Goal: Task Accomplishment & Management: Use online tool/utility

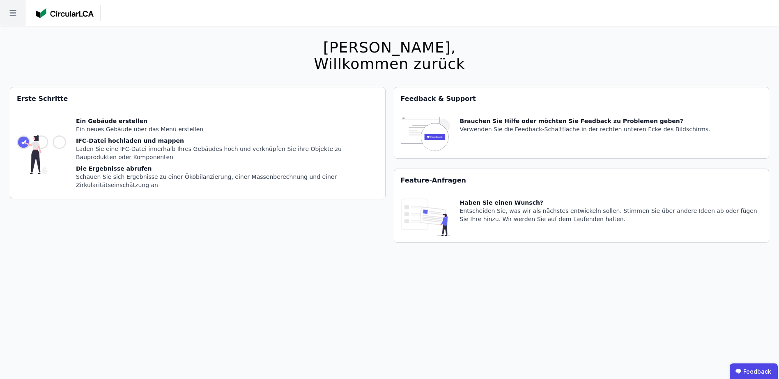
click at [11, 11] on icon at bounding box center [13, 13] width 26 height 26
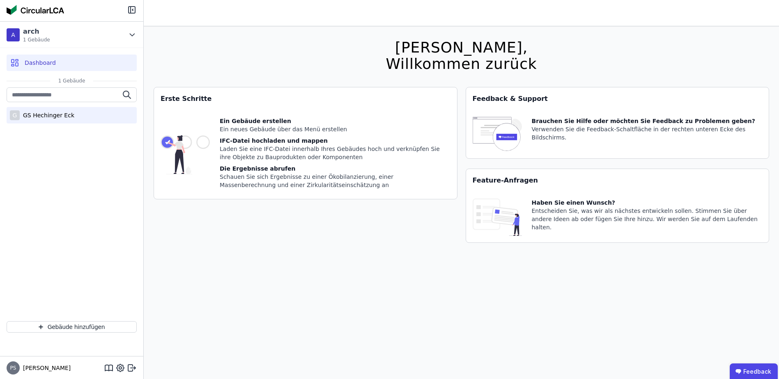
click at [30, 119] on div "GS Hechinger Eck" at bounding box center [47, 115] width 55 height 8
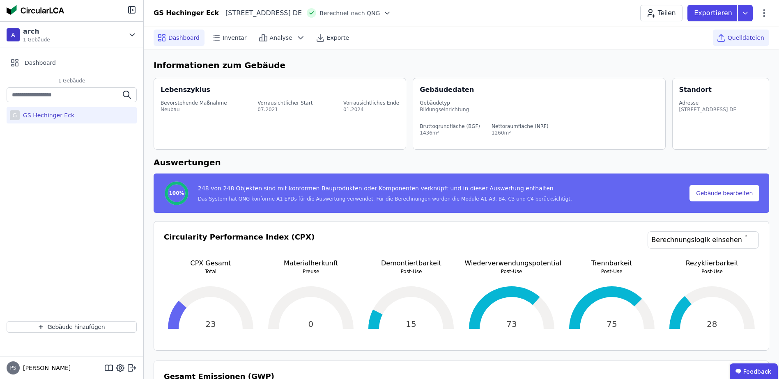
click at [730, 34] on div "Quelldateien" at bounding box center [741, 38] width 56 height 16
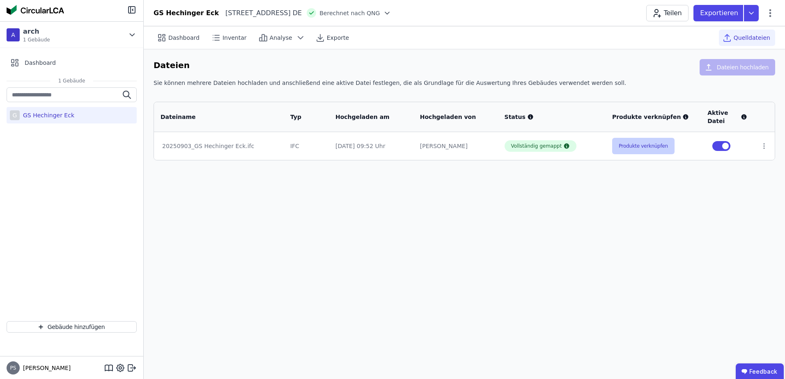
click at [631, 150] on button "Produkte verknüpfen" at bounding box center [643, 146] width 62 height 16
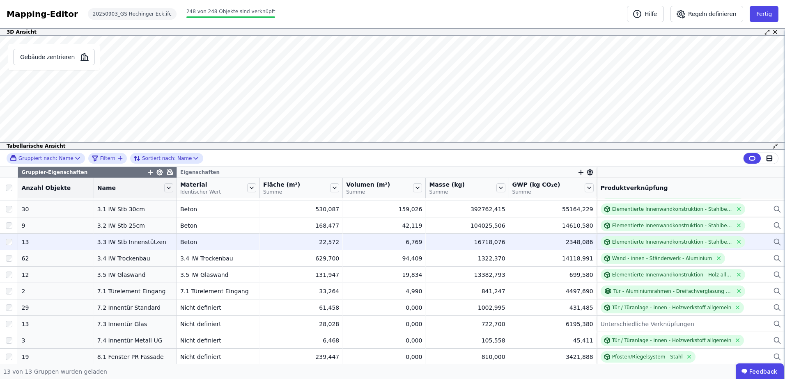
scroll to position [48, 0]
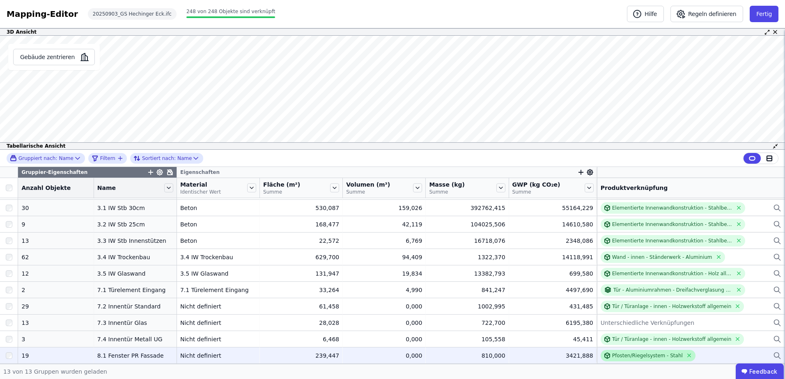
click at [622, 356] on div "Pfosten/Riegelsystem - Stahl" at bounding box center [647, 356] width 71 height 7
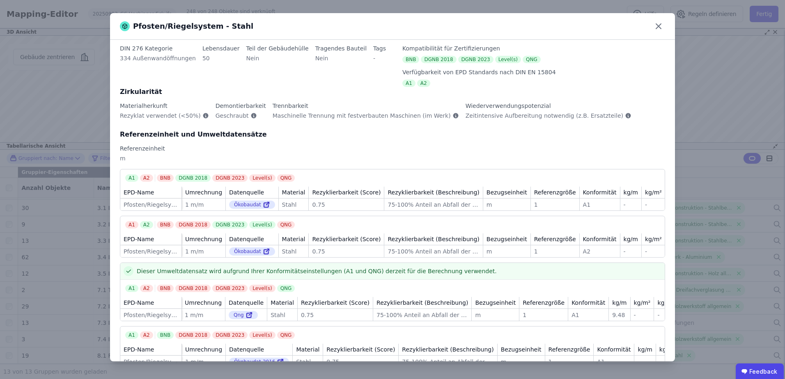
scroll to position [0, 0]
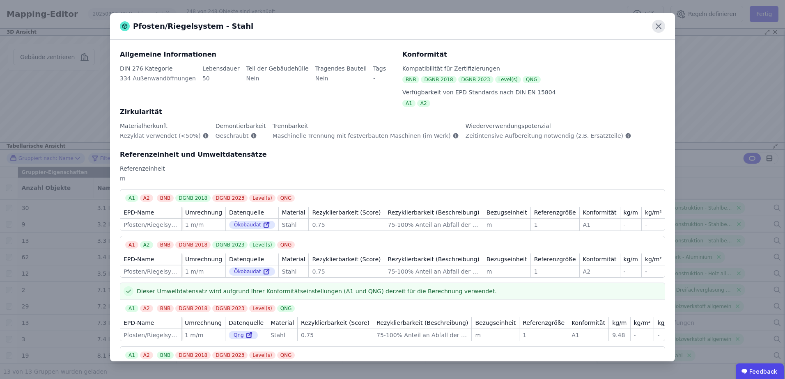
click at [657, 26] on icon at bounding box center [658, 26] width 13 height 13
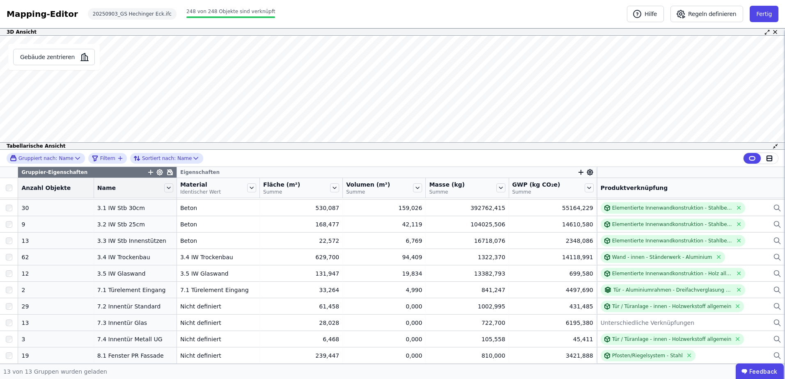
click at [657, 26] on div at bounding box center [389, 30] width 537 height 20
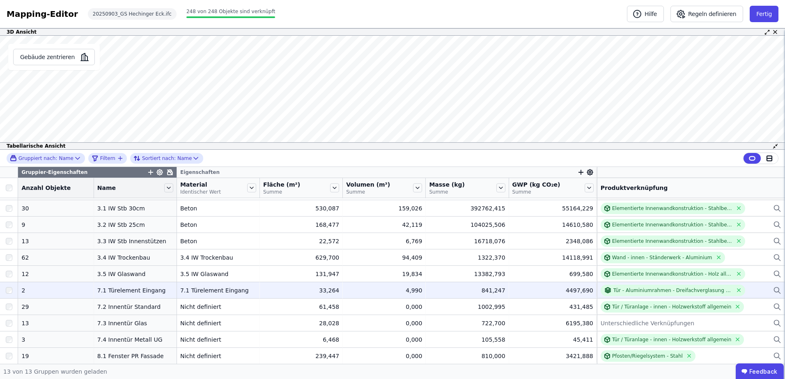
scroll to position [48, 0]
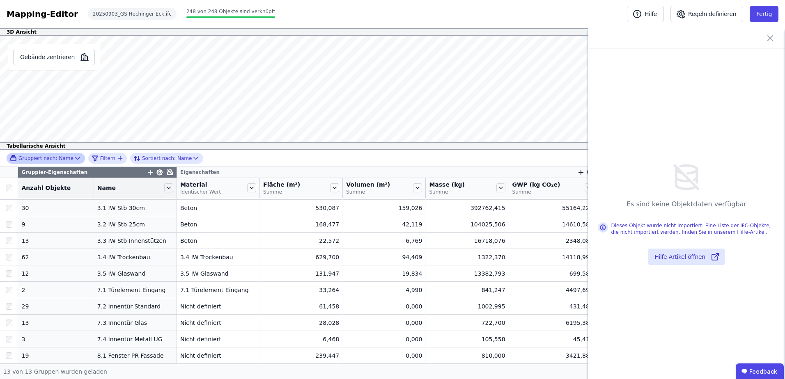
click at [47, 158] on span "Gruppiert nach:" at bounding box center [37, 158] width 39 height 7
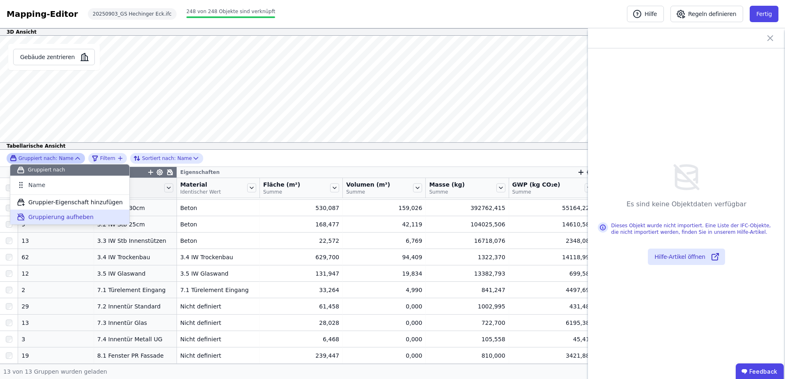
click at [41, 220] on span "Gruppierung aufheben" at bounding box center [60, 217] width 65 height 8
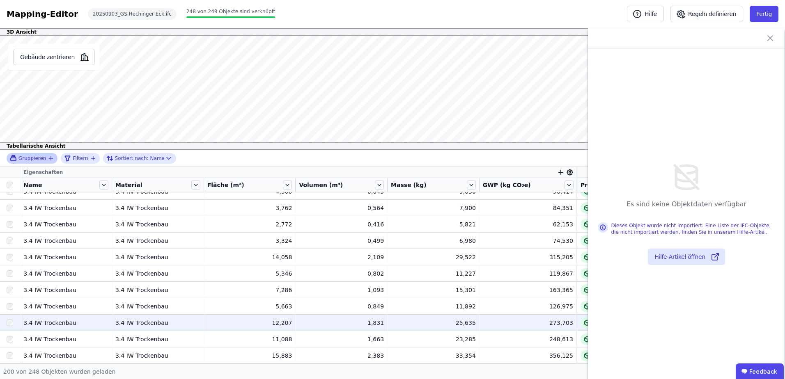
scroll to position [2292, 0]
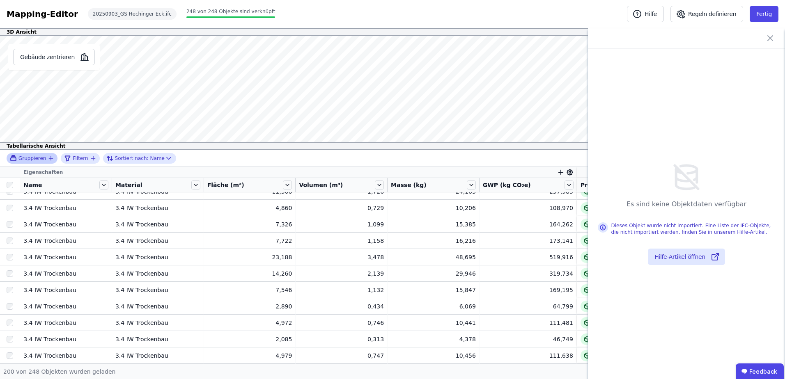
click at [771, 38] on icon at bounding box center [770, 38] width 5 height 5
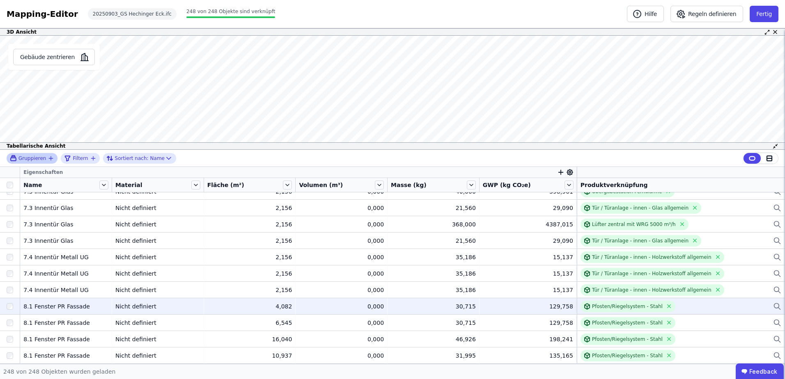
scroll to position [3737, 0]
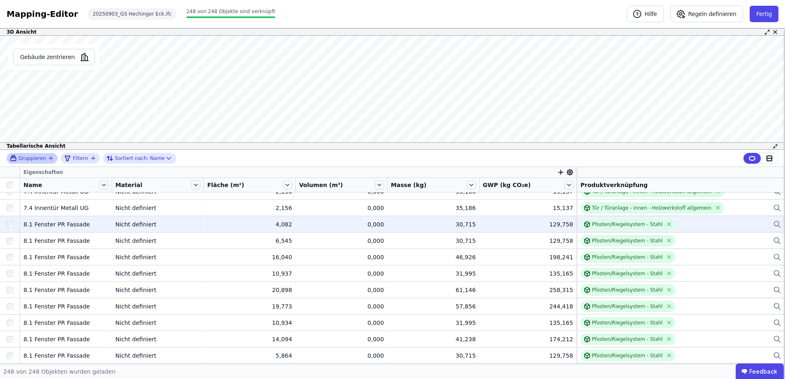
click at [53, 226] on div "8.1 Fenster PR Fassade" at bounding box center [65, 224] width 85 height 8
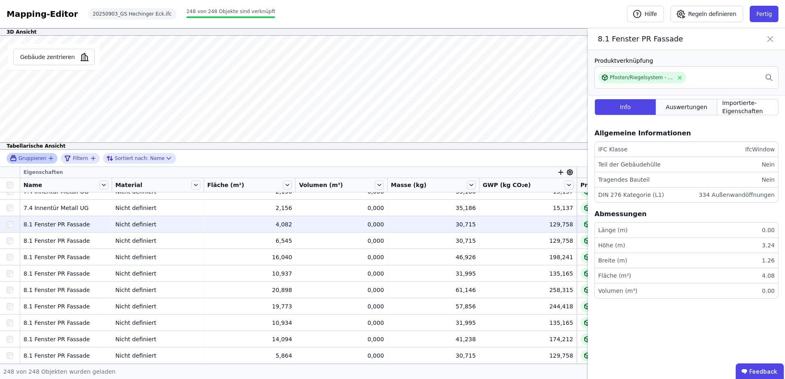
click at [700, 108] on span "Auswertungen" at bounding box center [686, 107] width 41 height 8
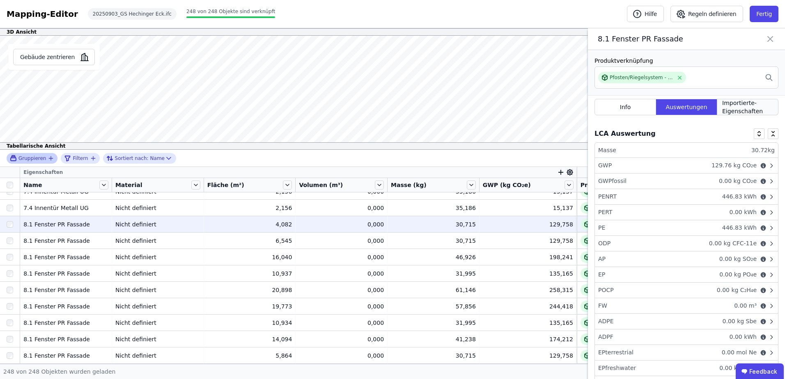
click at [736, 108] on span "Importierte-Eigenschaften" at bounding box center [747, 107] width 51 height 16
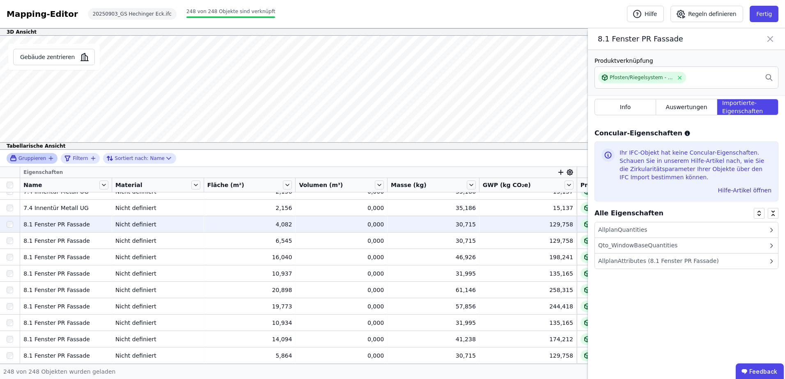
click at [645, 264] on div "AllplanAttributes (8.1 Fenster PR Fassade)" at bounding box center [658, 261] width 121 height 9
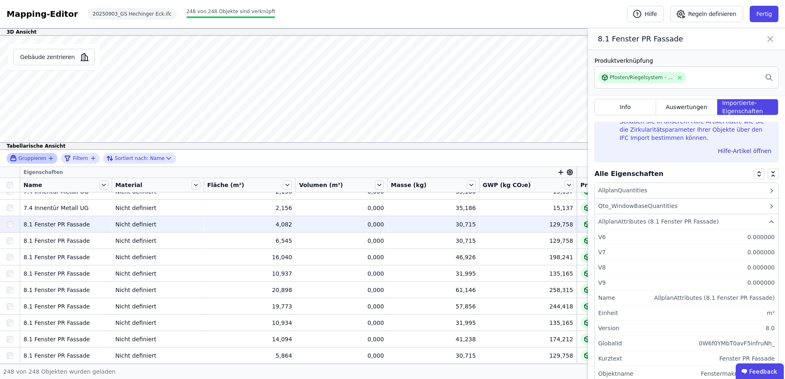
scroll to position [22, 0]
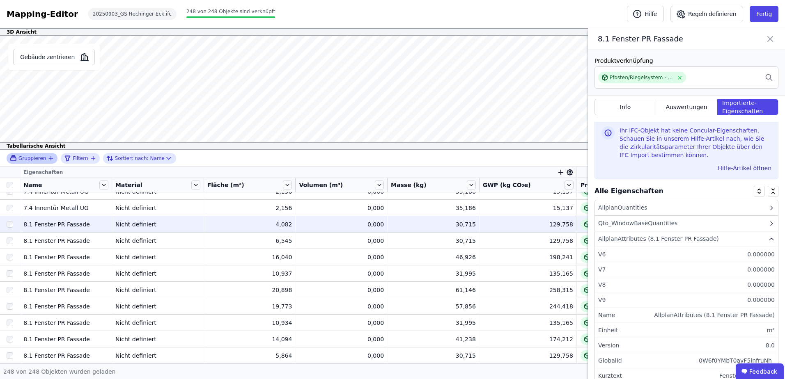
click at [657, 223] on div "Qto_WindowBaseQuantities" at bounding box center [637, 223] width 79 height 9
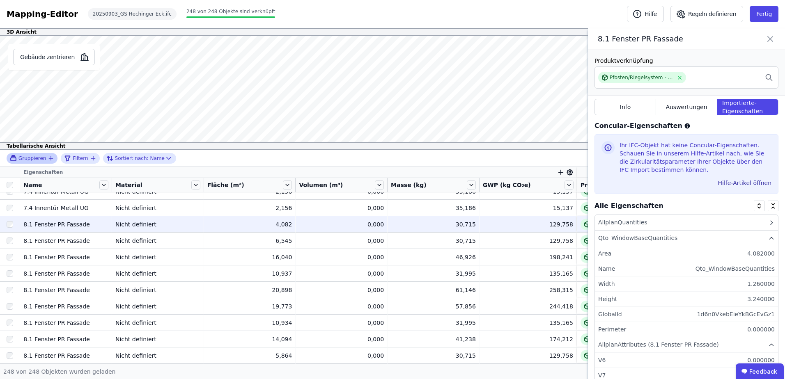
scroll to position [0, 0]
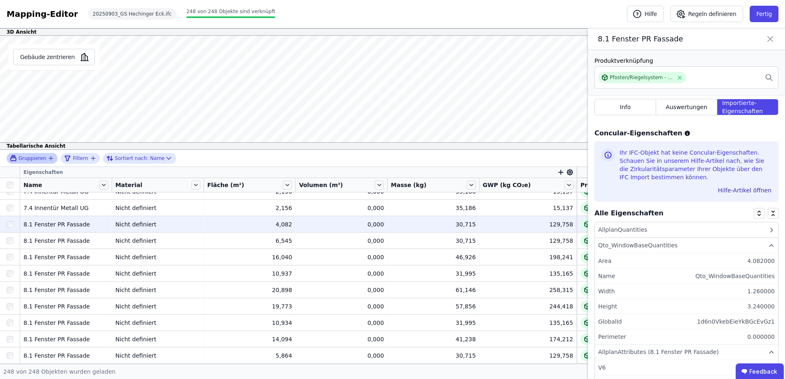
click at [651, 231] on div "AllplanQuantities" at bounding box center [686, 231] width 183 height 16
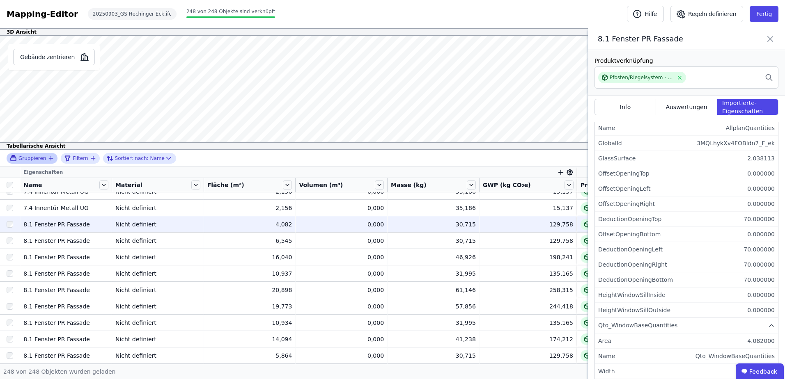
scroll to position [106, 0]
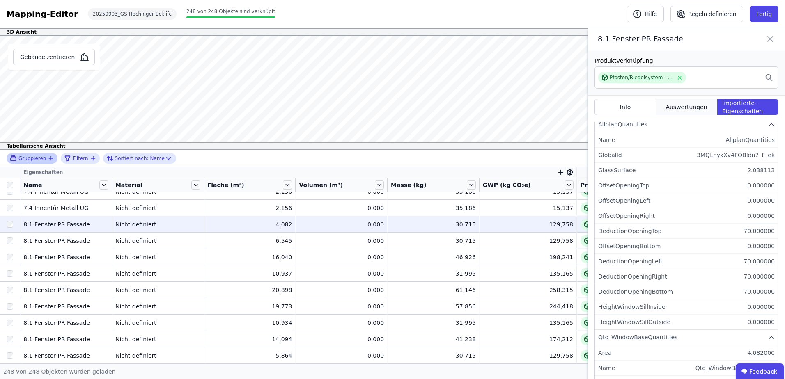
click at [690, 107] on span "Auswertungen" at bounding box center [686, 107] width 41 height 8
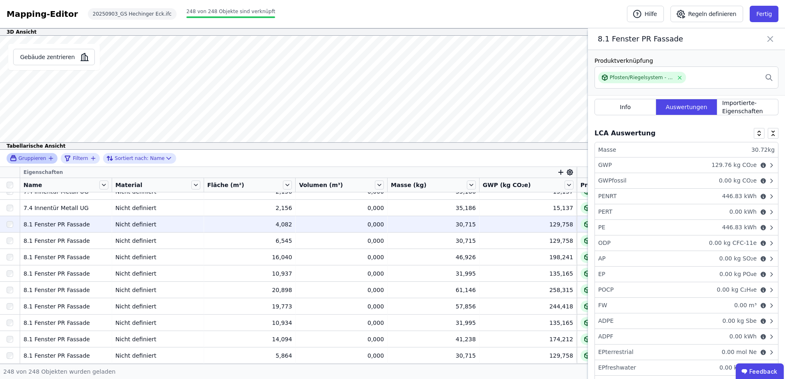
scroll to position [0, 0]
click at [621, 106] on span "Info" at bounding box center [625, 107] width 11 height 8
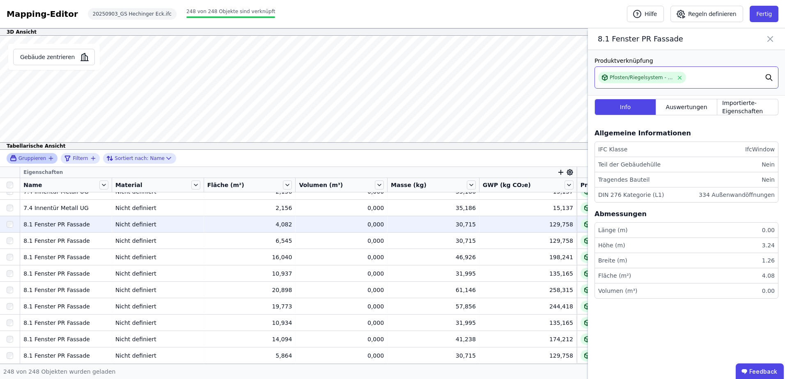
click at [769, 78] on icon at bounding box center [769, 78] width 8 height 18
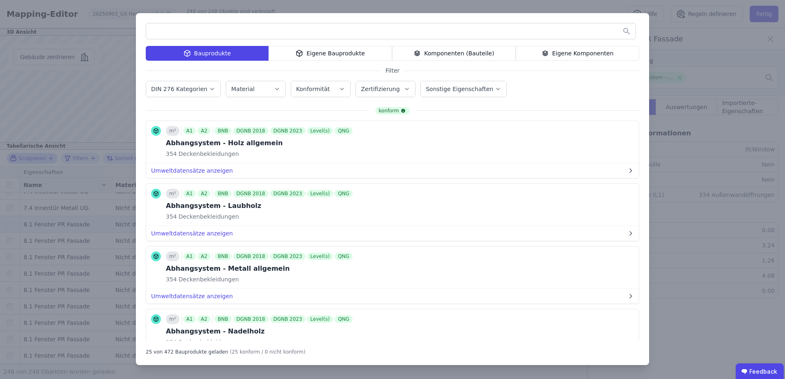
click at [433, 50] on div "Komponenten (Bauteile)" at bounding box center [454, 53] width 124 height 15
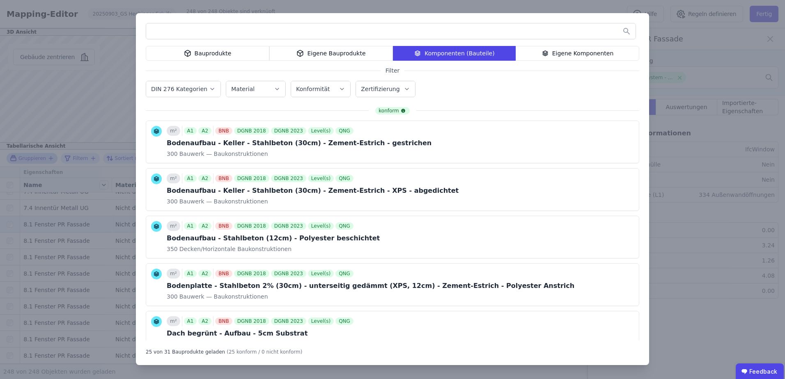
click at [275, 29] on input "text" at bounding box center [390, 31] width 489 height 15
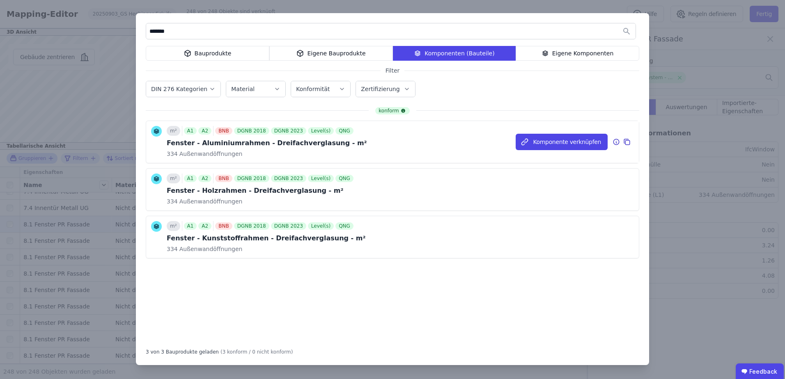
type input "*******"
click at [216, 142] on div "Fenster - Aluminiumrahmen - Dreifachverglasung - m²" at bounding box center [267, 143] width 200 height 10
click at [551, 142] on button "Komponente verknüpfen" at bounding box center [562, 142] width 92 height 16
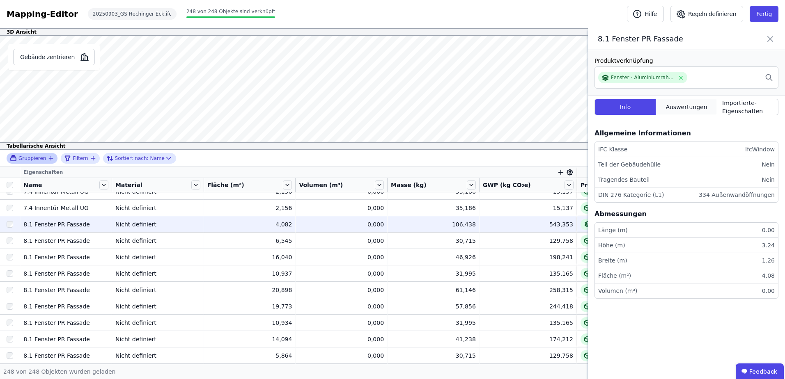
click at [686, 108] on span "Auswertungen" at bounding box center [686, 107] width 41 height 8
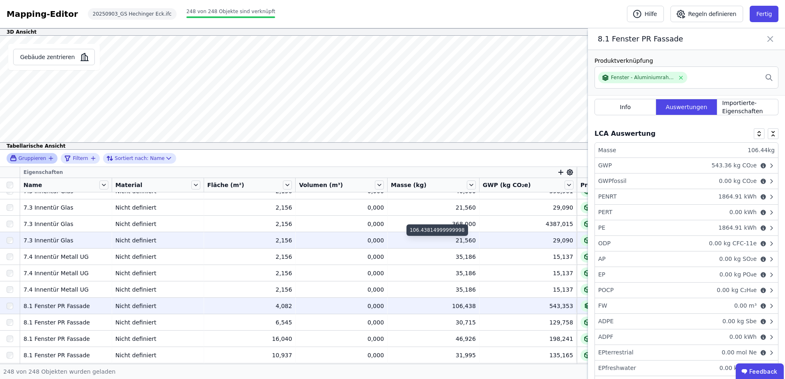
scroll to position [3655, 0]
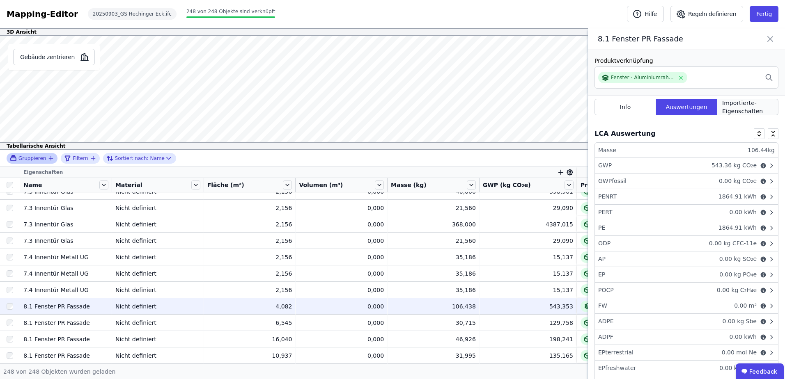
click at [725, 108] on span "Importierte-Eigenschaften" at bounding box center [747, 107] width 51 height 16
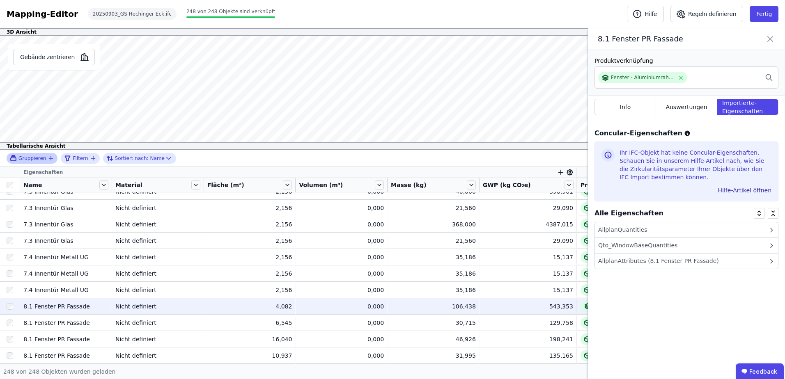
click at [629, 228] on div "AllplanQuantities" at bounding box center [622, 230] width 49 height 9
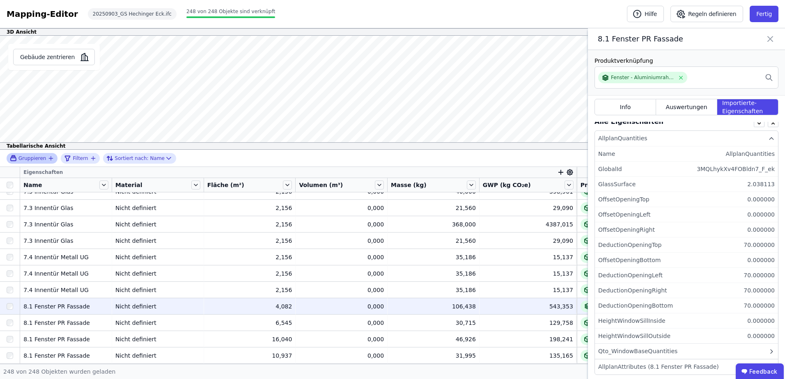
scroll to position [100, 0]
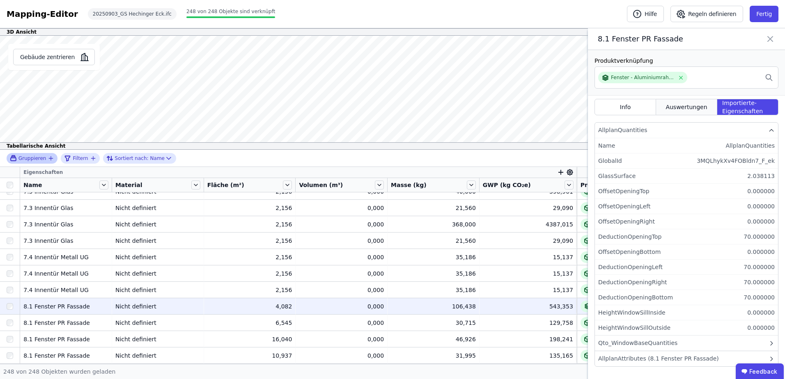
click at [688, 105] on span "Auswertungen" at bounding box center [686, 107] width 41 height 8
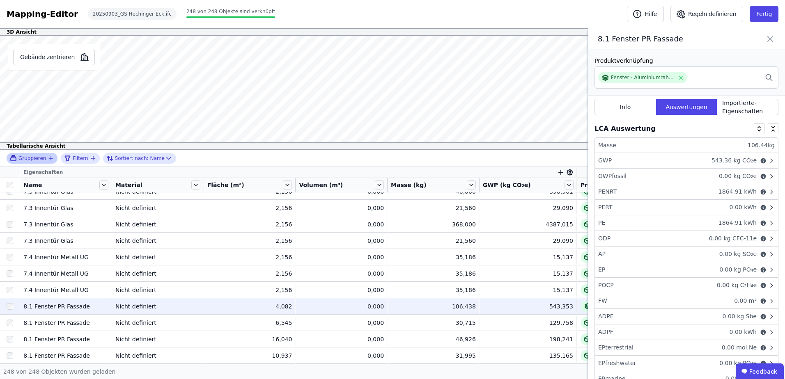
scroll to position [0, 0]
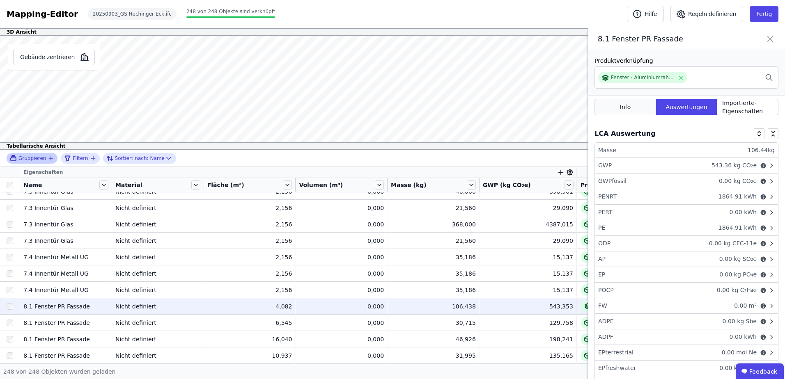
click at [624, 111] on div "Info" at bounding box center [626, 107] width 62 height 16
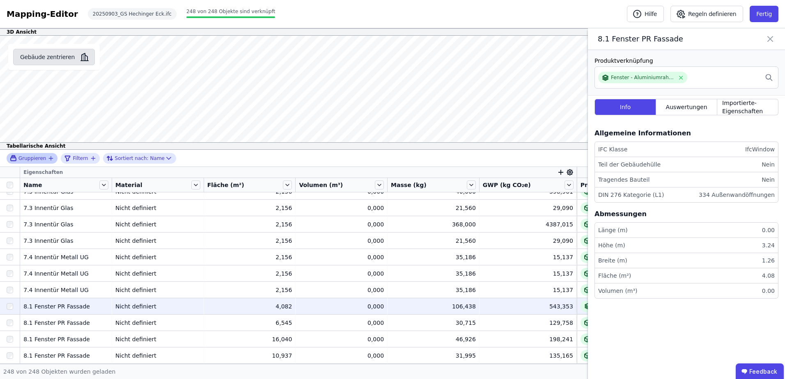
click at [55, 60] on button "Gebäude zentrieren" at bounding box center [54, 57] width 82 height 16
click at [56, 55] on button "Gebäude zentrieren" at bounding box center [54, 57] width 82 height 16
click at [45, 57] on button "Gebäude zentrieren" at bounding box center [54, 57] width 82 height 16
click at [770, 38] on icon at bounding box center [770, 38] width 10 height 11
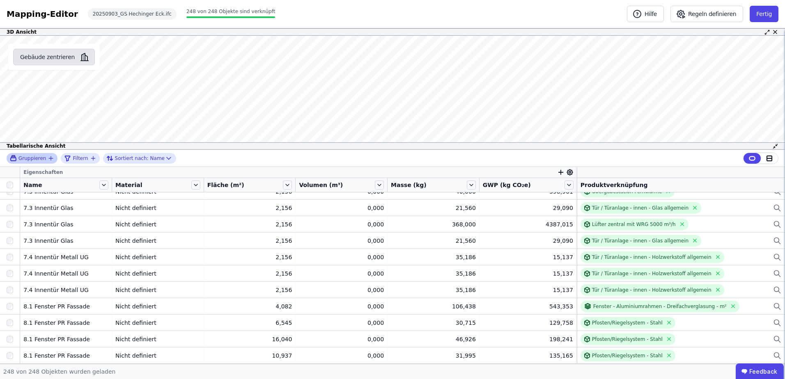
click at [57, 53] on button "Gebäude zentrieren" at bounding box center [54, 57] width 82 height 16
click at [54, 56] on button "Gebäude zentrieren" at bounding box center [54, 57] width 82 height 16
click at [46, 53] on button "Gebäude zentrieren" at bounding box center [54, 57] width 82 height 16
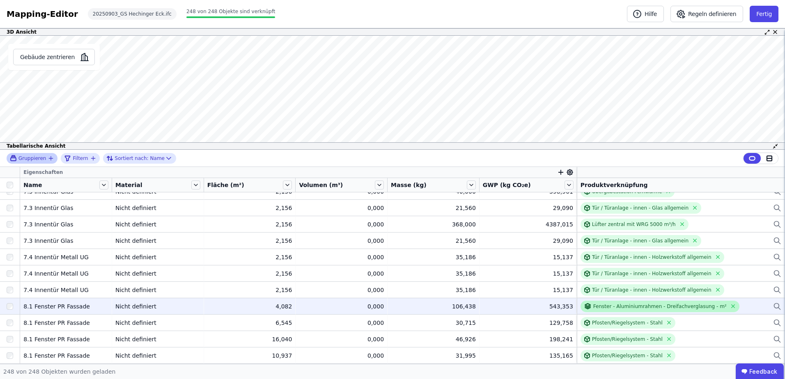
click at [624, 306] on div "Fenster - Aluminiumrahmen - Dreifachverglasung - m²" at bounding box center [659, 306] width 133 height 7
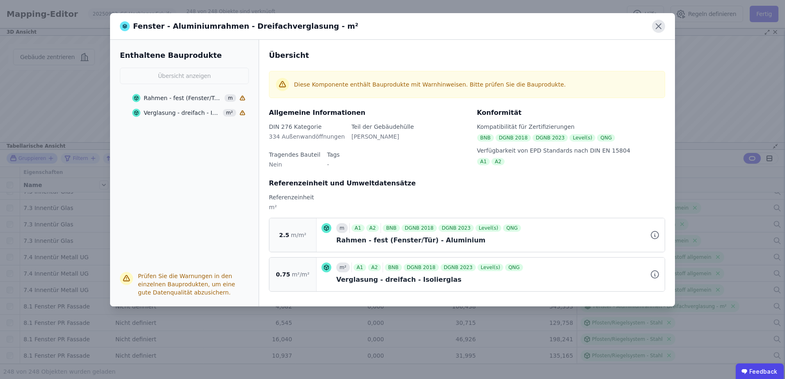
click at [661, 26] on icon at bounding box center [658, 26] width 13 height 13
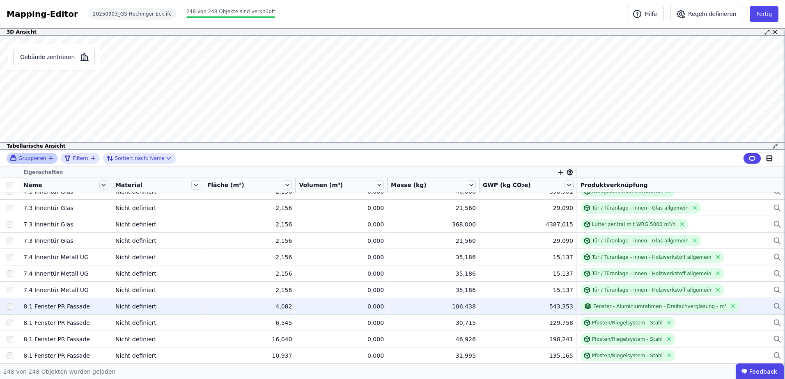
click at [773, 307] on icon at bounding box center [777, 307] width 8 height 10
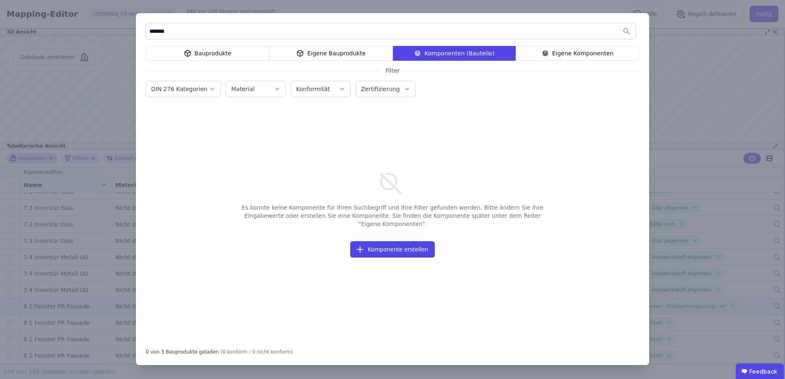
type input "*******"
click at [421, 51] on icon at bounding box center [417, 53] width 7 height 10
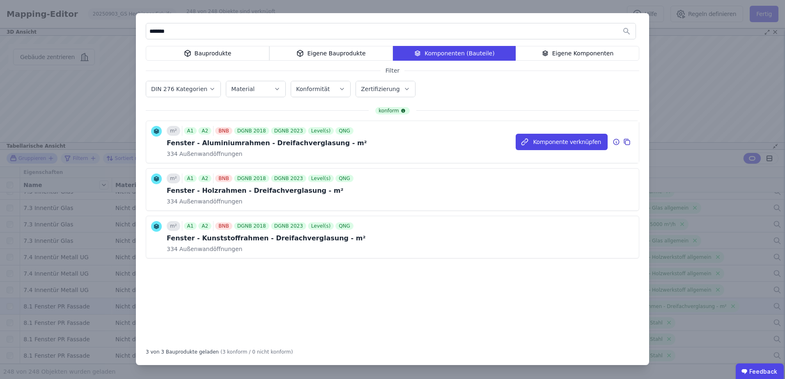
click at [202, 142] on div "Fenster - Aluminiumrahmen - Dreifachverglasung - m²" at bounding box center [267, 143] width 200 height 10
click at [629, 143] on icon at bounding box center [627, 142] width 5 height 5
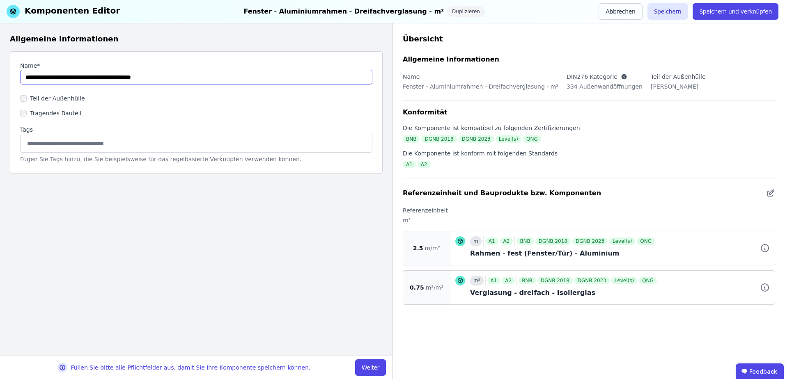
click at [26, 77] on input "string" at bounding box center [196, 77] width 352 height 15
type input "**********"
click at [370, 369] on button "Weiter" at bounding box center [370, 368] width 31 height 16
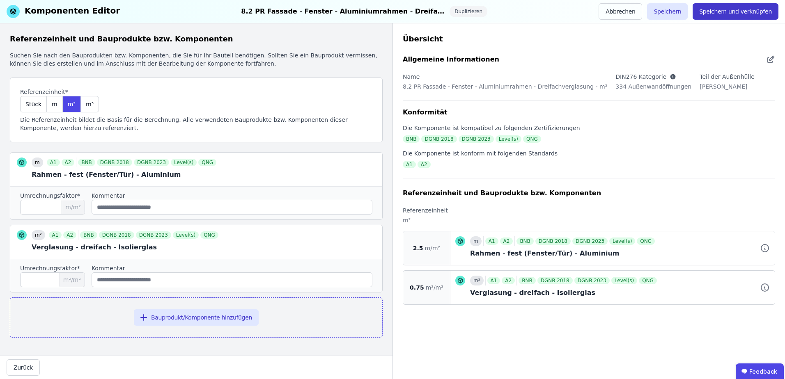
click at [720, 13] on button "Speichern und verknüpfen" at bounding box center [736, 11] width 86 height 16
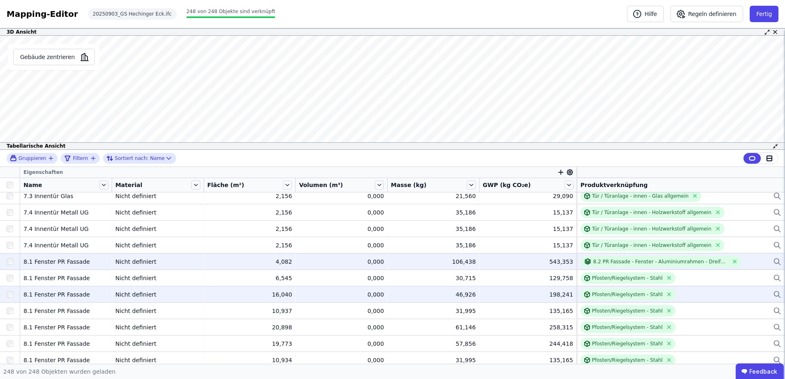
scroll to position [3715, 0]
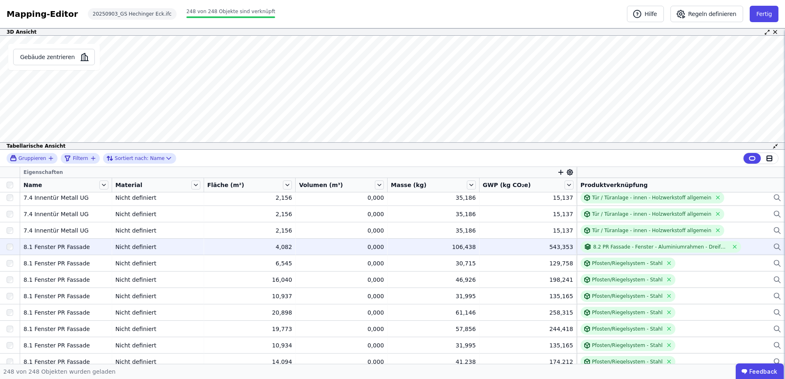
click at [774, 244] on icon at bounding box center [776, 246] width 5 height 5
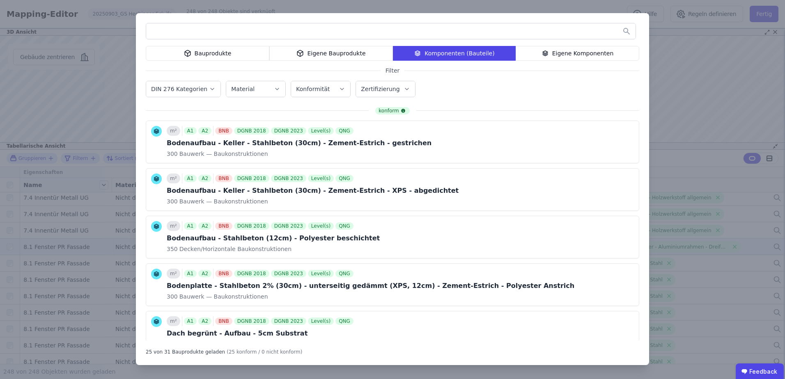
click at [556, 55] on div "Eigene Komponenten" at bounding box center [578, 53] width 124 height 15
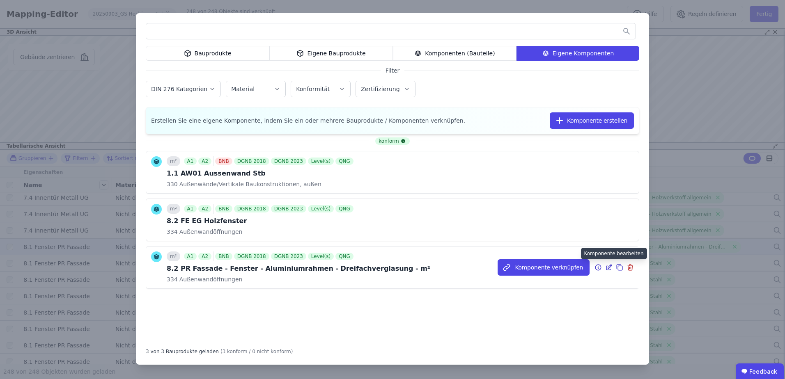
click at [610, 267] on icon at bounding box center [608, 268] width 7 height 10
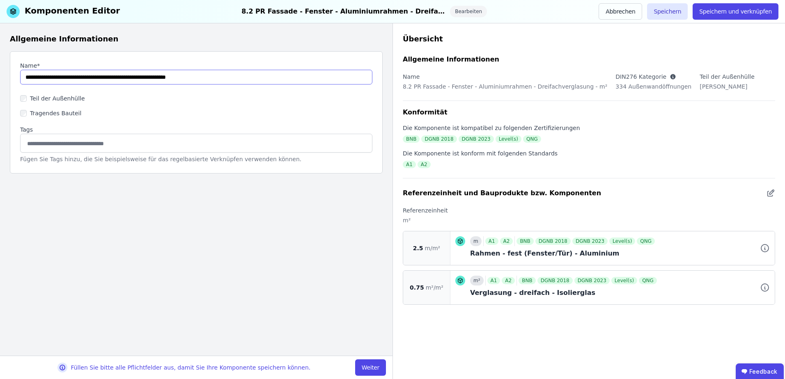
click at [34, 78] on input "string" at bounding box center [196, 77] width 352 height 15
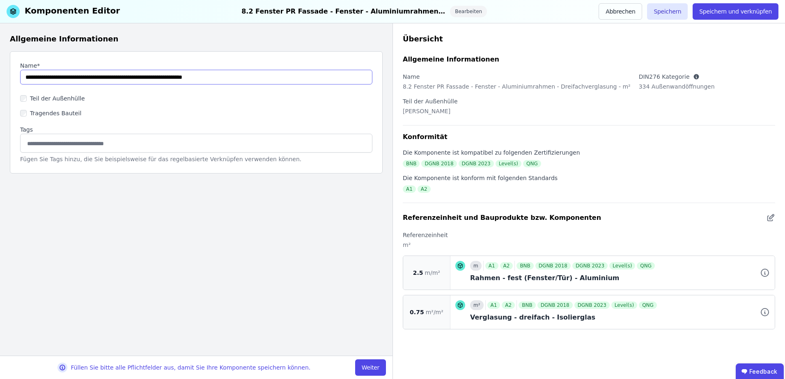
drag, startPoint x: 89, startPoint y: 77, endPoint x: 106, endPoint y: 79, distance: 17.0
click at [106, 79] on input "string" at bounding box center [196, 77] width 352 height 15
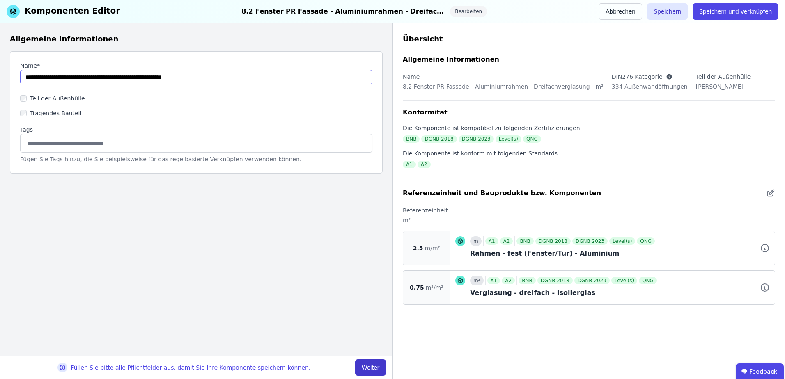
type input "**********"
click at [371, 369] on button "Weiter" at bounding box center [370, 368] width 31 height 16
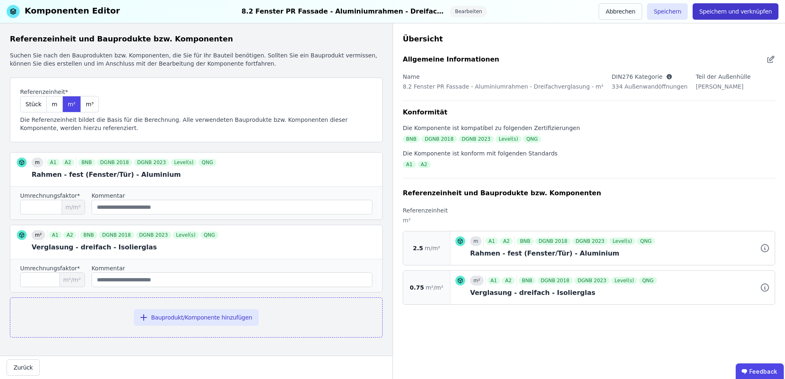
click at [730, 10] on button "Speichern und verknüpfen" at bounding box center [736, 11] width 86 height 16
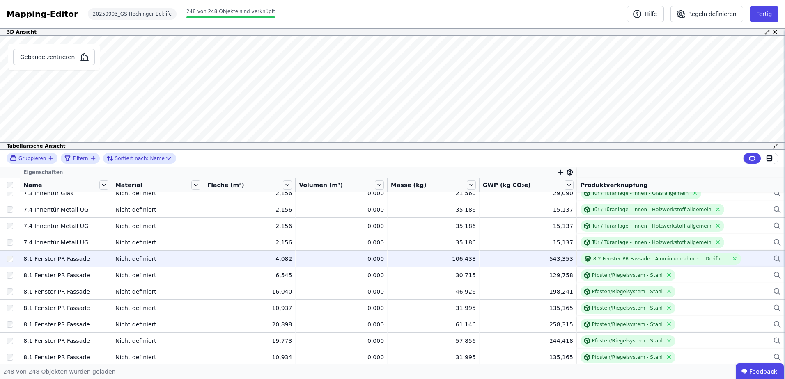
scroll to position [3666, 0]
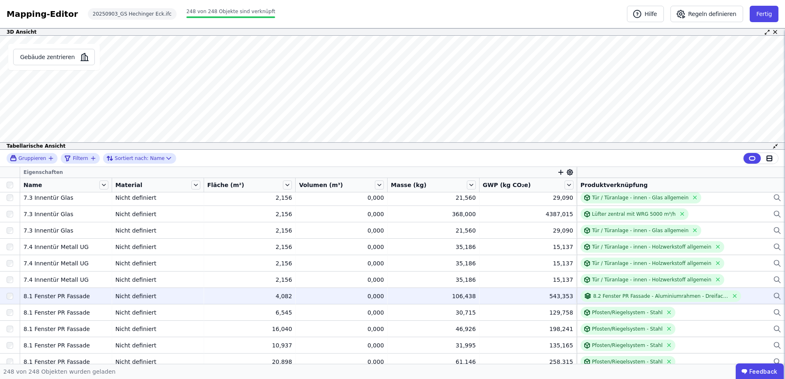
click at [773, 296] on icon at bounding box center [777, 297] width 8 height 10
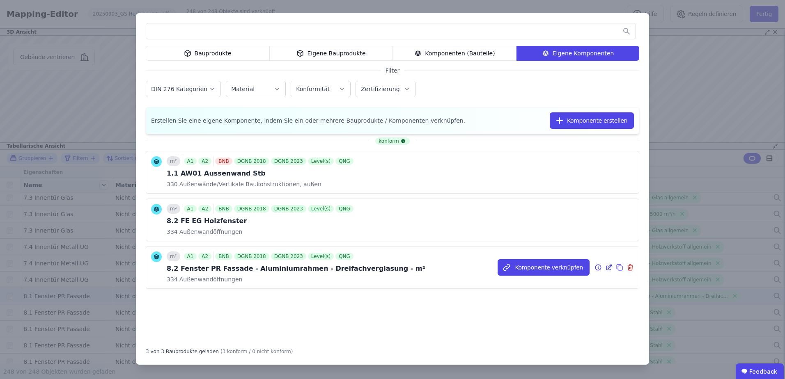
click at [611, 267] on icon at bounding box center [608, 268] width 7 height 10
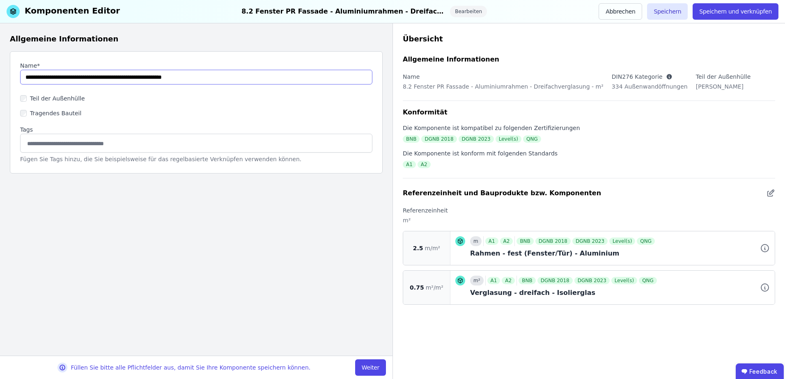
click at [31, 78] on input "string" at bounding box center [196, 77] width 352 height 15
type input "**********"
click at [373, 368] on button "Weiter" at bounding box center [370, 368] width 31 height 16
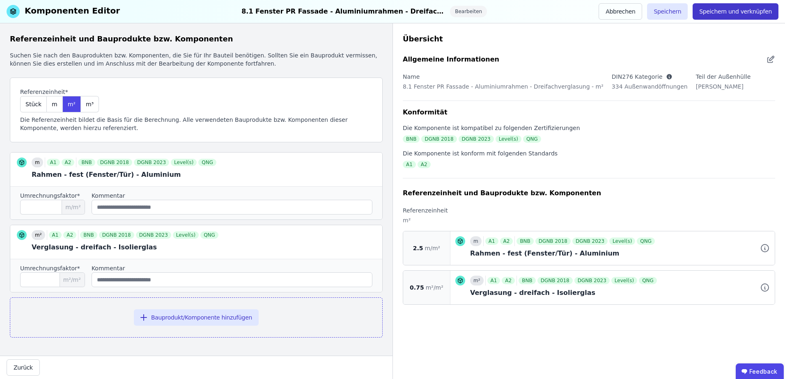
click at [730, 8] on button "Speichern und verknüpfen" at bounding box center [736, 11] width 86 height 16
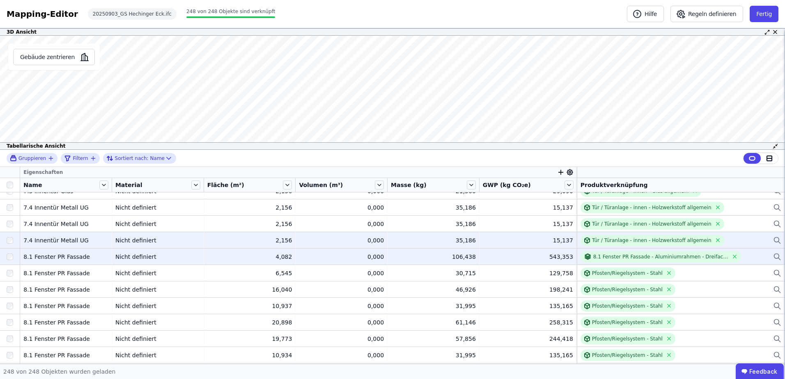
scroll to position [3696, 0]
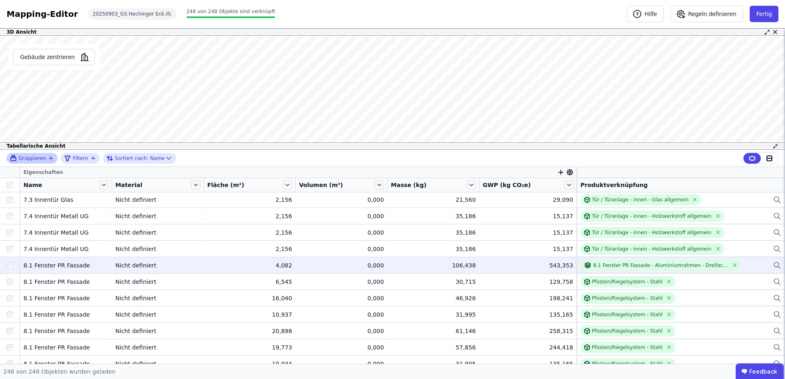
click at [26, 161] on span "Gruppieren" at bounding box center [32, 158] width 28 height 7
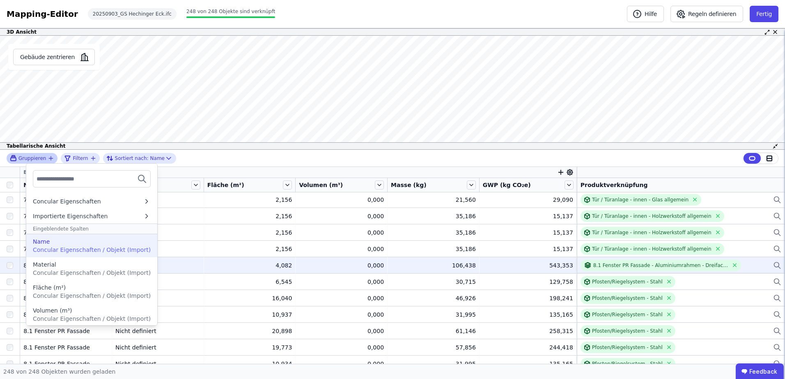
click at [50, 247] on span "Concular Eigenschaften / Objekt (Import)" at bounding box center [92, 250] width 118 height 7
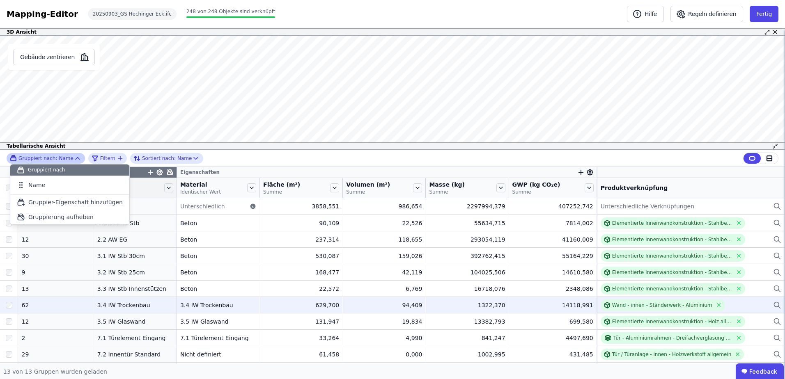
scroll to position [48, 0]
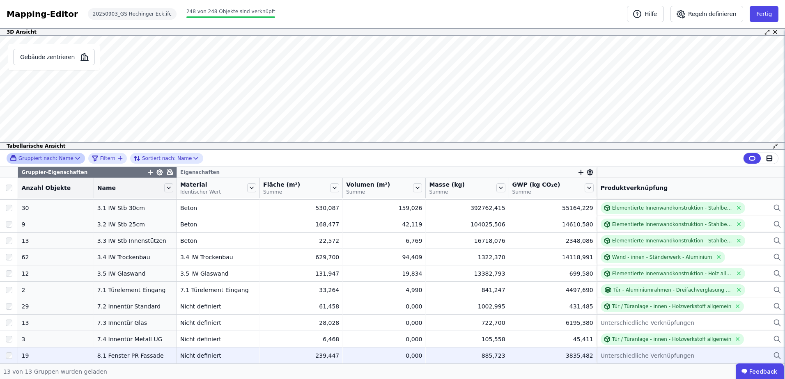
click at [627, 358] on span "Unterschiedliche Verknüpfungen" at bounding box center [648, 356] width 94 height 8
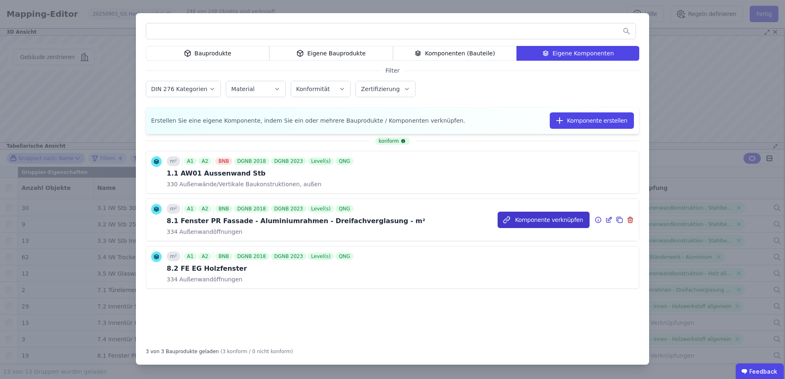
click at [540, 221] on button "Komponente verknüpfen" at bounding box center [544, 220] width 92 height 16
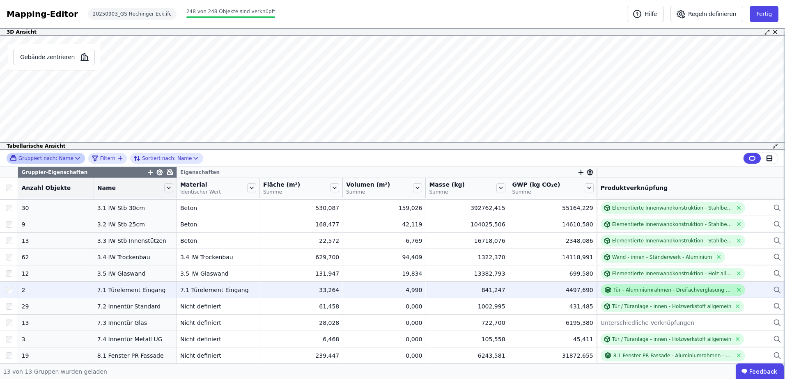
click at [700, 292] on div "Tür - Aluminiumrahmen - Dreifachverglasung - m²" at bounding box center [672, 290] width 119 height 7
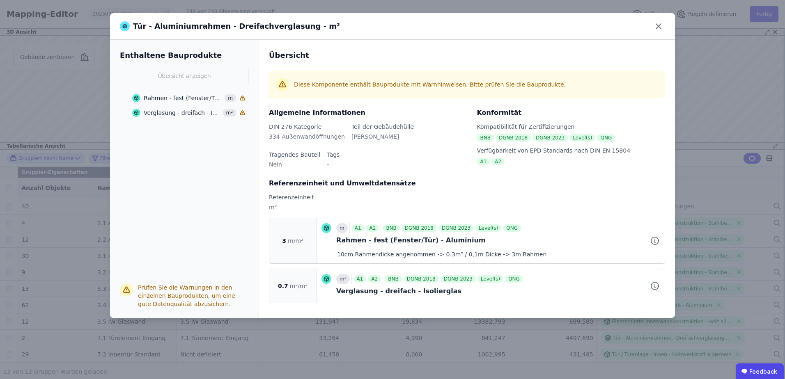
scroll to position [48, 0]
click at [659, 25] on icon at bounding box center [658, 26] width 13 height 13
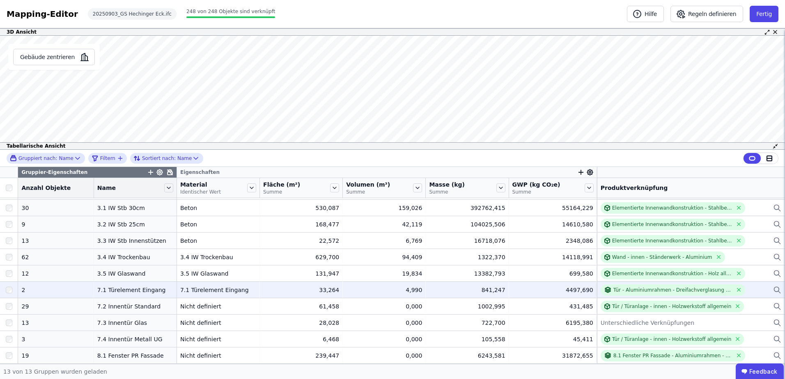
click at [773, 290] on icon at bounding box center [777, 290] width 8 height 10
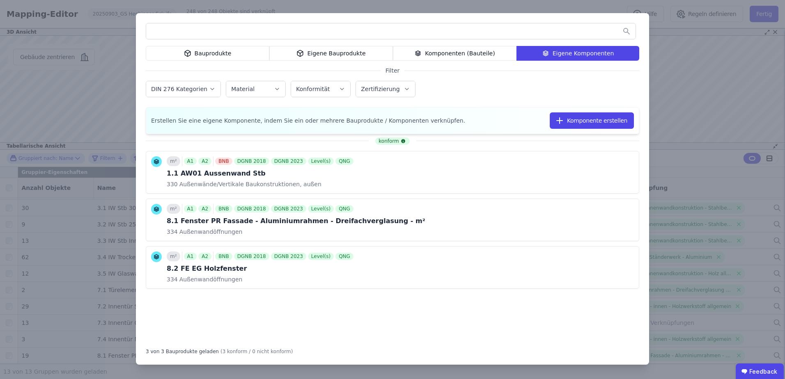
click at [449, 53] on div "Komponenten (Bauteile)" at bounding box center [455, 53] width 124 height 15
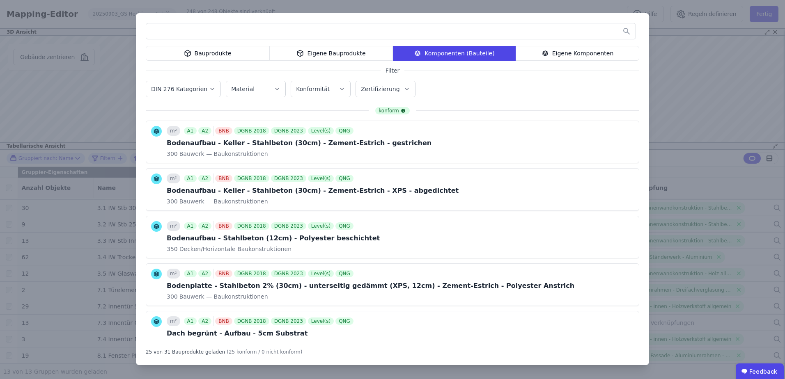
click at [232, 36] on input "text" at bounding box center [390, 31] width 489 height 15
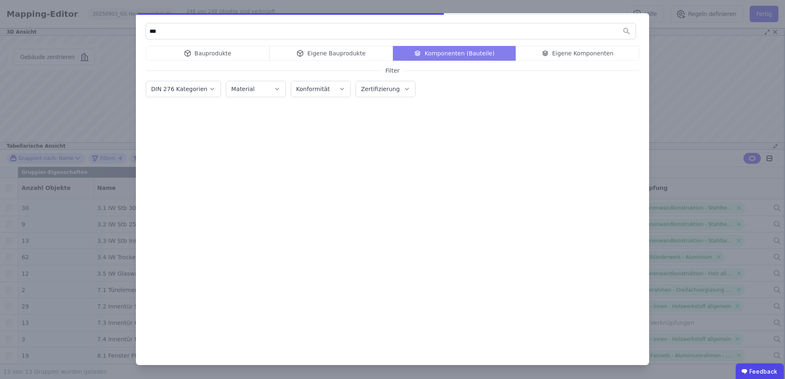
type input "***"
click at [197, 92] on label "DIN 276 Kategorien" at bounding box center [180, 89] width 58 height 7
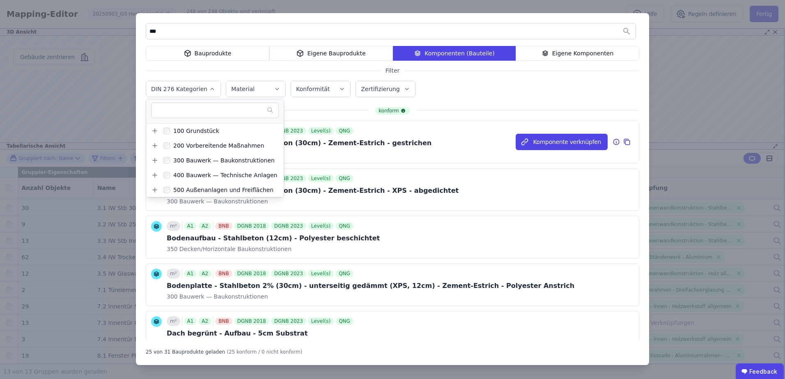
click at [395, 155] on div "m² A1 A2 BNB DGNB 2018 DGNB 2023 Level(s) QNG Bodenaufbau - Keller - Stahlbeton…" at bounding box center [392, 142] width 493 height 42
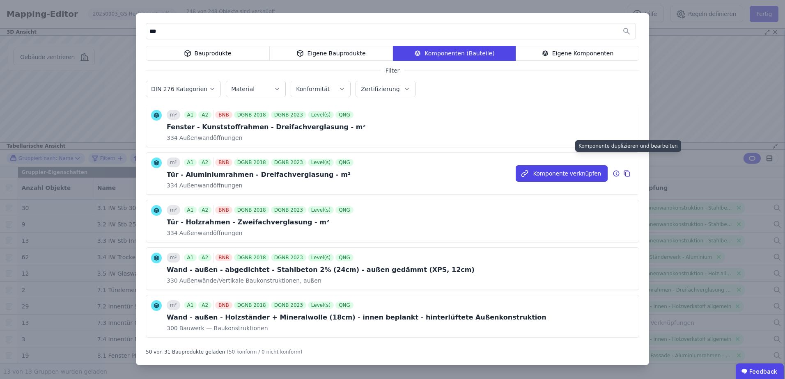
scroll to position [982, 0]
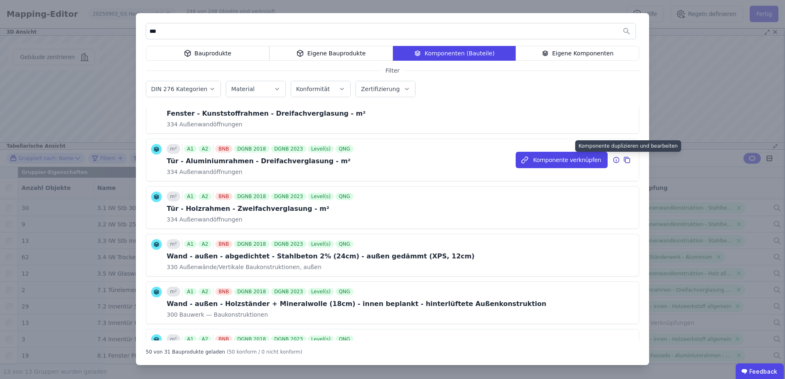
click at [623, 161] on icon at bounding box center [626, 160] width 7 height 10
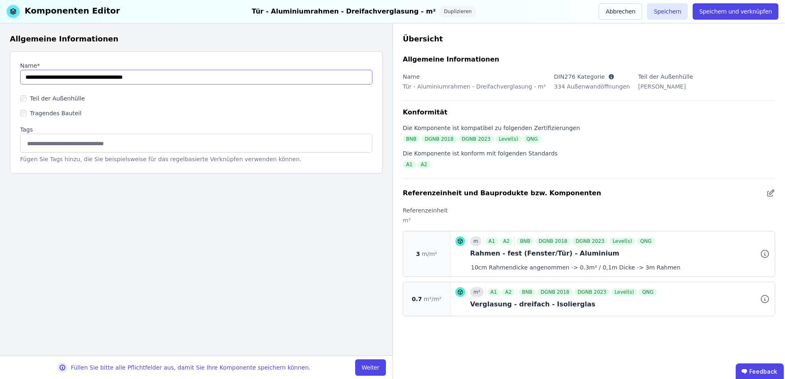
click at [25, 78] on input "string" at bounding box center [196, 77] width 352 height 15
type input "**********"
click at [727, 11] on button "Speichern und verknüpfen" at bounding box center [736, 11] width 86 height 16
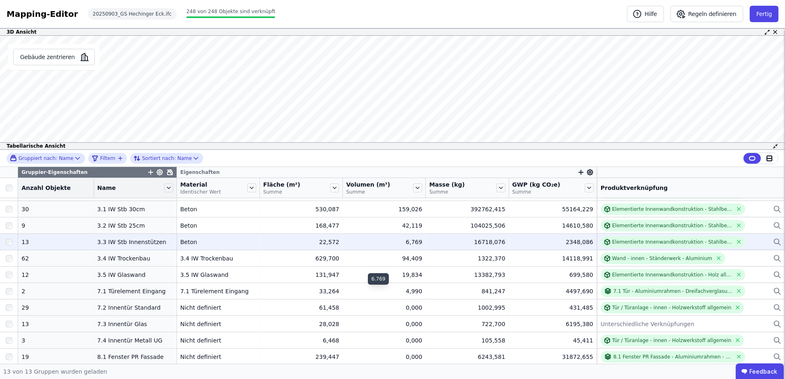
scroll to position [48, 0]
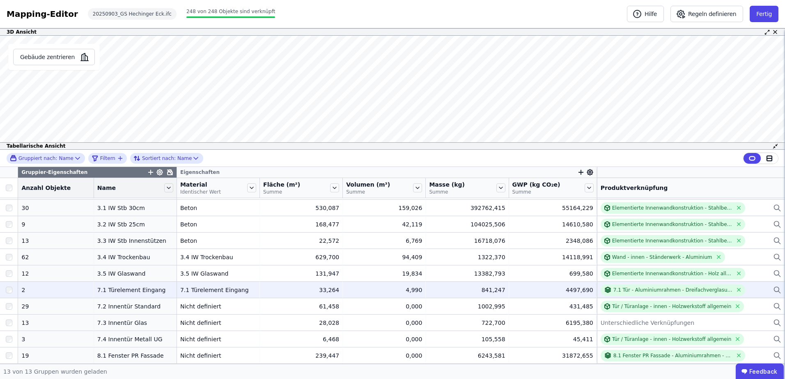
click at [773, 289] on icon at bounding box center [777, 290] width 8 height 10
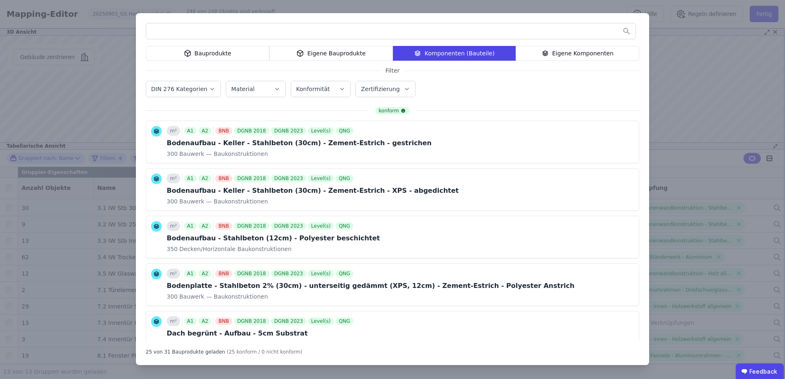
click at [556, 55] on div "Eigene Komponenten" at bounding box center [578, 53] width 124 height 15
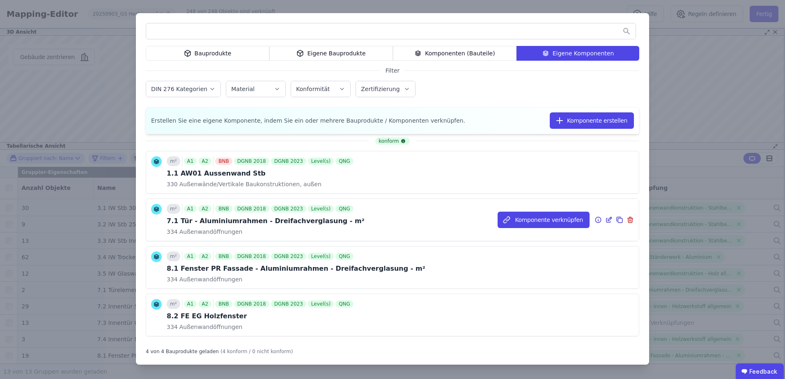
click at [605, 220] on icon at bounding box center [608, 220] width 7 height 10
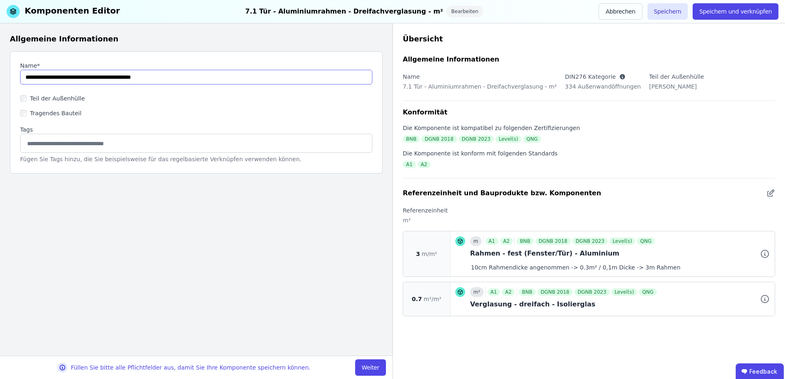
click at [42, 78] on input "string" at bounding box center [196, 77] width 352 height 15
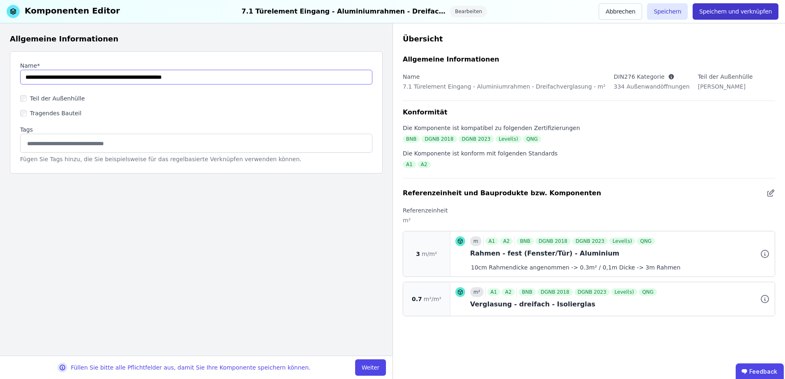
type input "**********"
click at [725, 16] on button "Speichern und verknüpfen" at bounding box center [736, 11] width 86 height 16
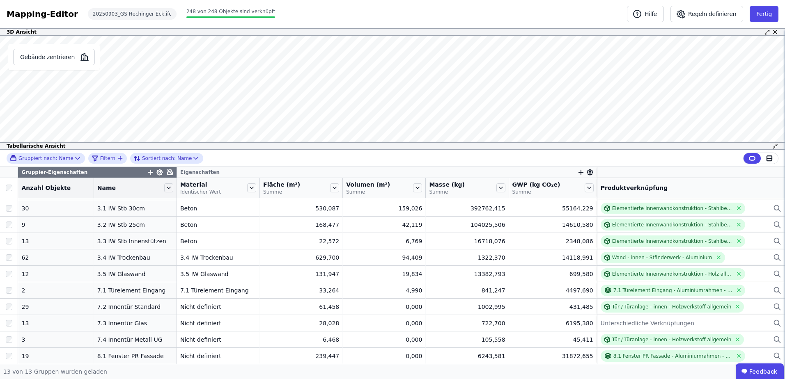
scroll to position [48, 0]
click at [761, 14] on button "Fertig" at bounding box center [764, 14] width 29 height 16
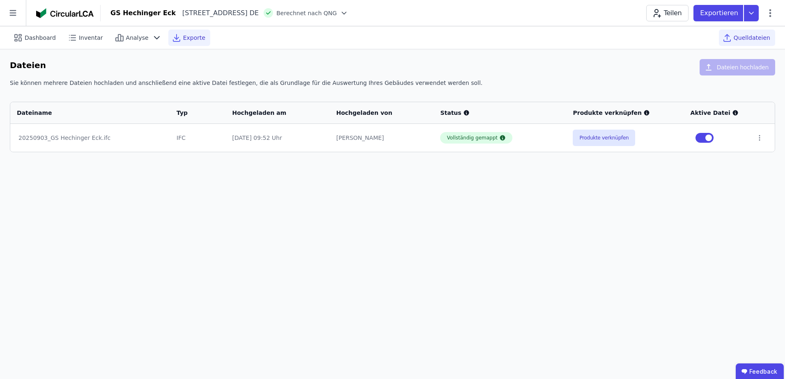
click at [189, 38] on span "Exporte" at bounding box center [194, 38] width 22 height 8
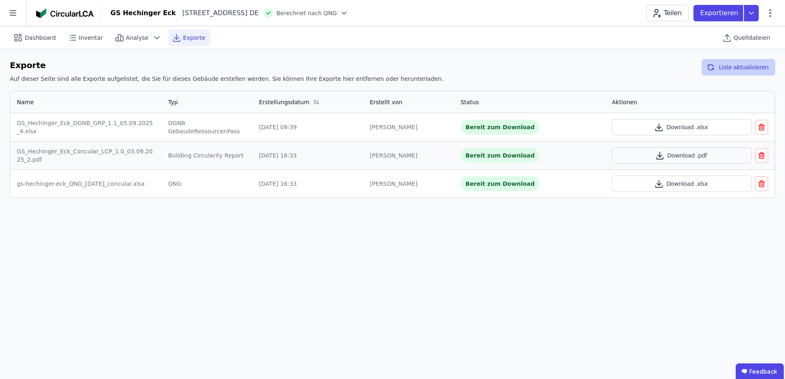
click at [738, 67] on button "Liste aktualisieren" at bounding box center [738, 67] width 73 height 16
click at [752, 11] on icon at bounding box center [751, 13] width 15 height 16
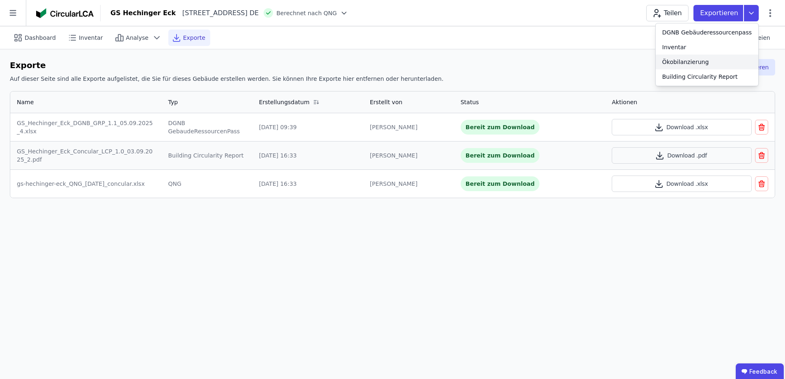
click at [695, 61] on div "Ökobilanzierung" at bounding box center [685, 62] width 47 height 8
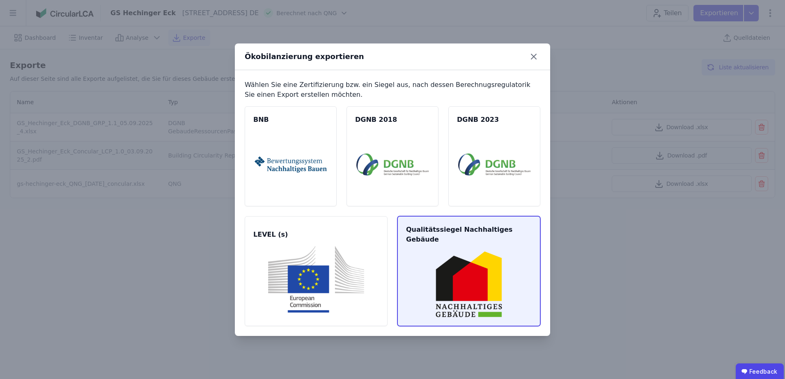
click at [441, 252] on img at bounding box center [468, 284] width 123 height 67
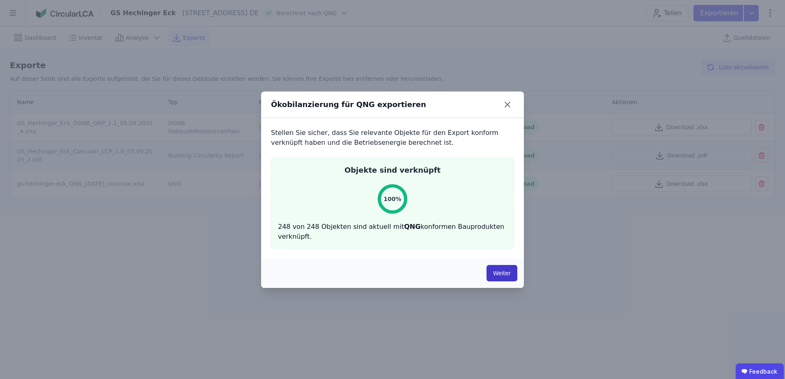
click at [498, 271] on button "Weiter" at bounding box center [502, 273] width 31 height 16
select select "*"
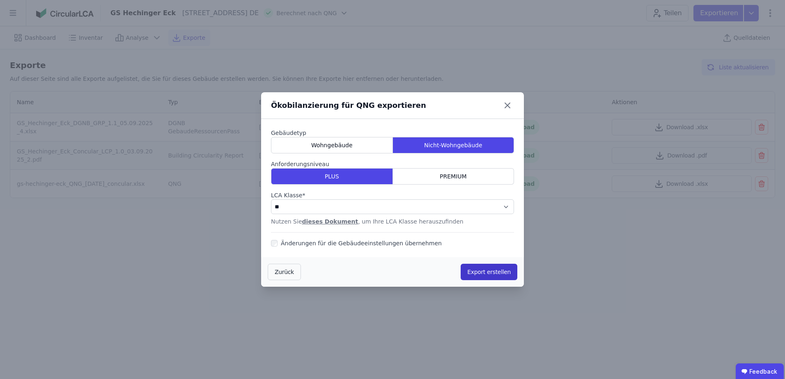
click at [484, 273] on button "Export erstellen" at bounding box center [489, 272] width 57 height 16
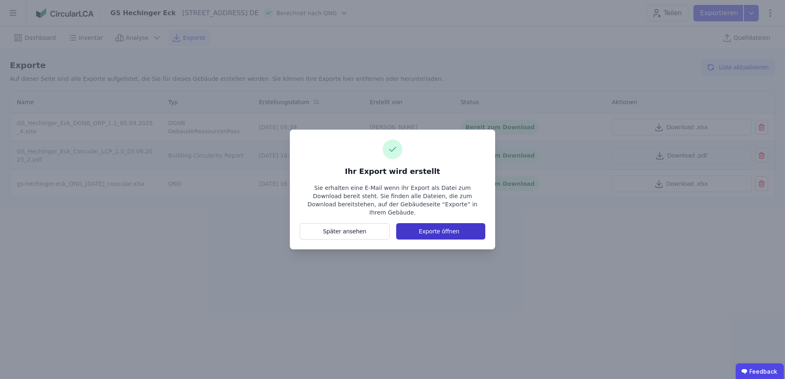
click at [435, 227] on button "Exporte öffnen" at bounding box center [440, 231] width 89 height 16
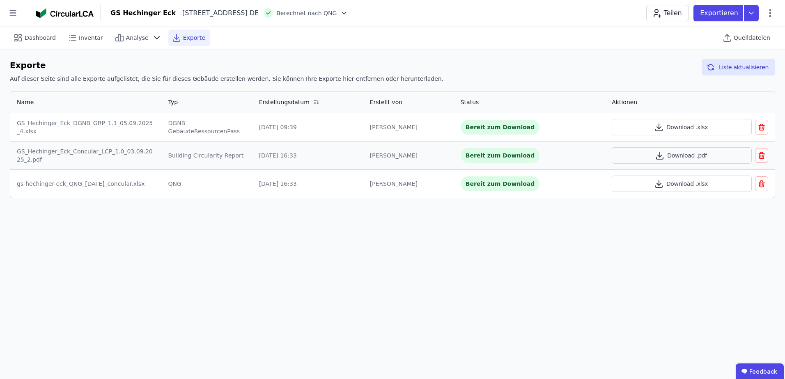
click at [185, 36] on span "Exporte" at bounding box center [194, 38] width 22 height 8
click at [723, 12] on p "Exportieren" at bounding box center [720, 13] width 40 height 10
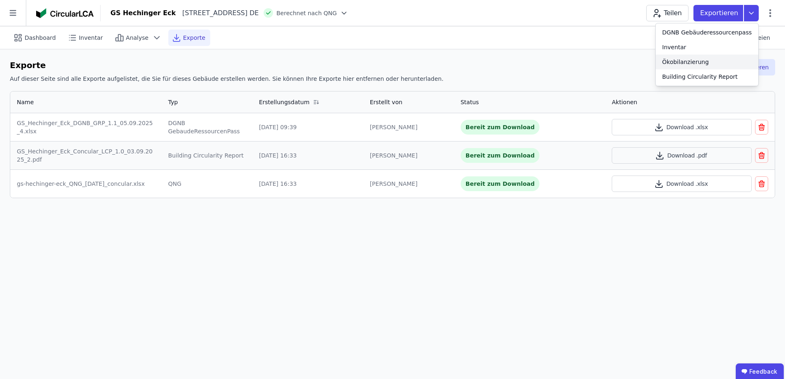
click at [694, 62] on div "Ökobilanzierung" at bounding box center [685, 62] width 47 height 8
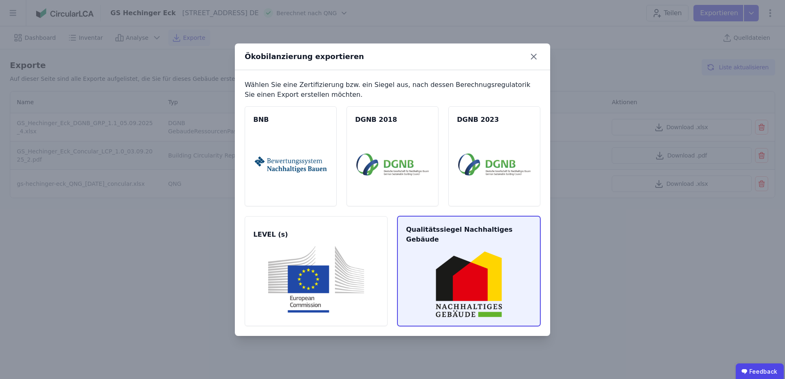
click at [448, 254] on img at bounding box center [468, 284] width 123 height 67
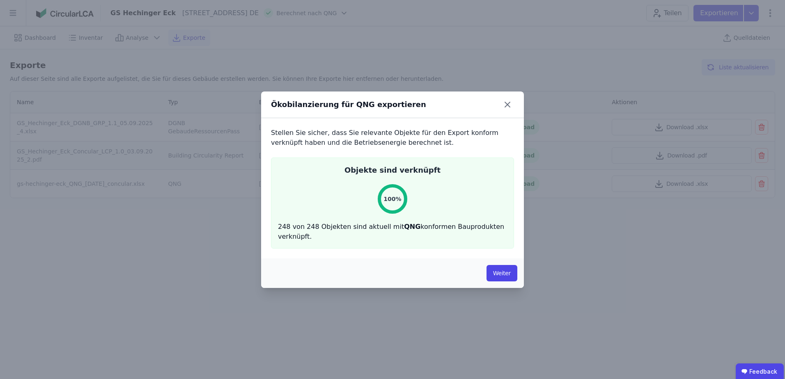
click at [496, 282] on div "Weiter" at bounding box center [392, 274] width 263 height 30
click at [497, 271] on button "Weiter" at bounding box center [502, 273] width 31 height 16
select select "*"
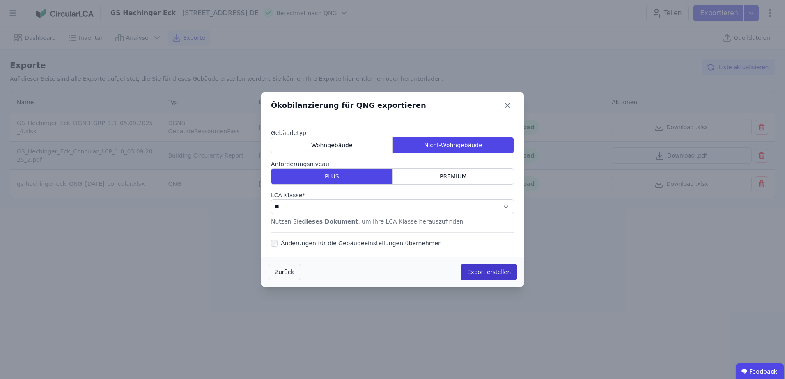
click at [475, 269] on button "Export erstellen" at bounding box center [489, 272] width 57 height 16
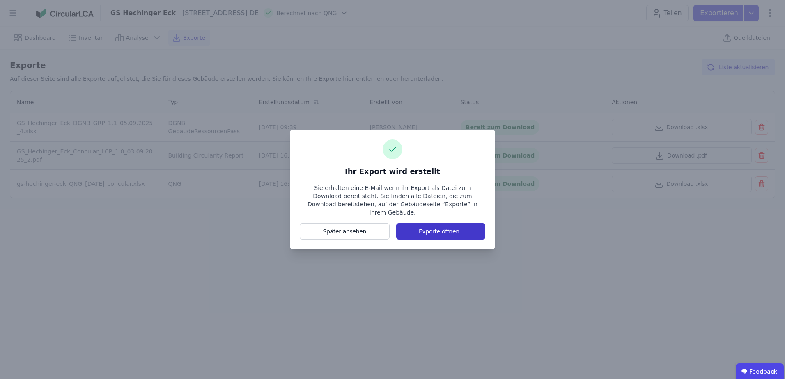
click at [420, 226] on button "Exporte öffnen" at bounding box center [440, 231] width 89 height 16
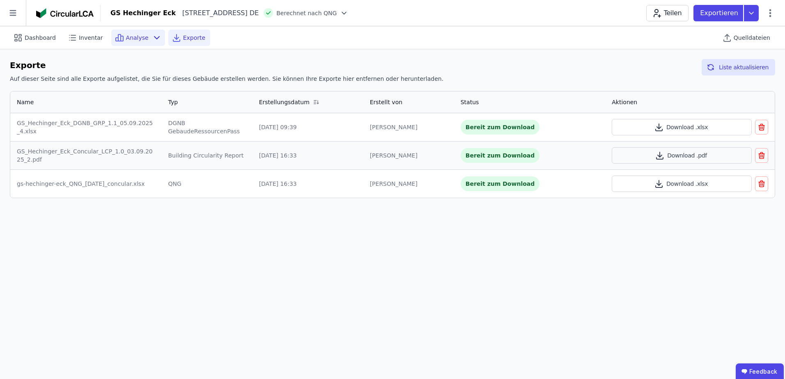
click at [129, 37] on span "Analyse" at bounding box center [137, 38] width 23 height 8
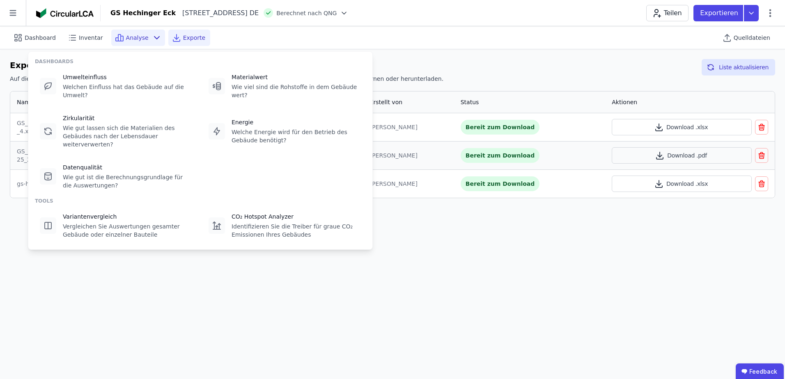
click at [129, 37] on span "Analyse" at bounding box center [137, 38] width 23 height 8
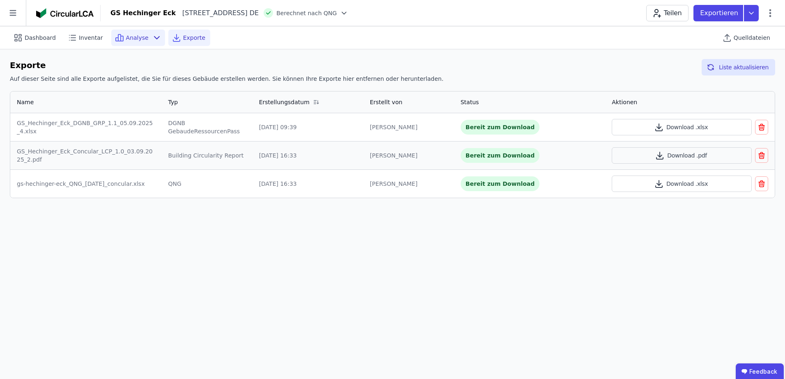
click at [129, 37] on span "Analyse" at bounding box center [137, 38] width 23 height 8
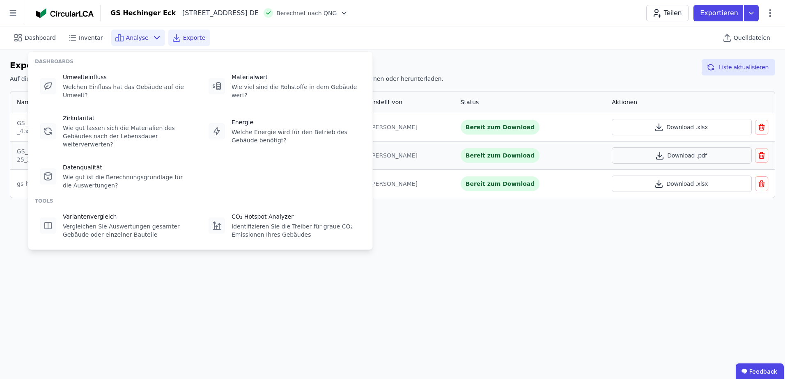
click at [129, 37] on span "Analyse" at bounding box center [137, 38] width 23 height 8
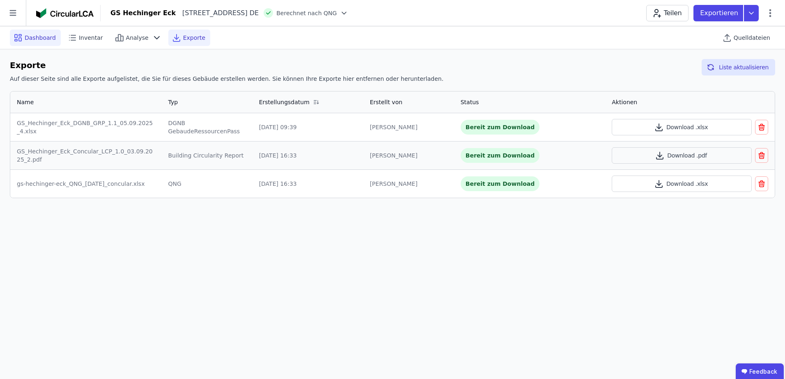
click at [31, 39] on span "Dashboard" at bounding box center [40, 38] width 31 height 8
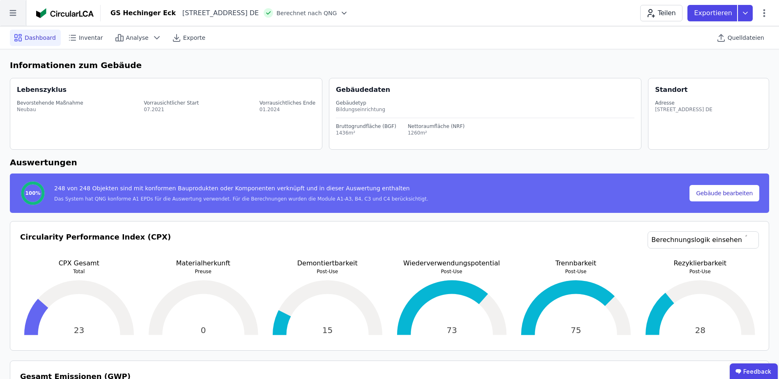
click at [11, 8] on icon at bounding box center [13, 13] width 26 height 26
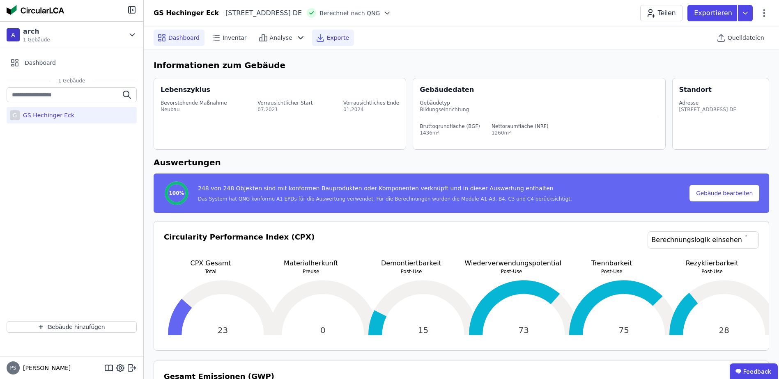
click at [331, 39] on span "Exporte" at bounding box center [338, 38] width 22 height 8
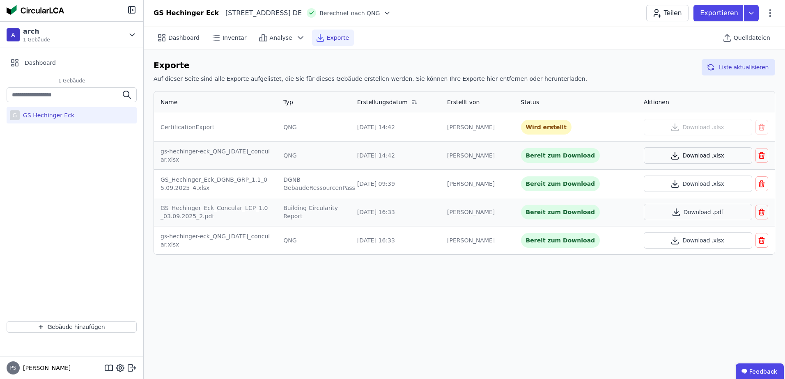
click at [684, 158] on button "Download .xlsx" at bounding box center [698, 155] width 108 height 16
click at [689, 241] on button "Download .xlsx" at bounding box center [698, 240] width 108 height 16
click at [172, 40] on span "Dashboard" at bounding box center [183, 38] width 31 height 8
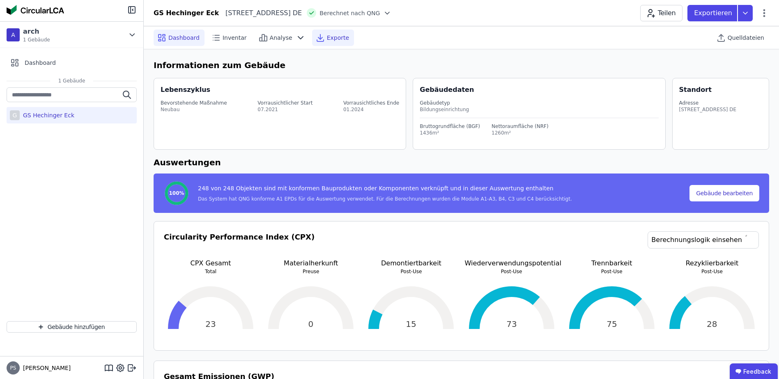
click at [329, 37] on span "Exporte" at bounding box center [338, 38] width 22 height 8
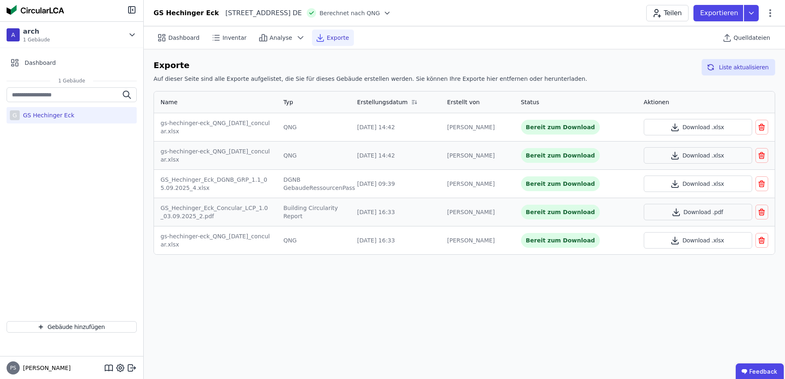
click at [763, 129] on icon "button" at bounding box center [762, 127] width 8 height 10
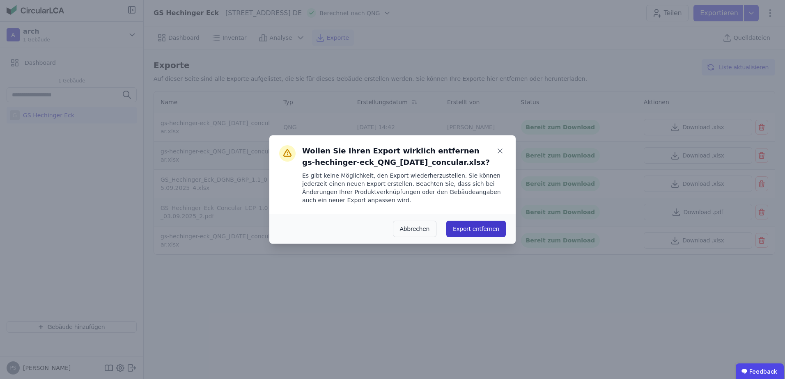
click at [465, 227] on button "Export entfernen" at bounding box center [476, 229] width 60 height 16
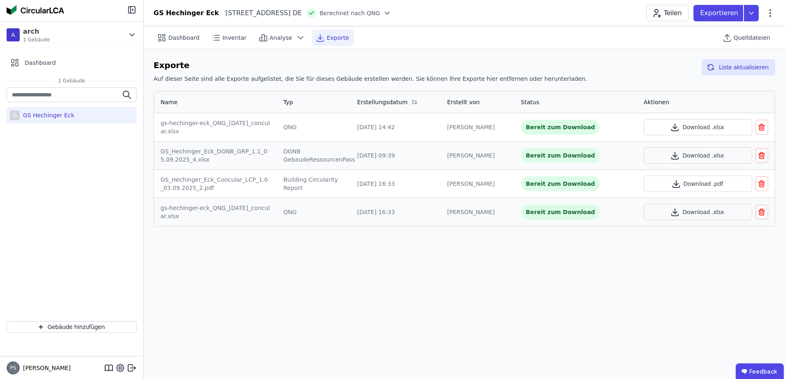
click at [763, 212] on icon "button" at bounding box center [762, 212] width 8 height 10
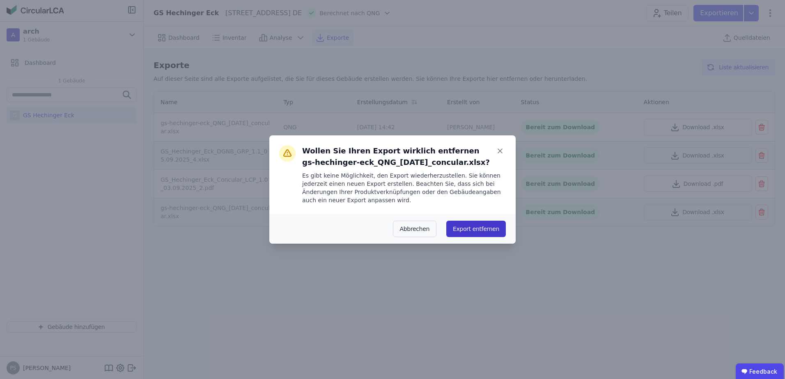
click at [467, 227] on button "Export entfernen" at bounding box center [476, 229] width 60 height 16
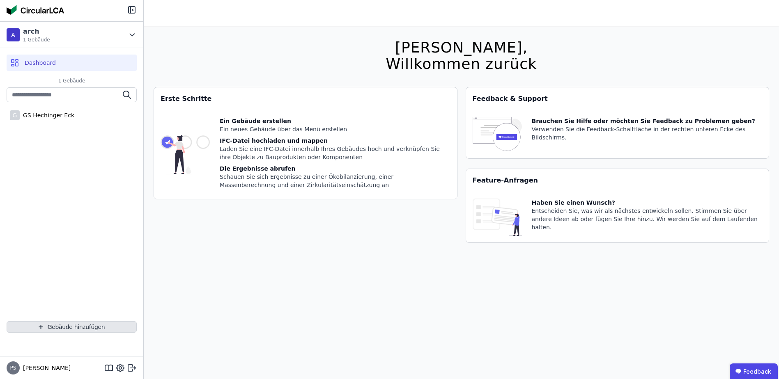
click at [54, 328] on button "Gebäude hinzufügen" at bounding box center [72, 326] width 130 height 11
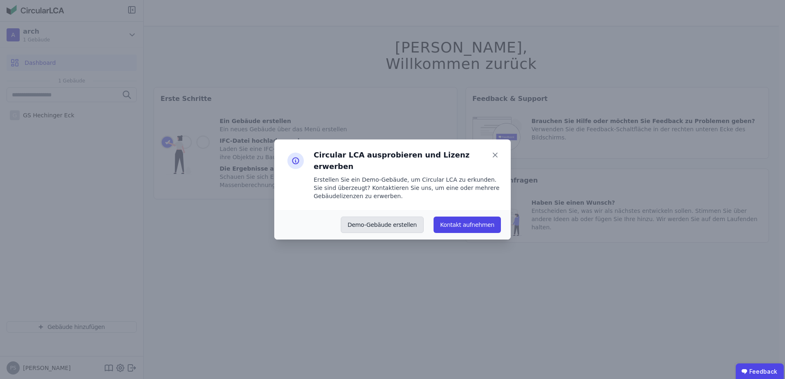
click at [385, 220] on button "Demo-Gebäude erstellen" at bounding box center [382, 225] width 83 height 16
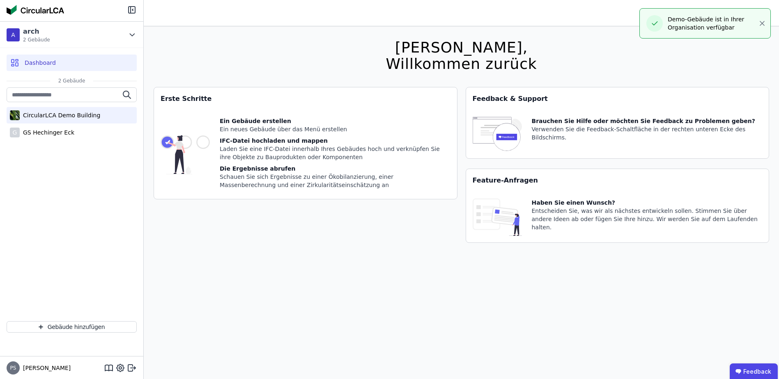
click at [42, 116] on div "CircularLCA Demo Building" at bounding box center [60, 115] width 80 height 8
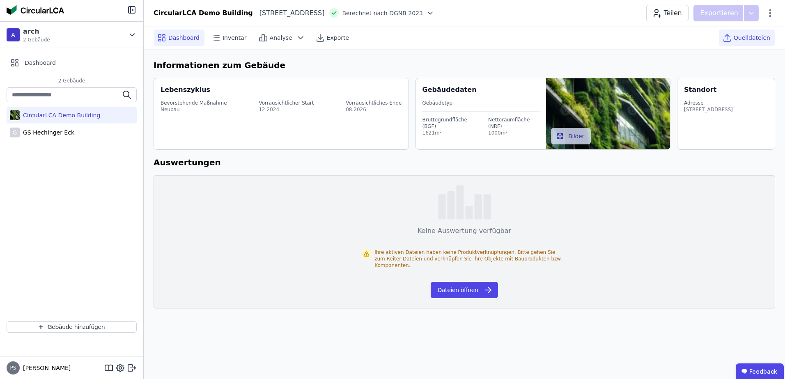
click at [737, 36] on span "Quelldateien" at bounding box center [752, 38] width 37 height 8
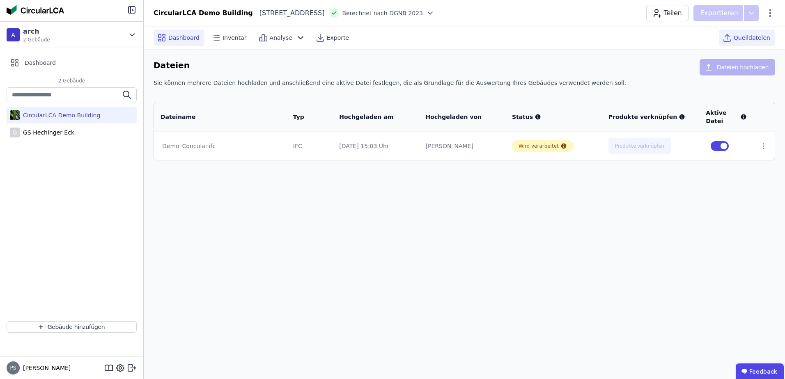
click at [175, 39] on span "Dashboard" at bounding box center [183, 38] width 31 height 8
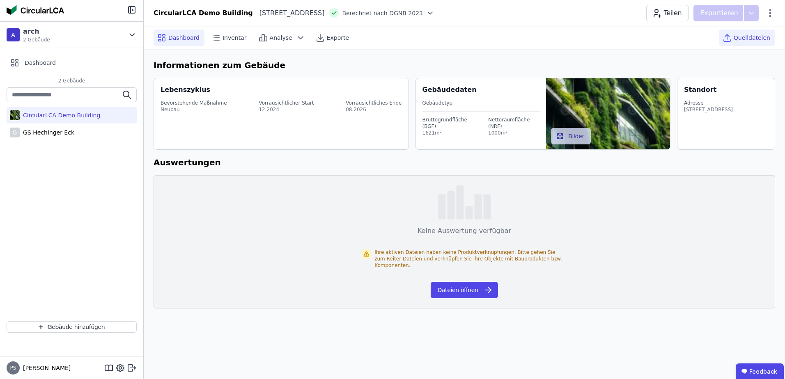
click at [747, 34] on span "Quelldateien" at bounding box center [752, 38] width 37 height 8
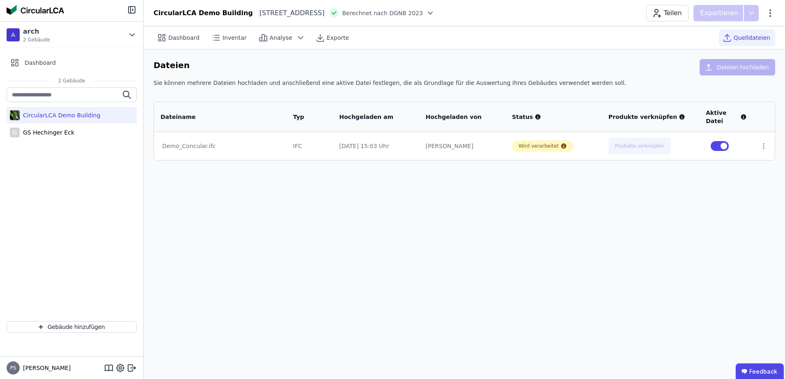
click at [62, 117] on div "CircularLCA Demo Building" at bounding box center [60, 115] width 80 height 8
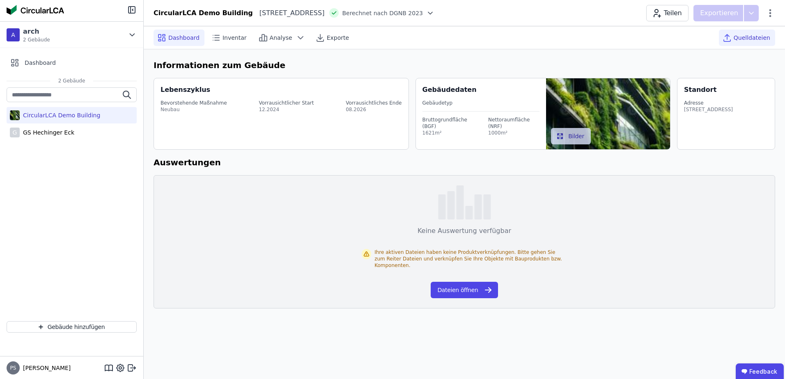
click at [752, 39] on span "Quelldateien" at bounding box center [752, 38] width 37 height 8
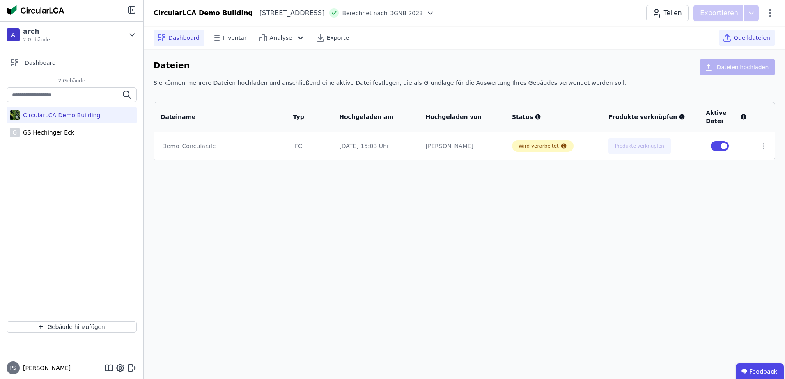
click at [175, 38] on span "Dashboard" at bounding box center [183, 38] width 31 height 8
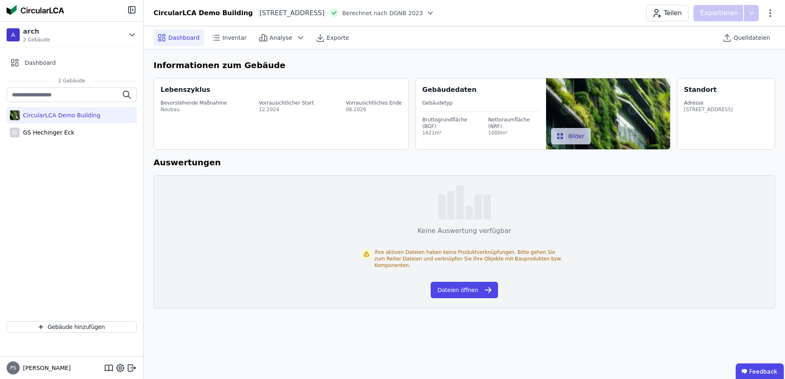
click at [51, 116] on div "CircularLCA Demo Building" at bounding box center [60, 115] width 80 height 8
click at [46, 131] on div "GS Hechinger Eck" at bounding box center [47, 133] width 55 height 8
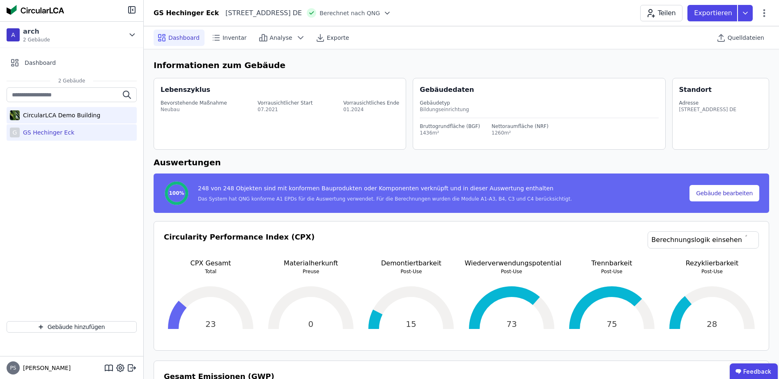
click at [48, 112] on div "CircularLCA Demo Building" at bounding box center [60, 115] width 80 height 8
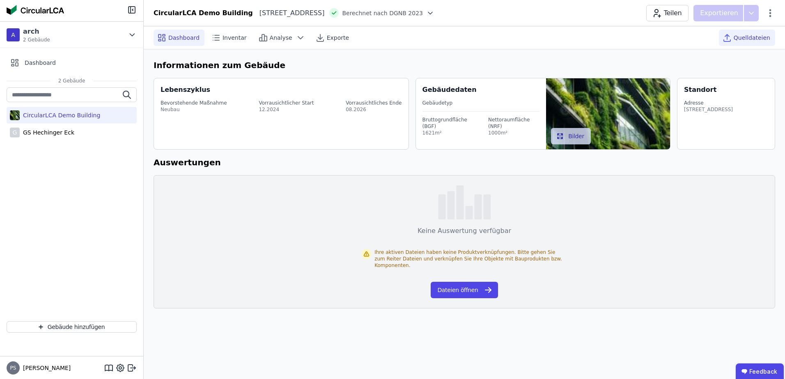
click at [754, 41] on span "Quelldateien" at bounding box center [752, 38] width 37 height 8
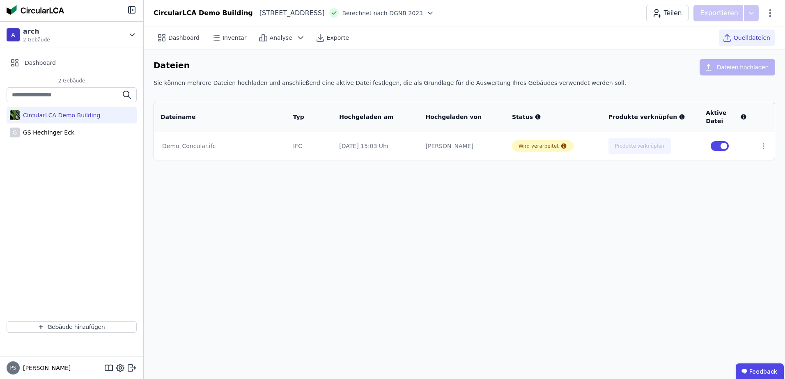
click at [59, 114] on div "CircularLCA Demo Building" at bounding box center [60, 115] width 80 height 8
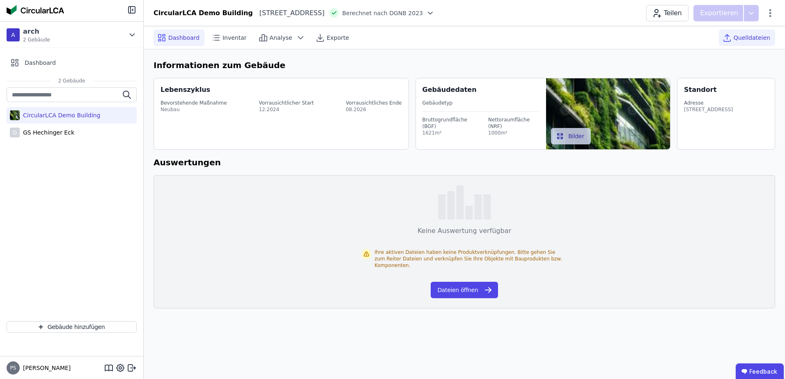
click at [749, 36] on span "Quelldateien" at bounding box center [752, 38] width 37 height 8
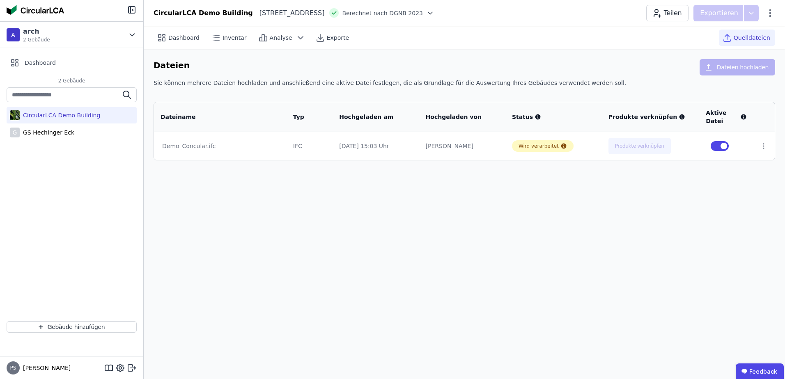
click at [63, 115] on div "CircularLCA Demo Building" at bounding box center [60, 115] width 80 height 8
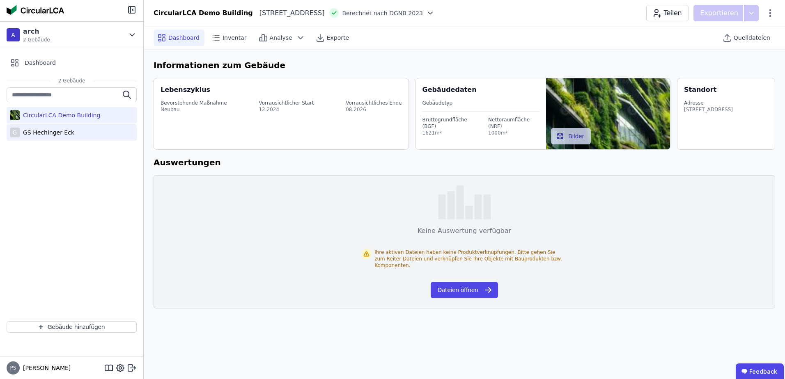
click at [51, 134] on div "GS Hechinger Eck" at bounding box center [47, 133] width 55 height 8
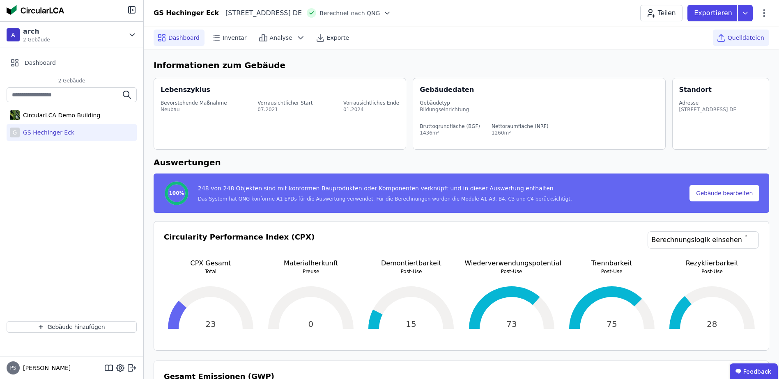
click at [737, 38] on span "Quelldateien" at bounding box center [746, 38] width 37 height 8
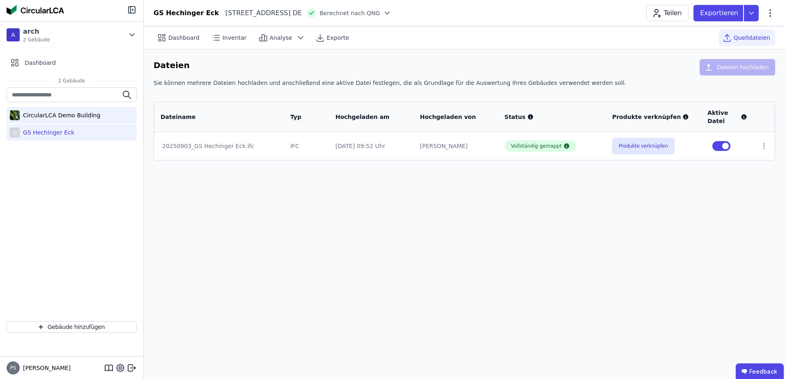
click at [65, 114] on div "CircularLCA Demo Building" at bounding box center [60, 115] width 80 height 8
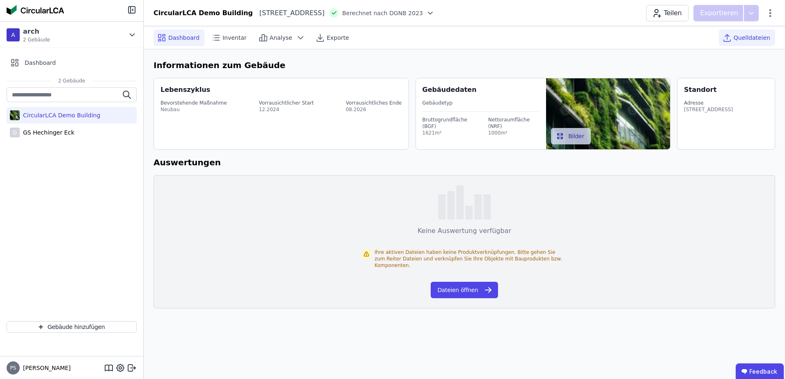
click at [748, 35] on span "Quelldateien" at bounding box center [752, 38] width 37 height 8
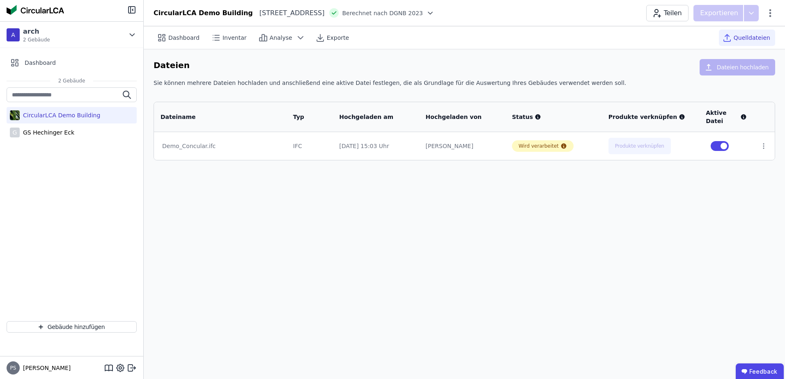
click at [56, 115] on div "CircularLCA Demo Building" at bounding box center [60, 115] width 80 height 8
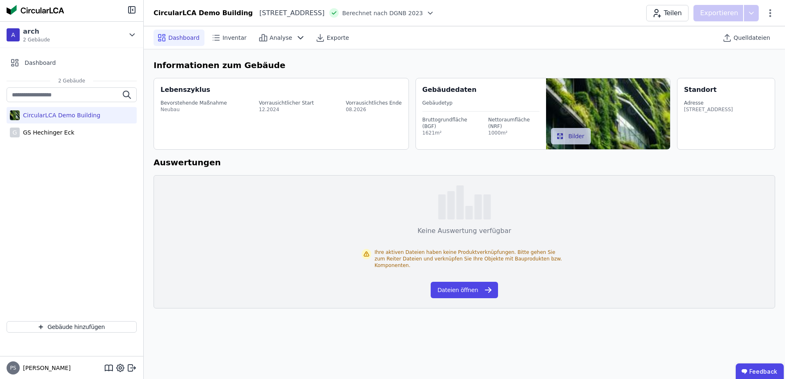
click at [180, 41] on span "Dashboard" at bounding box center [183, 38] width 31 height 8
click at [434, 12] on icon at bounding box center [430, 13] width 8 height 8
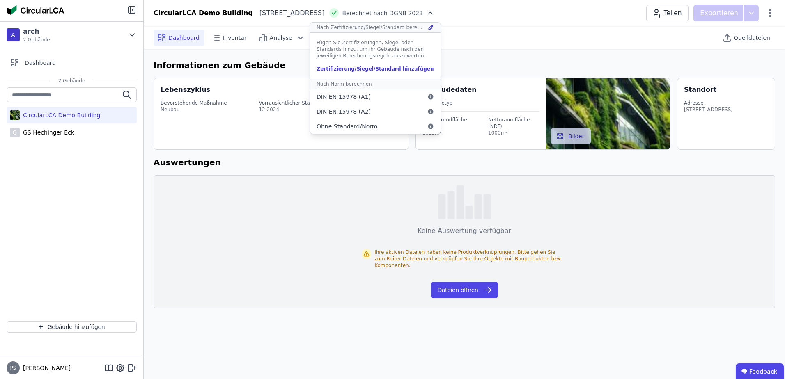
click at [434, 12] on icon at bounding box center [430, 13] width 8 height 8
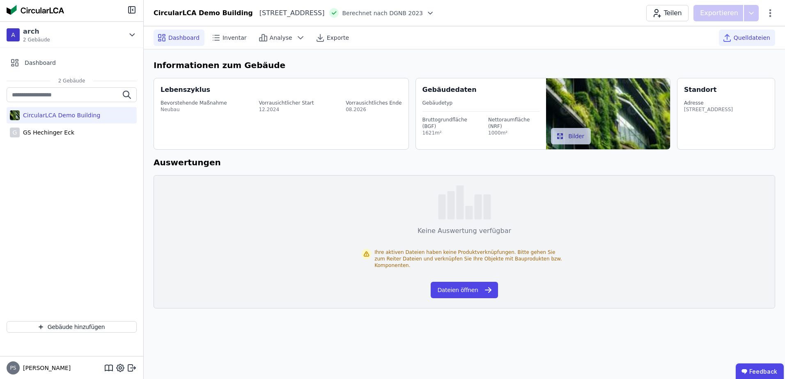
click at [743, 35] on span "Quelldateien" at bounding box center [752, 38] width 37 height 8
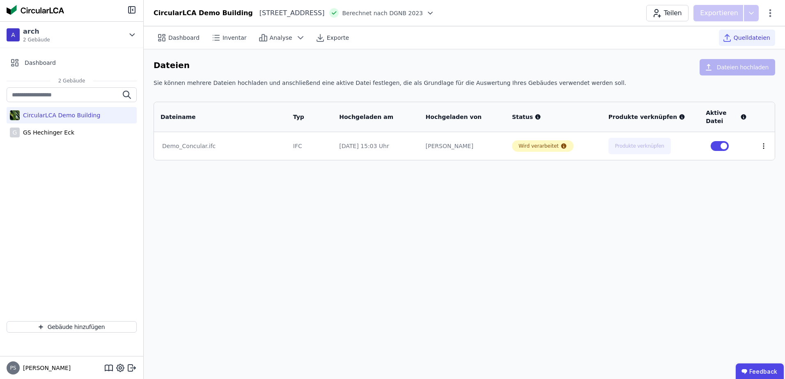
click at [763, 147] on icon at bounding box center [763, 145] width 7 height 7
click at [711, 142] on div "Löschen" at bounding box center [721, 144] width 82 height 13
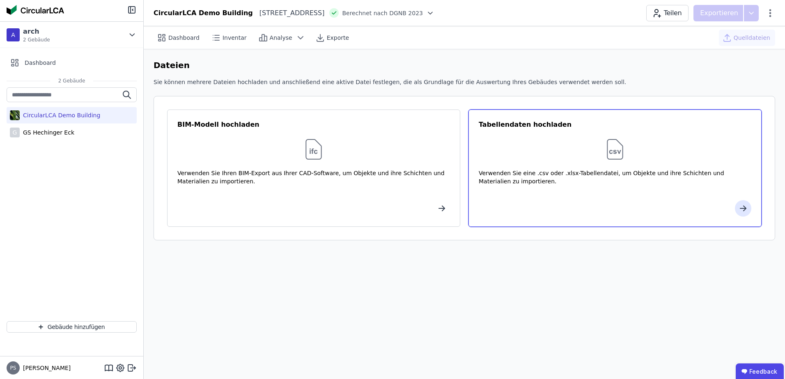
click at [680, 200] on div "Tabellendaten hochladen Verwenden Sie eine .csv oder .xlsx-Tabellendatei, um Ob…" at bounding box center [614, 168] width 293 height 117
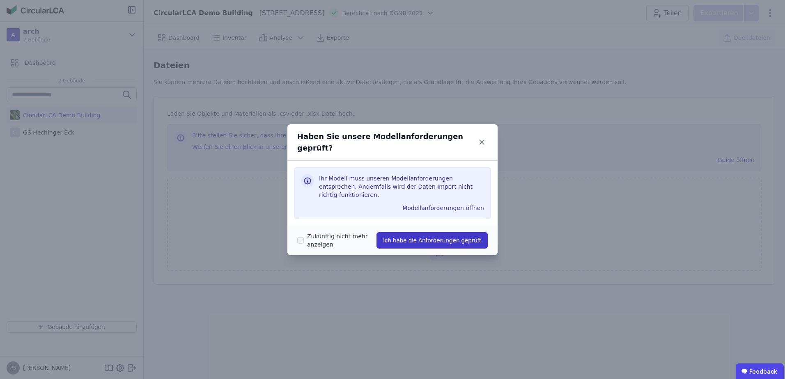
click at [409, 232] on button "Ich habe die Anforderungen geprüft" at bounding box center [432, 240] width 111 height 16
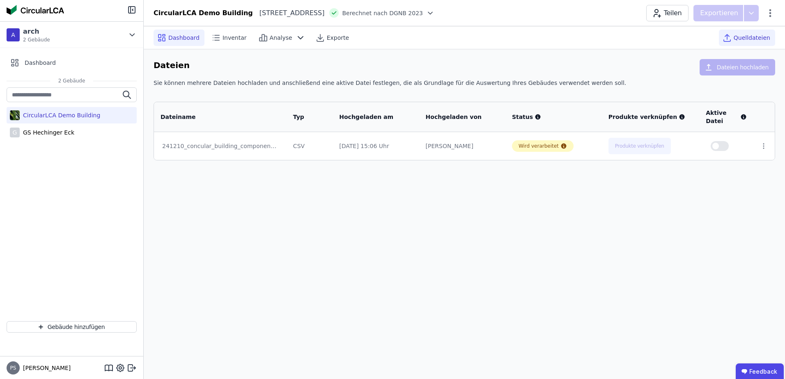
click at [170, 37] on span "Dashboard" at bounding box center [183, 38] width 31 height 8
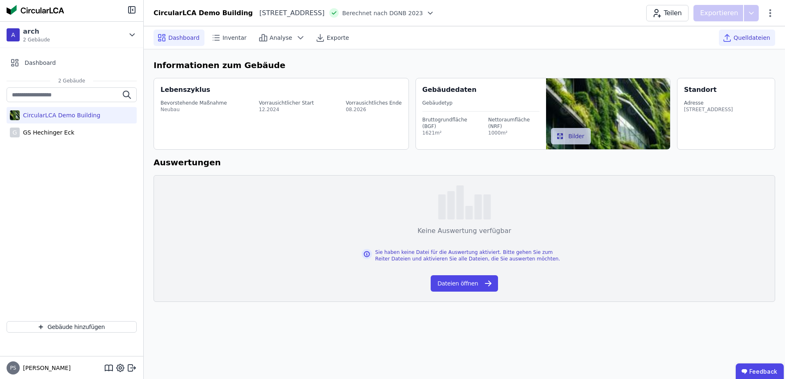
click at [745, 39] on span "Quelldateien" at bounding box center [752, 38] width 37 height 8
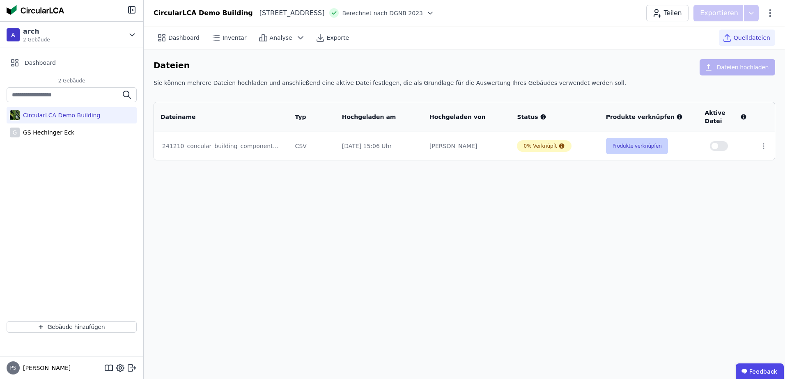
click at [638, 149] on button "Produkte verknüpfen" at bounding box center [637, 146] width 62 height 16
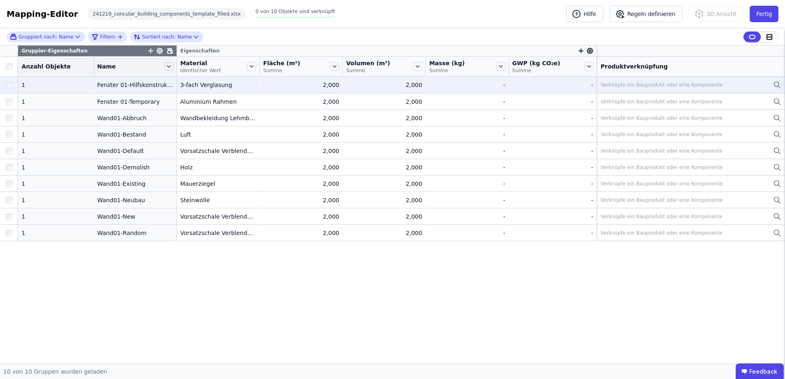
click at [636, 86] on div "Verknüpfe ein Bauprodukt oder eine Komponente" at bounding box center [662, 85] width 122 height 7
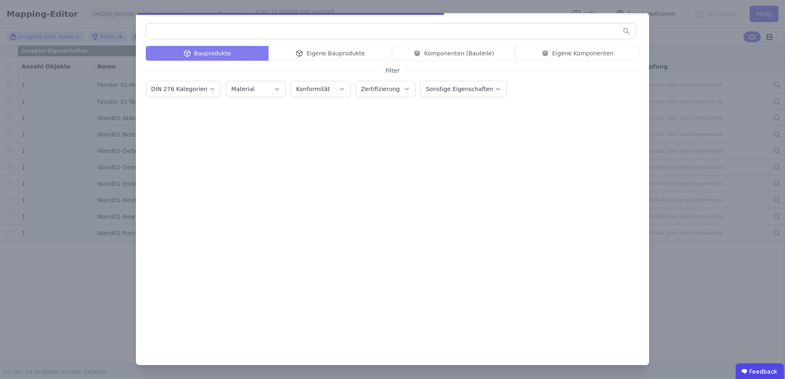
click at [232, 33] on input "text" at bounding box center [390, 31] width 489 height 15
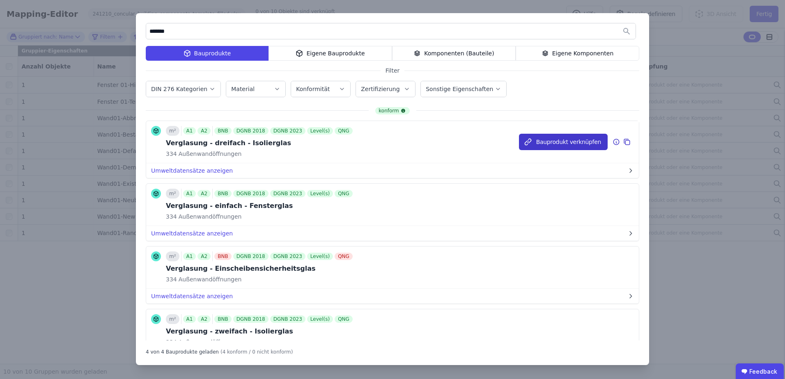
type input "*******"
click at [534, 142] on button "Bauprodukt verknüpfen" at bounding box center [563, 142] width 89 height 16
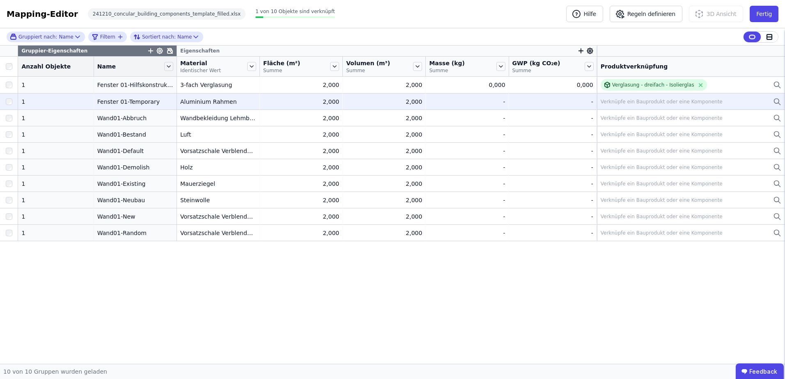
click at [620, 100] on div "Verknüpfe ein Bauprodukt oder eine Komponente" at bounding box center [662, 102] width 122 height 7
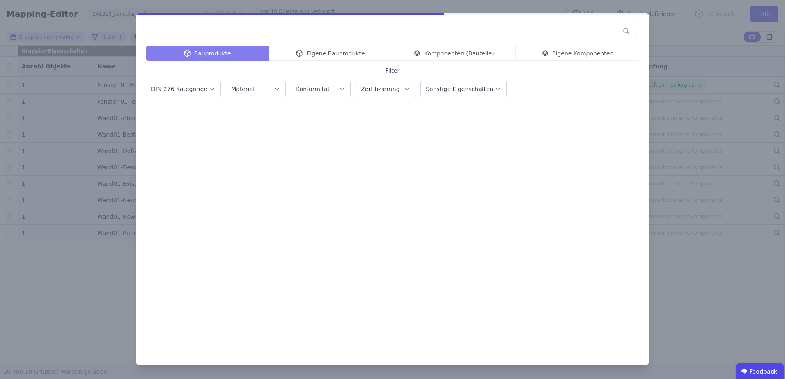
click at [200, 35] on input "text" at bounding box center [390, 31] width 489 height 15
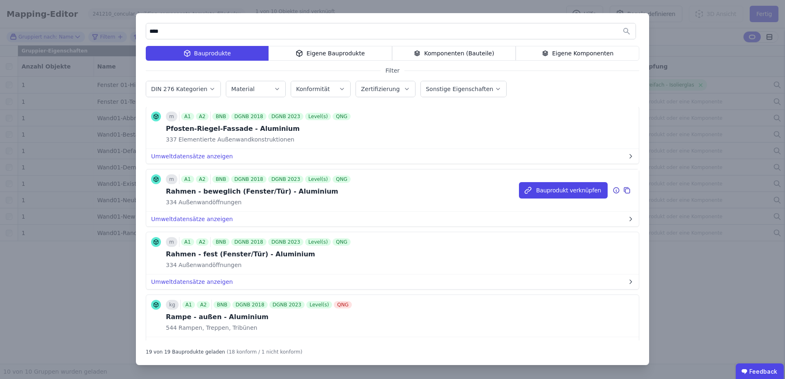
scroll to position [575, 0]
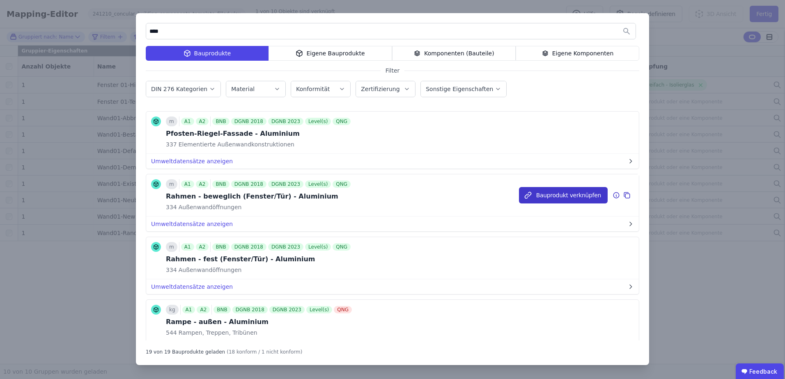
type input "****"
click at [549, 198] on button "Bauprodukt verknüpfen" at bounding box center [563, 195] width 89 height 16
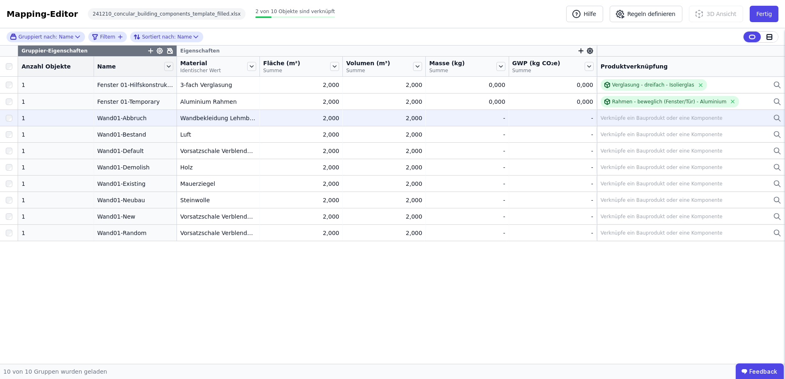
drag, startPoint x: 252, startPoint y: 119, endPoint x: 267, endPoint y: 119, distance: 15.2
click at [267, 119] on tr "1 1 Wand01-Abbruch Wand01-Abbruch Wandbekleidung Lehmbauplatten Wandbekleidung …" at bounding box center [392, 118] width 785 height 16
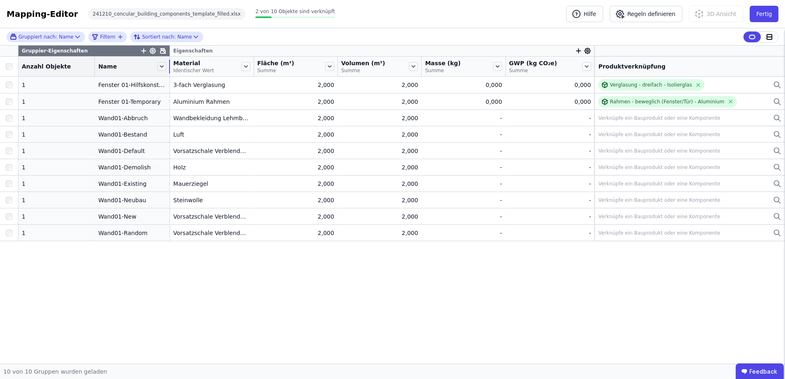
drag, startPoint x: 168, startPoint y: 65, endPoint x: 161, endPoint y: 65, distance: 6.2
click at [161, 65] on tr "Anzahl Objekte Name Material Identischer Wert Fläche (m²) Summe Volumen (m³) Su…" at bounding box center [392, 67] width 785 height 20
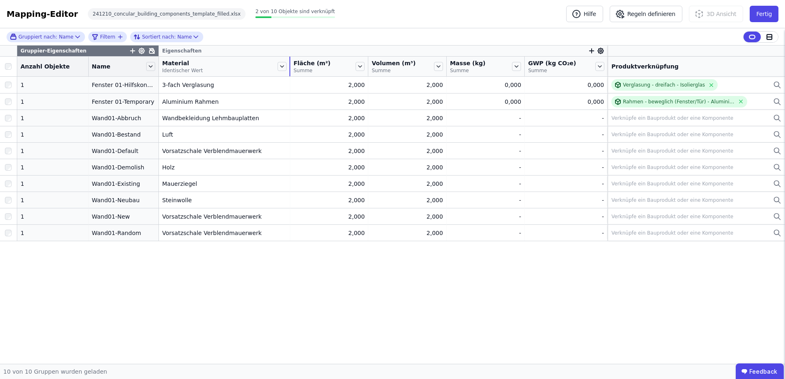
drag, startPoint x: 246, startPoint y: 64, endPoint x: 289, endPoint y: 67, distance: 42.4
click at [289, 67] on tr "Anzahl Objekte Name Material Identischer Wert Fläche (m²) Summe Volumen (m³) Su…" at bounding box center [392, 67] width 785 height 20
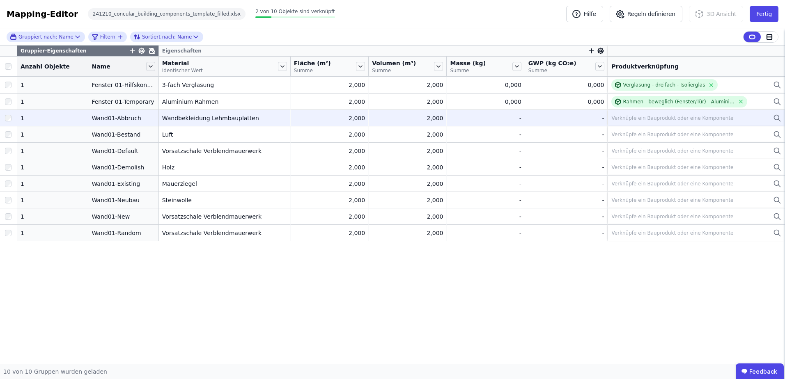
click at [640, 120] on div "Verknüpfe ein Bauprodukt oder eine Komponente" at bounding box center [672, 118] width 122 height 7
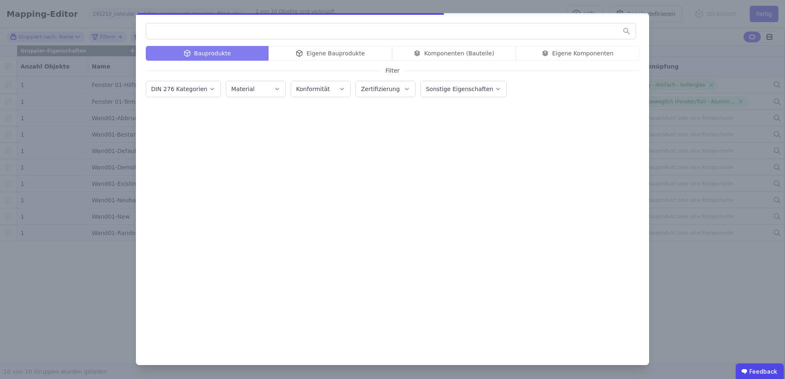
click at [226, 32] on input "text" at bounding box center [390, 31] width 489 height 15
type input "****"
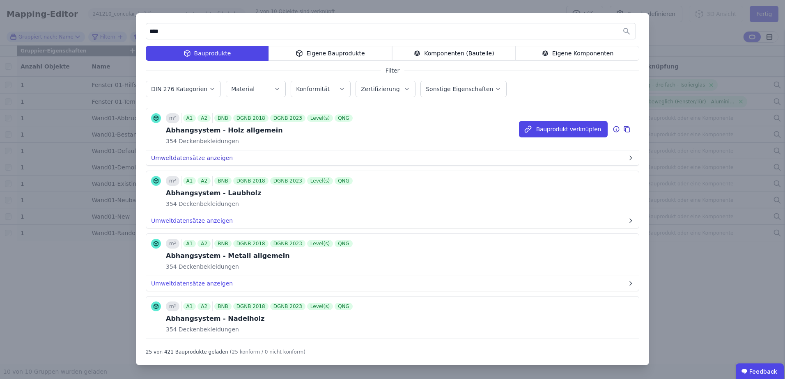
scroll to position [0, 0]
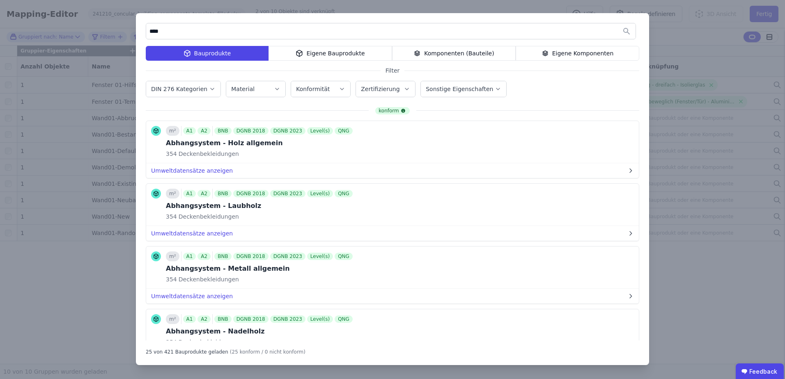
drag, startPoint x: 169, startPoint y: 32, endPoint x: 143, endPoint y: 32, distance: 25.9
click at [143, 32] on div "**** Bauprodukte Eigene Bauprodukte Komponenten (Bauteile) Eigene Komponenten F…" at bounding box center [392, 189] width 513 height 352
click at [256, 87] on div "Material" at bounding box center [255, 89] width 49 height 8
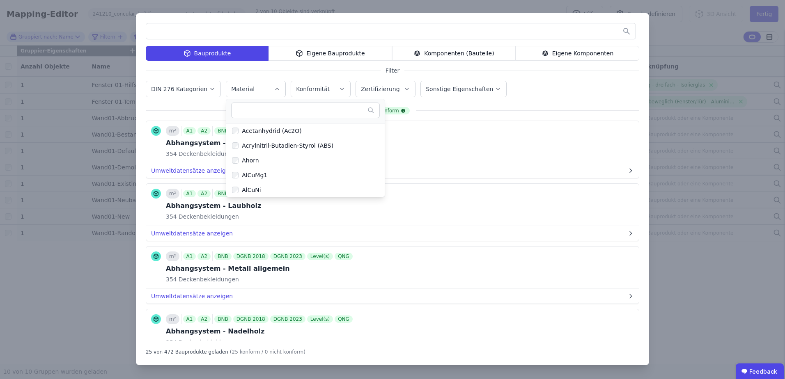
click at [251, 109] on input "text" at bounding box center [301, 110] width 132 height 15
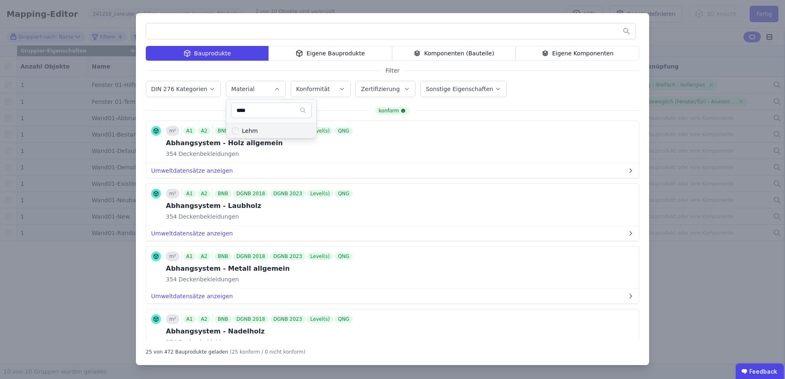
type input "****"
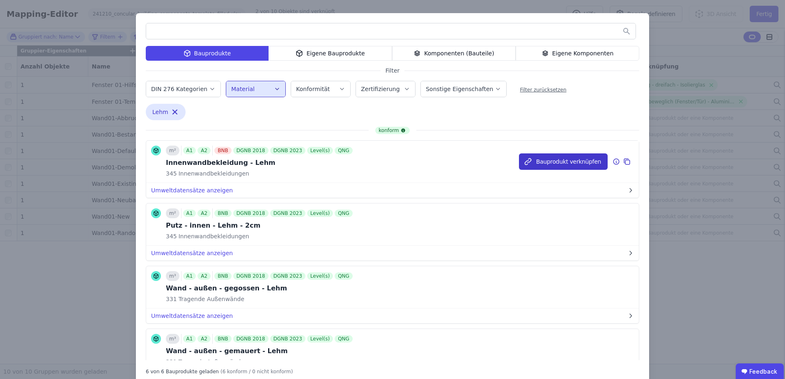
click at [565, 157] on button "Bauprodukt verknüpfen" at bounding box center [563, 162] width 89 height 16
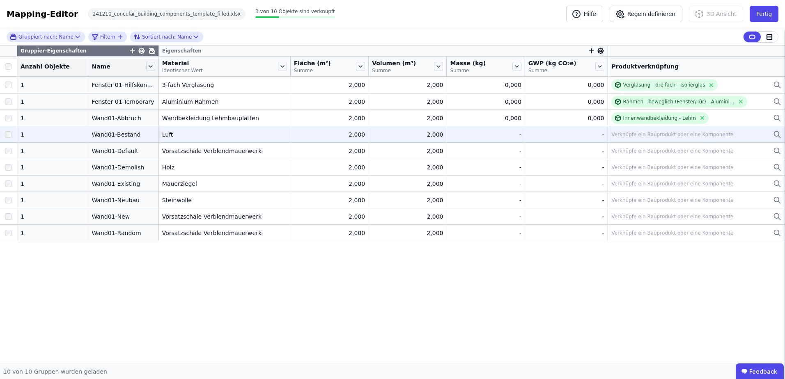
click at [645, 135] on div "Verknüpfe ein Bauprodukt oder eine Komponente" at bounding box center [672, 134] width 122 height 7
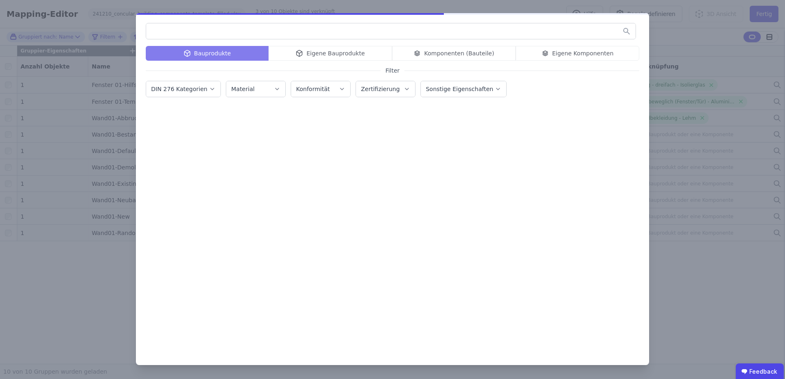
click at [261, 85] on div "Material" at bounding box center [255, 89] width 49 height 8
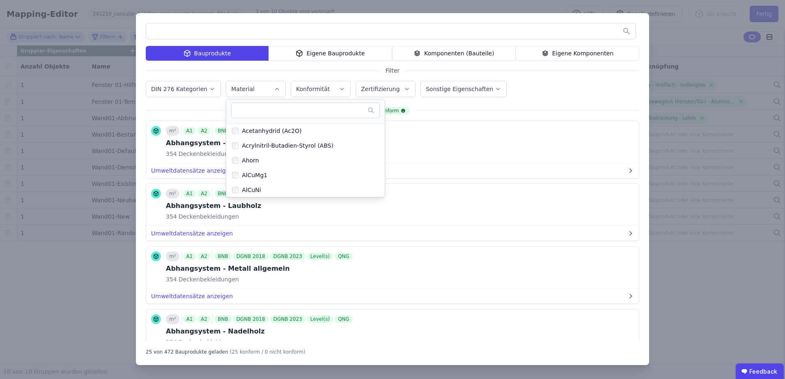
click at [257, 109] on input "text" at bounding box center [301, 110] width 132 height 15
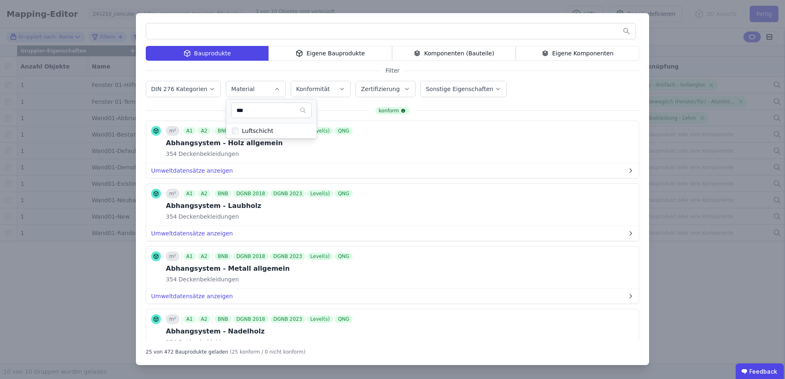
type input "****"
click at [274, 88] on icon "button" at bounding box center [277, 89] width 7 height 8
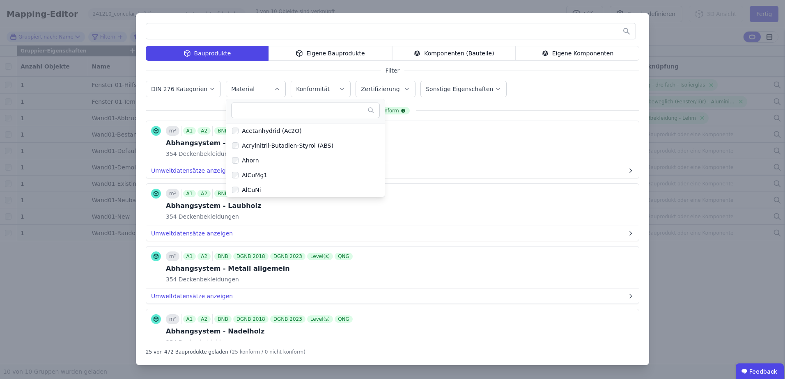
click at [241, 112] on input "text" at bounding box center [301, 110] width 132 height 15
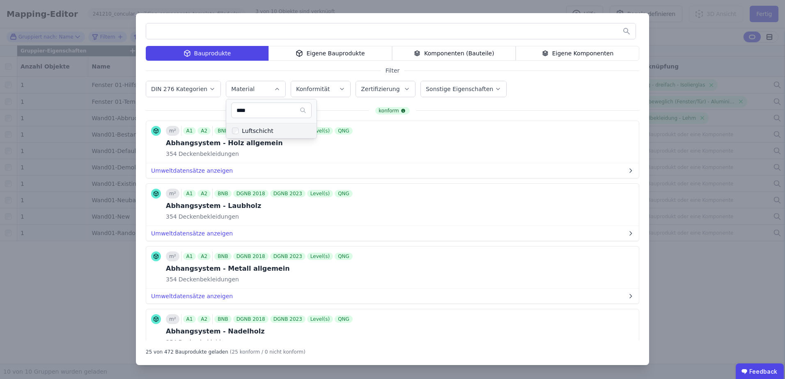
type input "****"
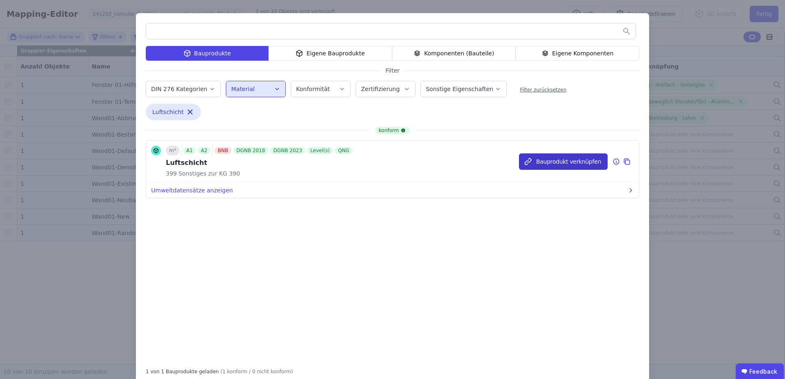
click at [549, 160] on button "Bauprodukt verknüpfen" at bounding box center [563, 162] width 89 height 16
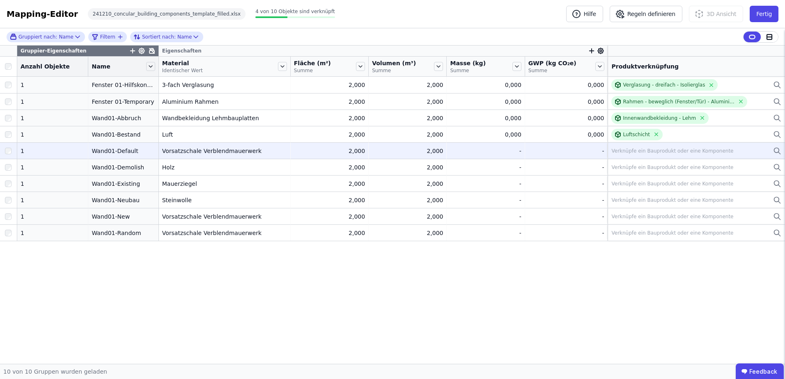
click at [638, 151] on div "Verknüpfe ein Bauprodukt oder eine Komponente" at bounding box center [672, 151] width 122 height 7
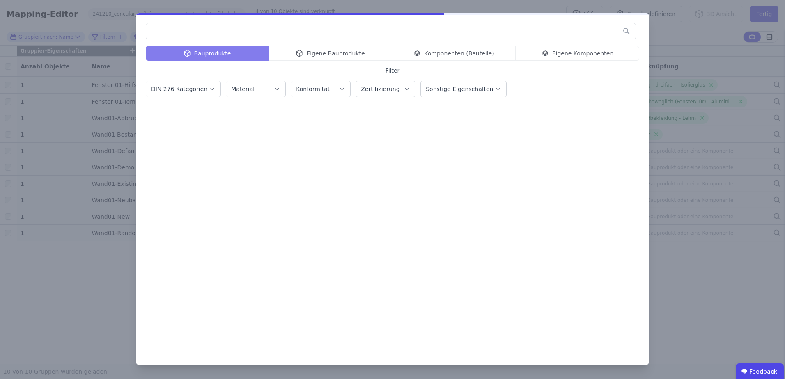
click at [274, 90] on icon "button" at bounding box center [277, 89] width 7 height 8
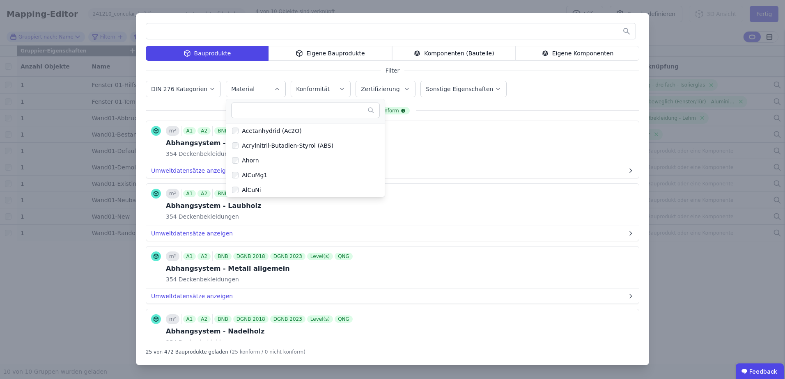
click at [240, 112] on input "text" at bounding box center [301, 110] width 132 height 15
type input "*"
click at [200, 30] on input "text" at bounding box center [390, 31] width 489 height 15
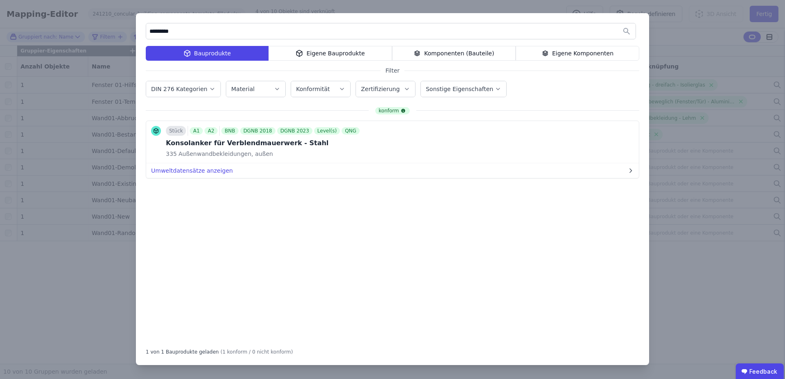
click at [149, 33] on input "*********" at bounding box center [390, 31] width 489 height 15
drag, startPoint x: 170, startPoint y: 30, endPoint x: 148, endPoint y: 30, distance: 22.6
click at [148, 30] on input "**********" at bounding box center [390, 31] width 489 height 15
drag, startPoint x: 176, startPoint y: 30, endPoint x: 165, endPoint y: 30, distance: 10.7
click at [165, 30] on input "*********" at bounding box center [390, 31] width 489 height 15
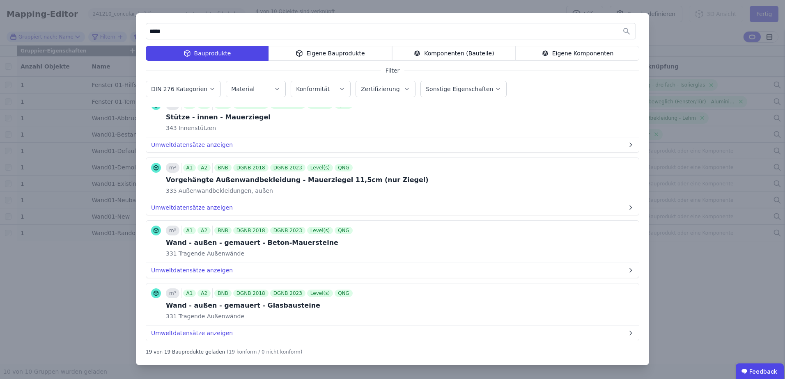
scroll to position [287, 0]
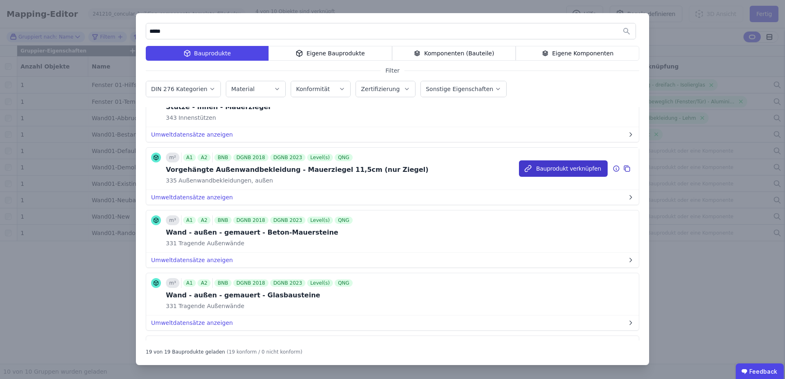
type input "*****"
click at [546, 167] on button "Bauprodukt verknüpfen" at bounding box center [563, 169] width 89 height 16
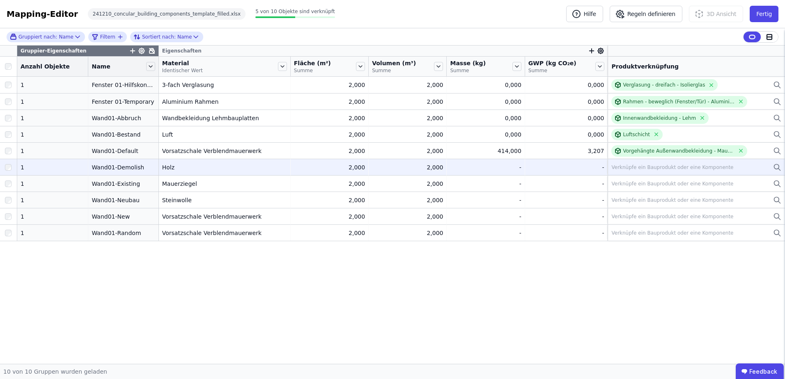
click at [649, 165] on div "Verknüpfe ein Bauprodukt oder eine Komponente" at bounding box center [672, 167] width 122 height 7
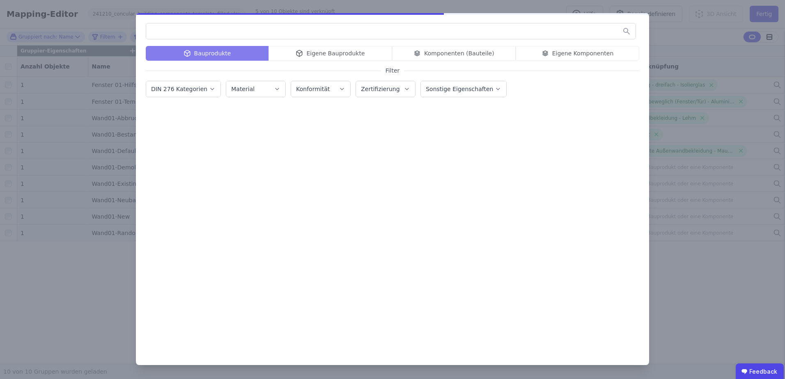
click at [259, 90] on div "Material" at bounding box center [255, 89] width 49 height 8
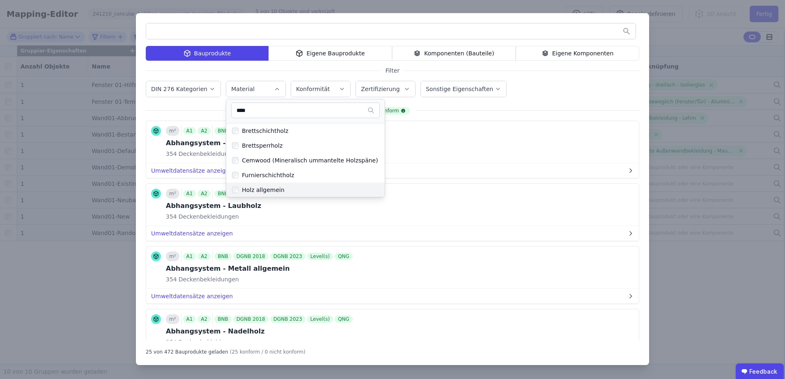
type input "****"
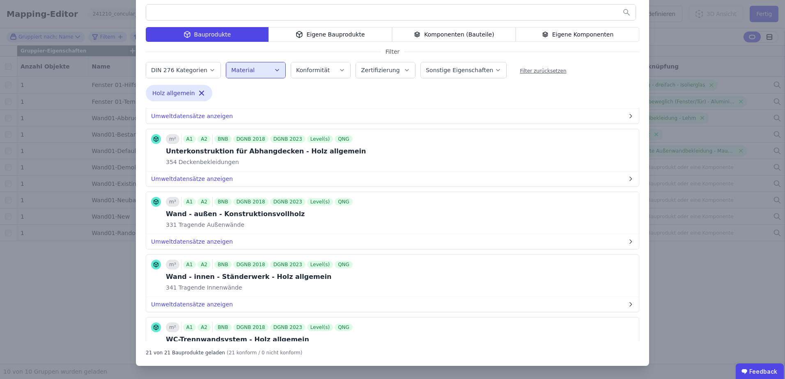
scroll to position [987, 0]
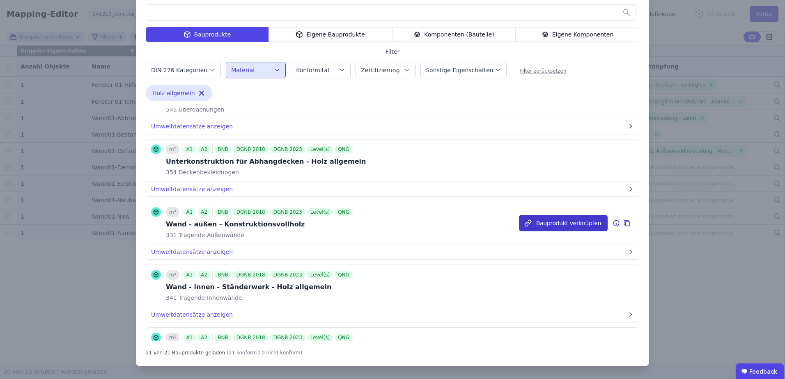
click at [534, 220] on button "Bauprodukt verknüpfen" at bounding box center [563, 223] width 89 height 16
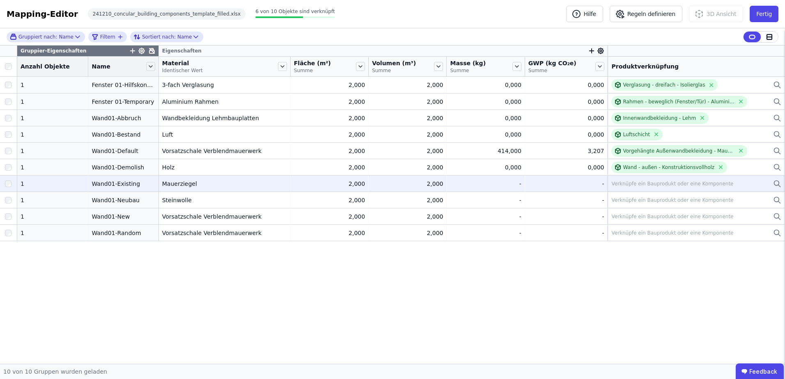
click at [630, 180] on div "Verknüpfe ein Bauprodukt oder eine Komponente" at bounding box center [696, 184] width 170 height 10
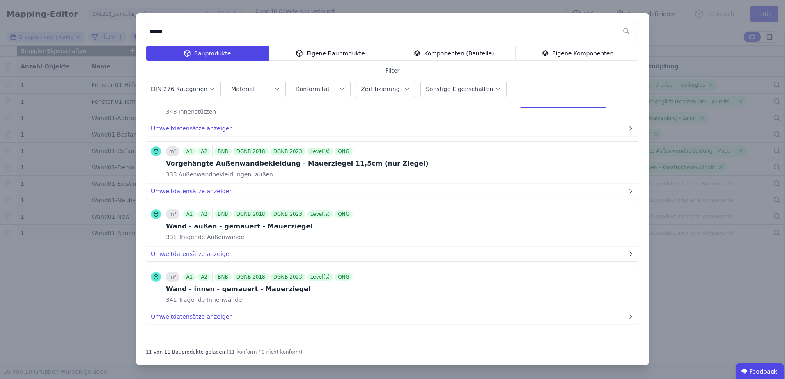
scroll to position [482, 0]
type input "******"
click at [551, 225] on button "Bauprodukt verknüpfen" at bounding box center [563, 225] width 89 height 16
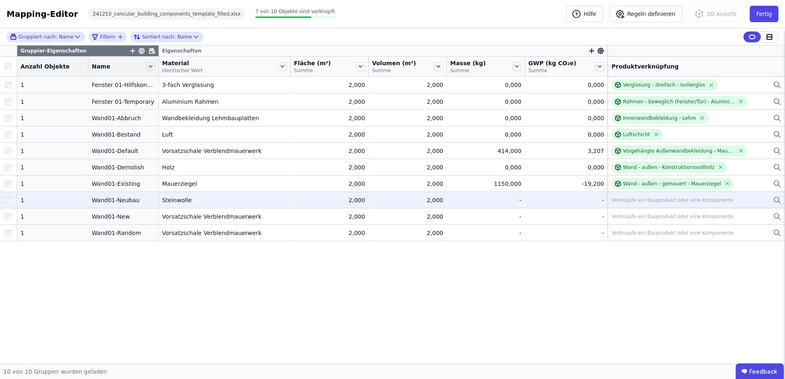
click at [624, 203] on div "Verknüpfe ein Bauprodukt oder eine Komponente" at bounding box center [672, 200] width 122 height 7
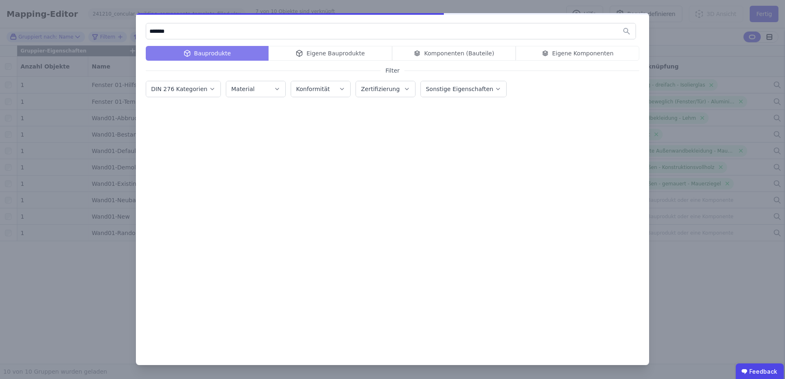
type input "*******"
click at [248, 90] on label "Material" at bounding box center [243, 89] width 25 height 7
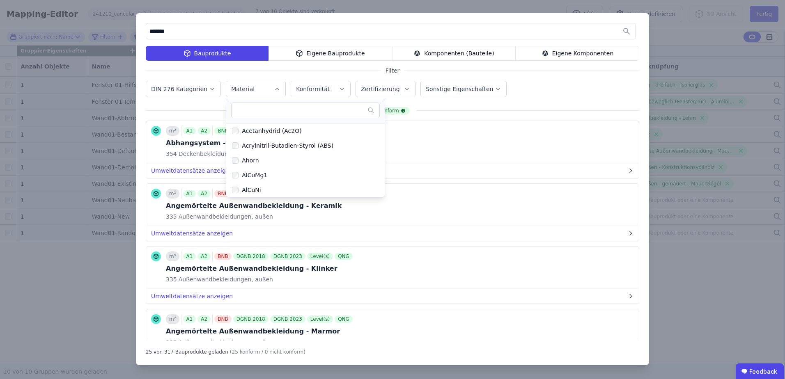
click at [246, 110] on input "text" at bounding box center [301, 110] width 132 height 15
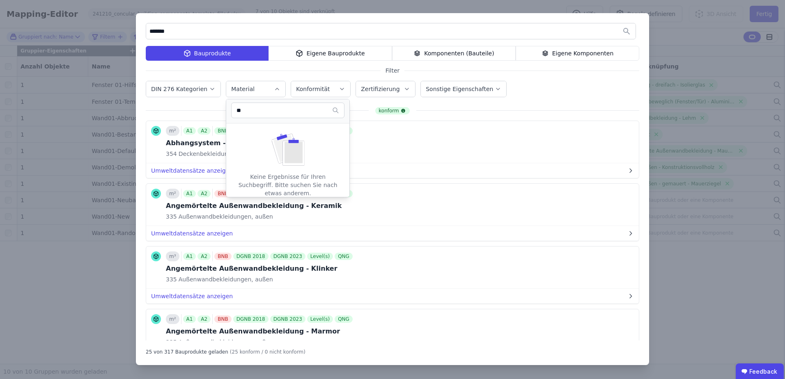
type input "*"
type input "**********"
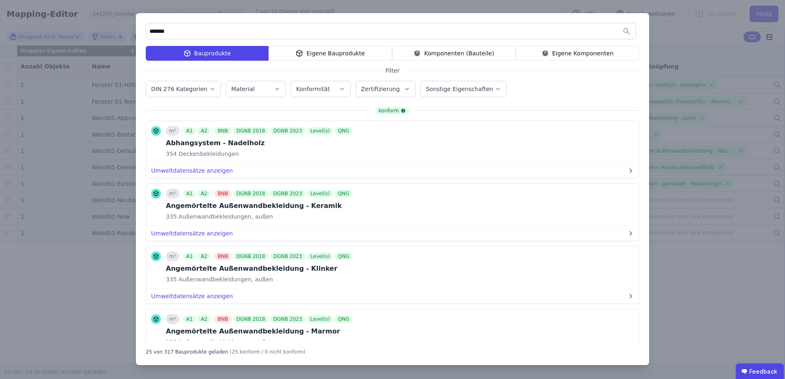
drag, startPoint x: 185, startPoint y: 30, endPoint x: 138, endPoint y: 28, distance: 46.4
click at [138, 28] on div "******* Bauprodukte Eigene Bauprodukte Komponenten (Bauteile) Eigene Komponente…" at bounding box center [392, 189] width 513 height 352
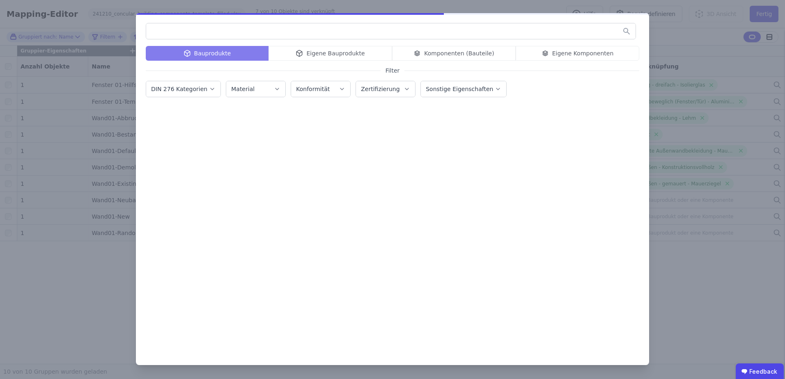
click at [241, 89] on label "Material" at bounding box center [243, 89] width 25 height 7
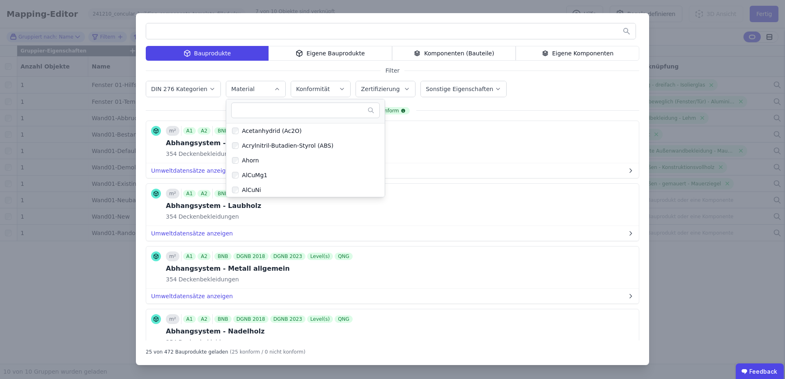
click at [235, 113] on input "text" at bounding box center [301, 110] width 132 height 15
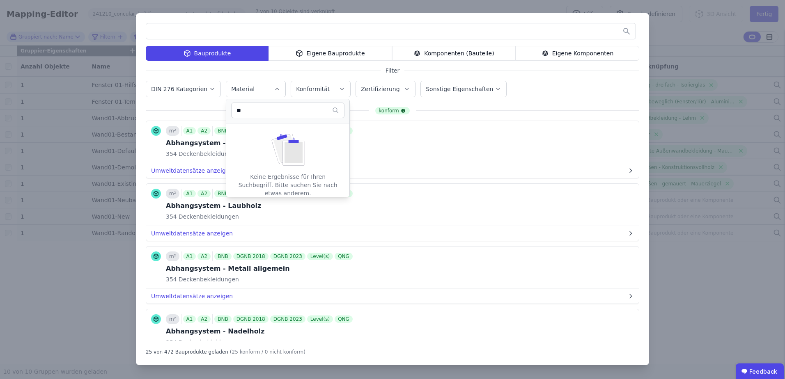
type input "*"
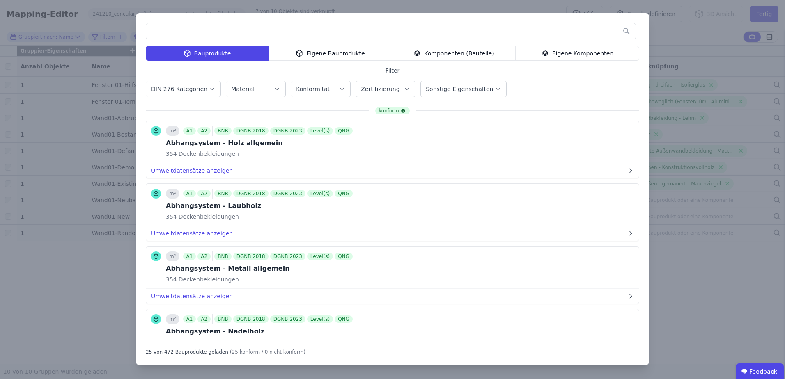
drag, startPoint x: 184, startPoint y: 94, endPoint x: 183, endPoint y: 89, distance: 6.0
click at [184, 94] on button "DIN 276 Kategorien" at bounding box center [183, 89] width 74 height 16
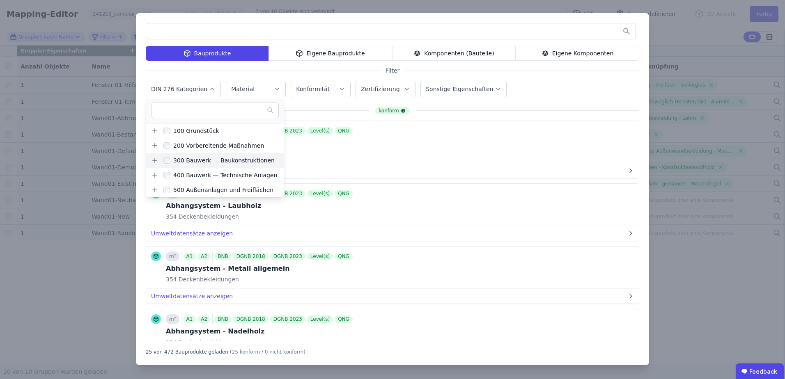
click at [153, 160] on icon at bounding box center [154, 160] width 7 height 7
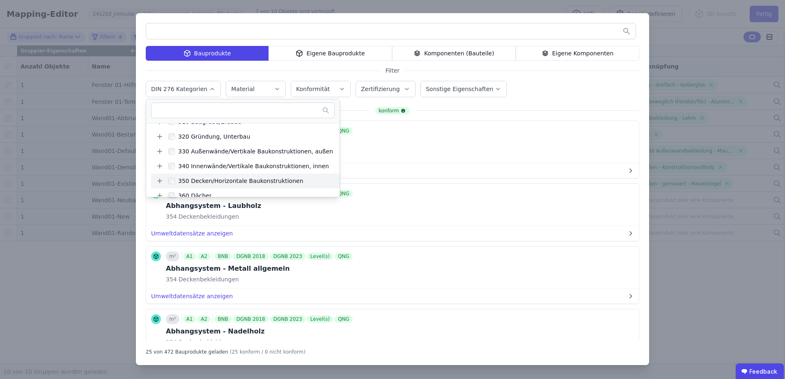
scroll to position [41, 0]
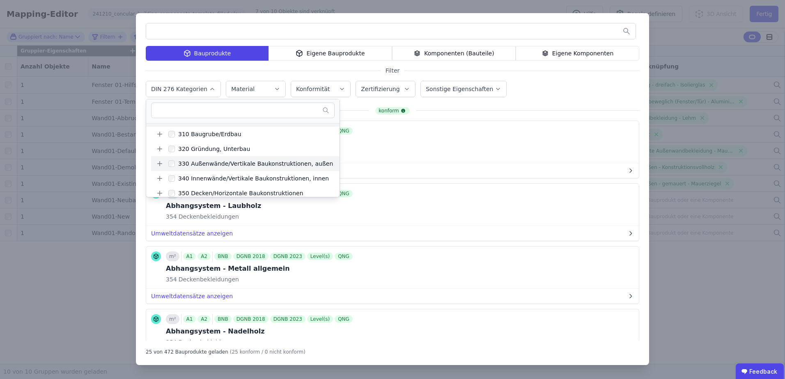
click at [159, 163] on icon at bounding box center [159, 163] width 7 height 7
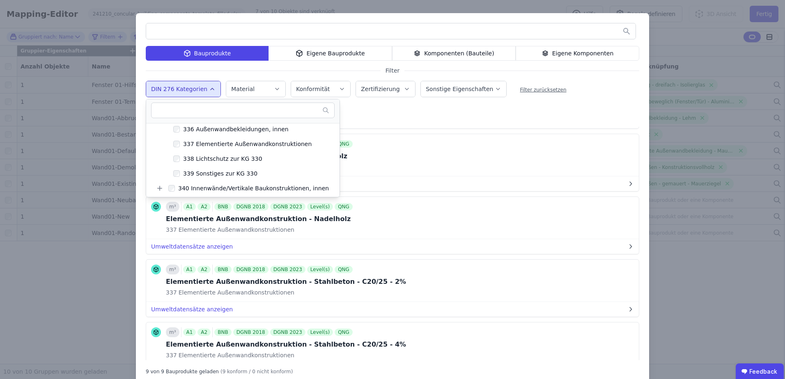
scroll to position [0, 0]
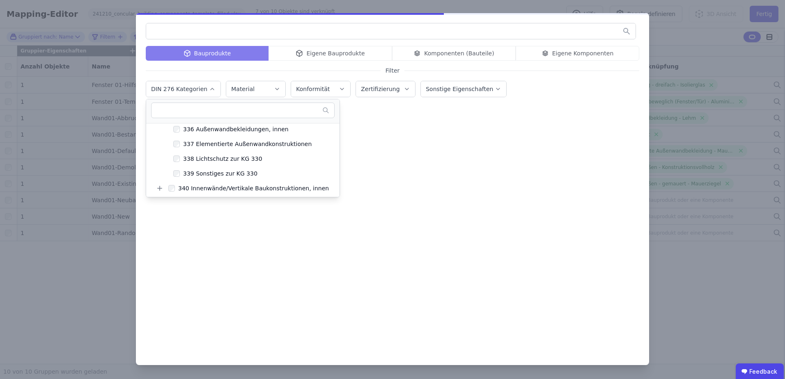
click at [176, 108] on input "text" at bounding box center [239, 110] width 168 height 15
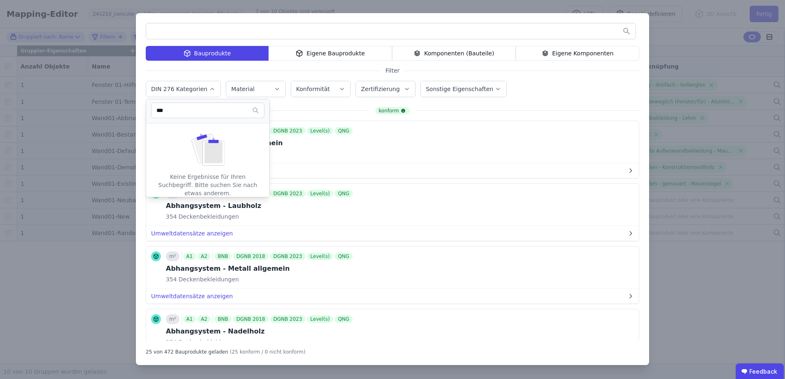
type input "****"
drag, startPoint x: 201, startPoint y: 109, endPoint x: 146, endPoint y: 107, distance: 55.5
click at [146, 107] on ul "**** Keine Ergebnisse für Ihren Suchbegriff. Bitte suchen Sie nach etwas andere…" at bounding box center [208, 148] width 124 height 99
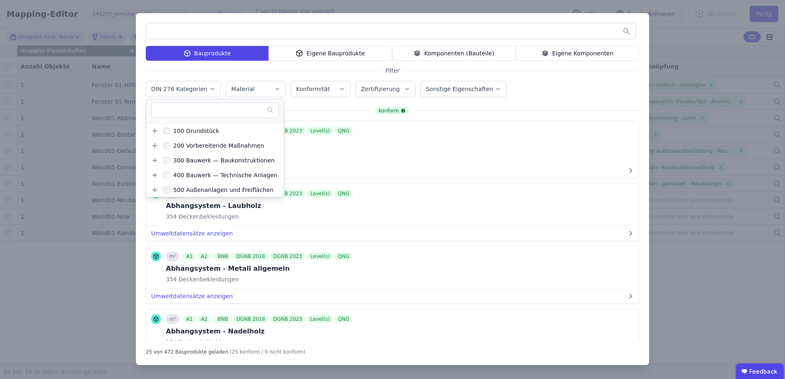
click at [183, 30] on input "text" at bounding box center [390, 31] width 489 height 15
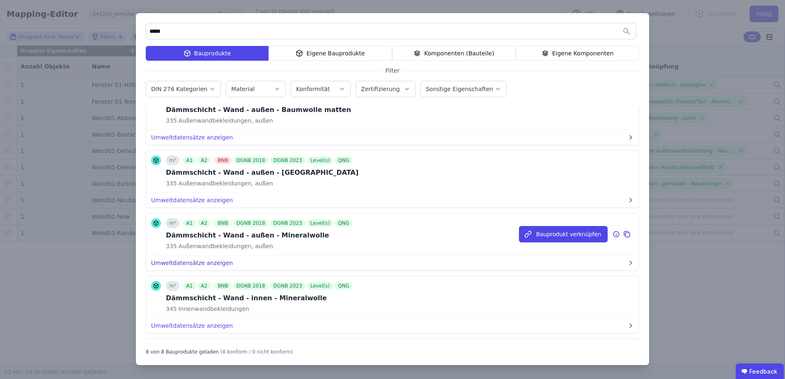
scroll to position [212, 0]
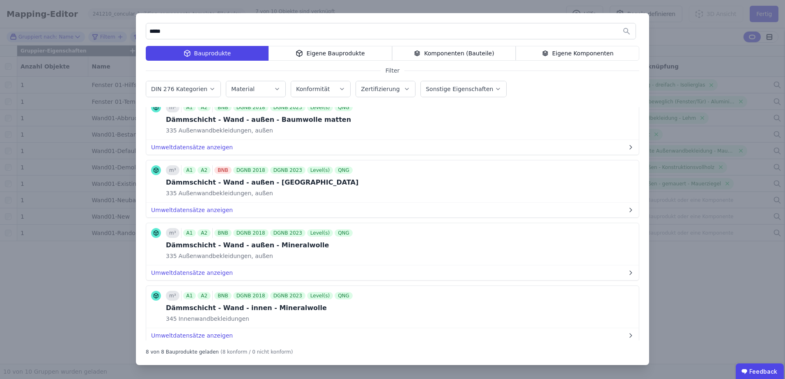
type input "*****"
click at [534, 247] on button "Bauprodukt verknüpfen" at bounding box center [563, 244] width 89 height 16
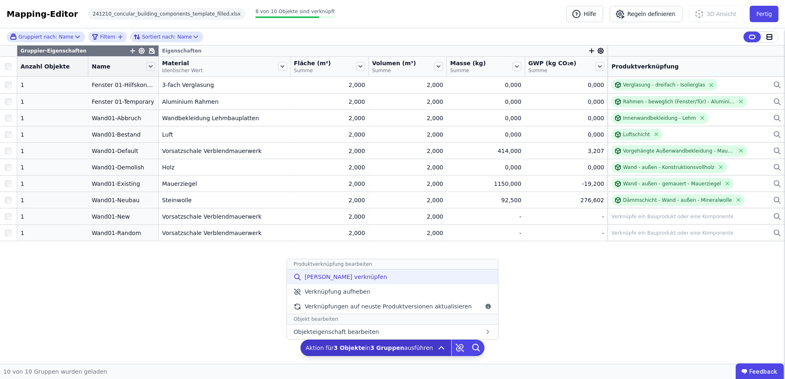
click at [351, 276] on span "[PERSON_NAME] verknüpfen" at bounding box center [346, 277] width 83 height 8
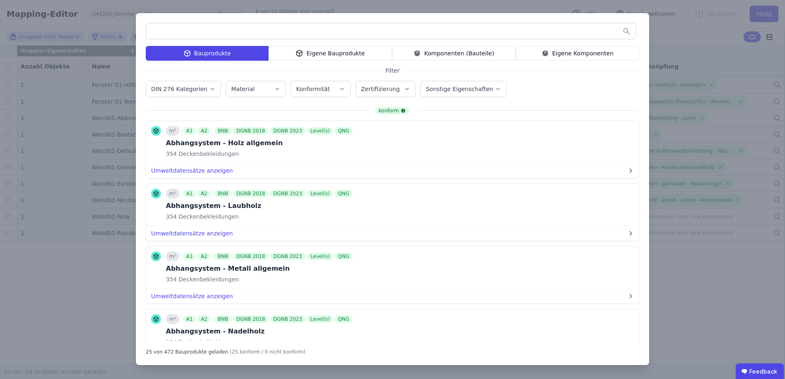
click at [200, 32] on input "text" at bounding box center [390, 31] width 489 height 15
click at [185, 90] on label "DIN 276 Kategorien" at bounding box center [180, 89] width 58 height 7
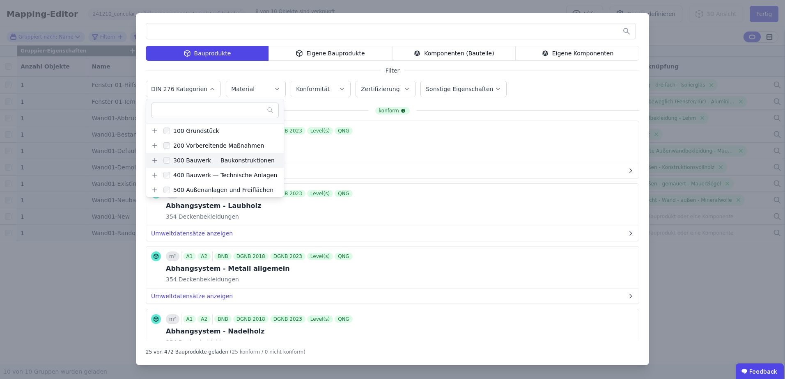
click at [152, 160] on icon at bounding box center [154, 160] width 7 height 7
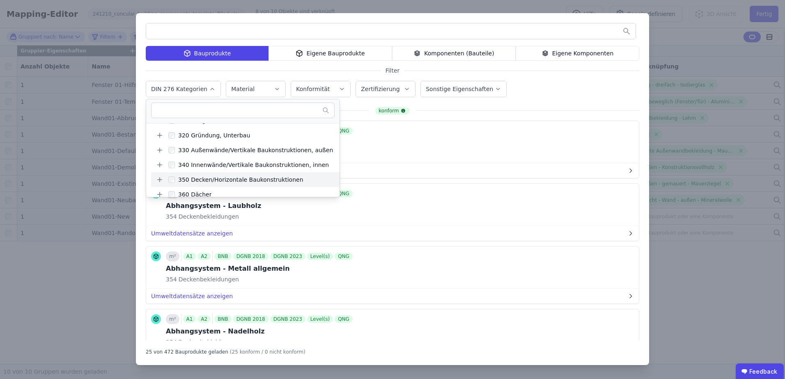
scroll to position [41, 0]
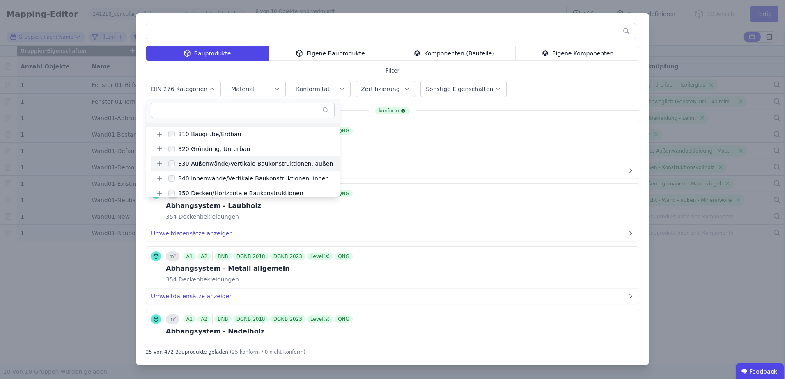
click at [157, 164] on icon at bounding box center [159, 163] width 7 height 7
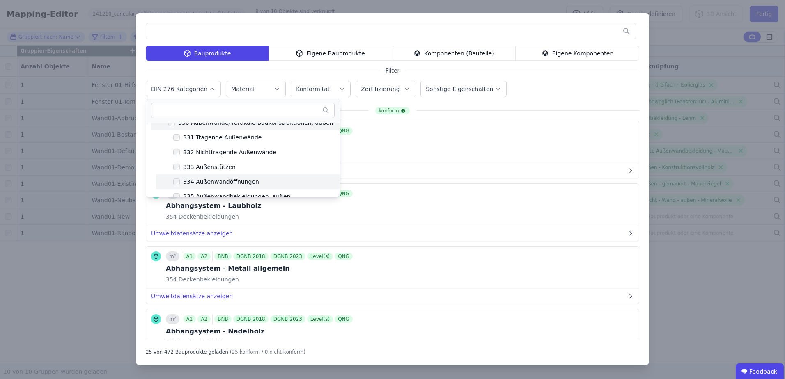
scroll to position [123, 0]
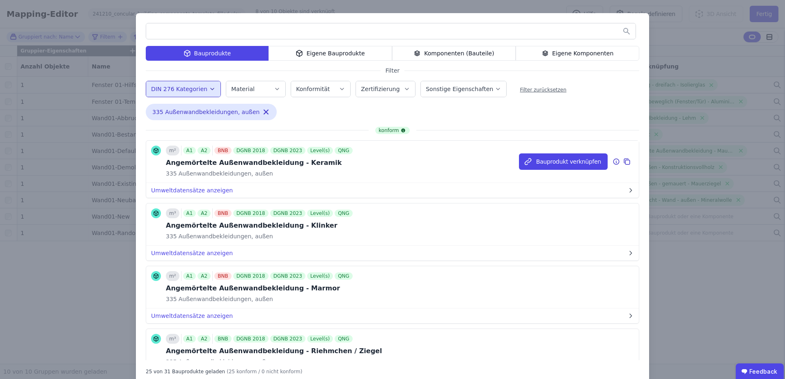
click at [467, 168] on div "m² A1 A2 BNB DGNB 2018 DGNB 2023 Level(s) QNG Angemörtelte Außenwandbekleidung …" at bounding box center [392, 162] width 493 height 42
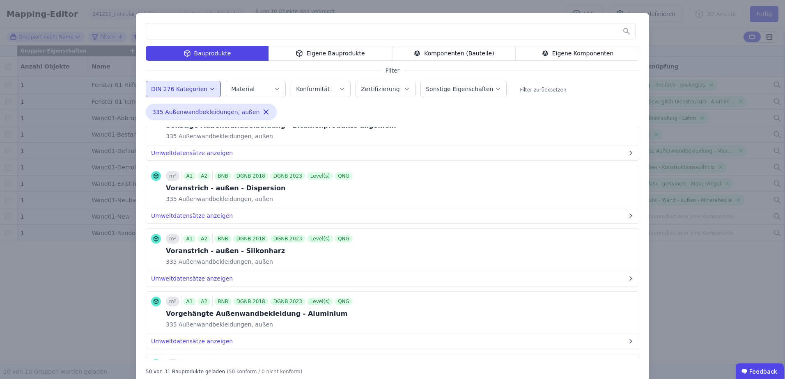
scroll to position [1074, 0]
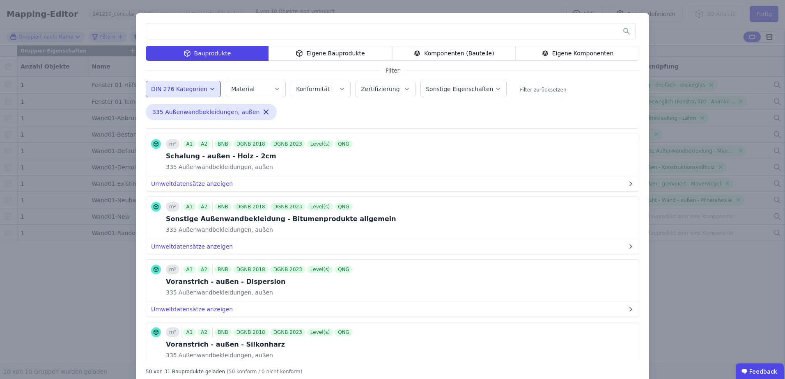
click at [184, 31] on input "text" at bounding box center [390, 31] width 489 height 15
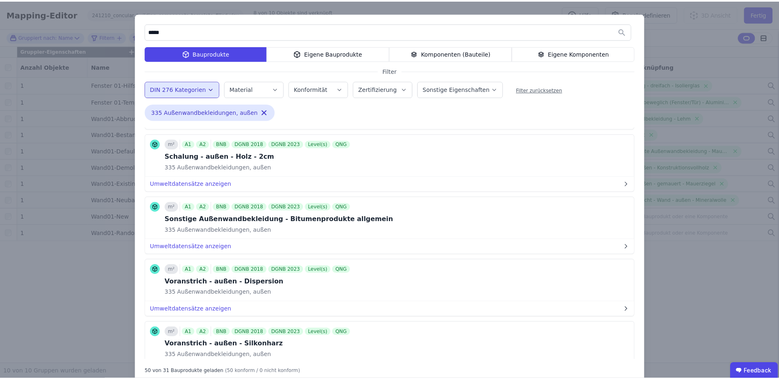
scroll to position [0, 0]
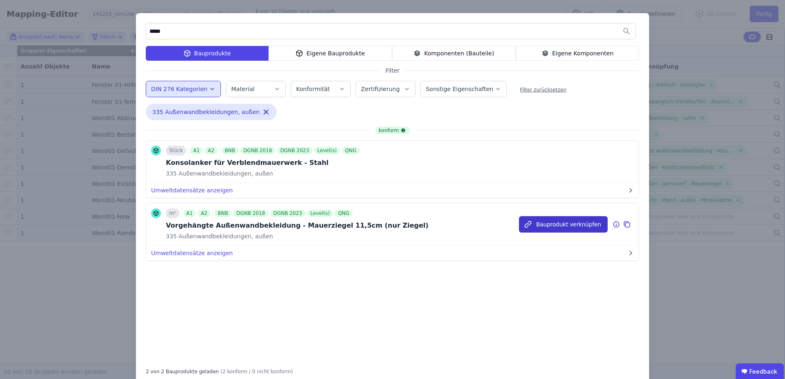
type input "*****"
click at [560, 223] on button "Bauprodukt verknüpfen" at bounding box center [563, 224] width 89 height 16
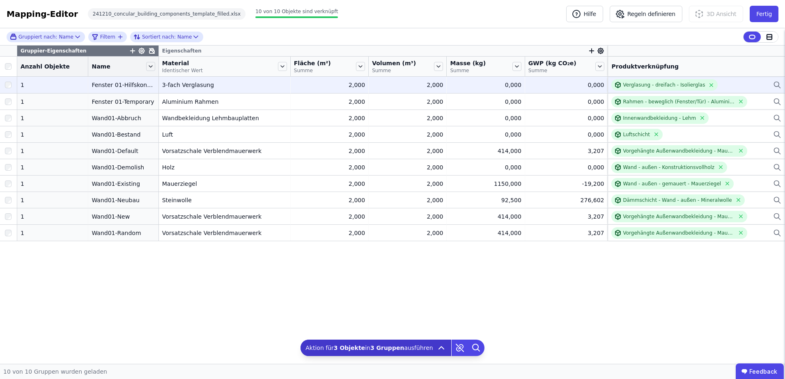
click at [209, 83] on div "3-fach Verglasung" at bounding box center [224, 85] width 125 height 8
click at [647, 88] on div "Verglasung - dreifach - Isolierglas" at bounding box center [664, 84] width 106 height 11
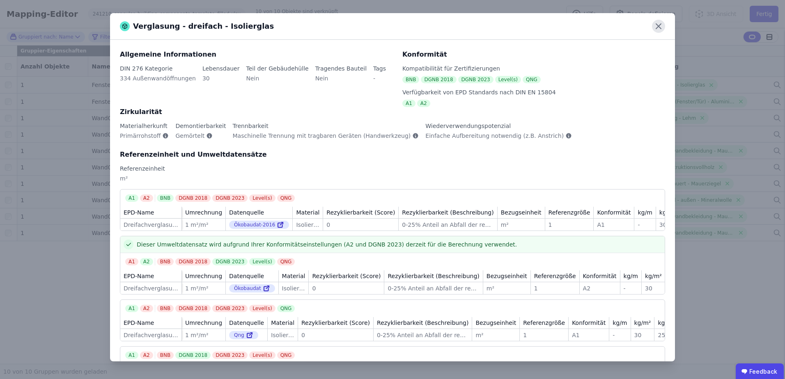
click at [660, 23] on icon at bounding box center [658, 26] width 13 height 13
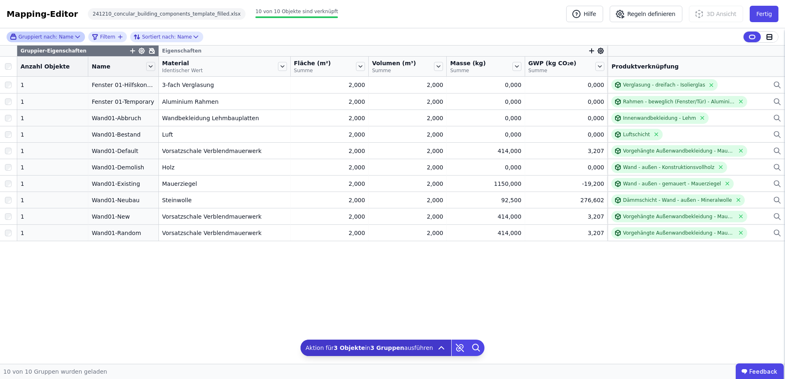
click at [33, 38] on span "Gruppiert nach:" at bounding box center [37, 37] width 39 height 7
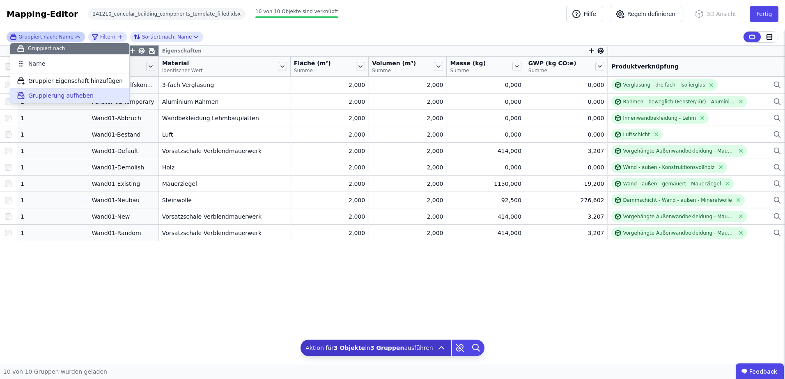
click at [37, 94] on span "Gruppierung aufheben" at bounding box center [60, 96] width 65 height 8
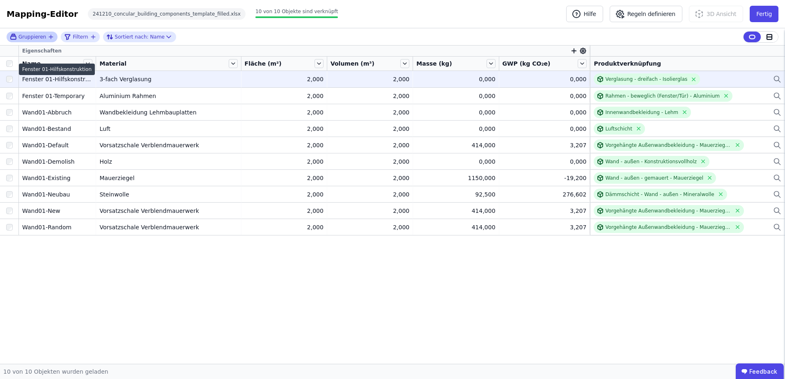
click at [45, 78] on div "Fenster 01-Hilfskonstruktion" at bounding box center [57, 79] width 70 height 8
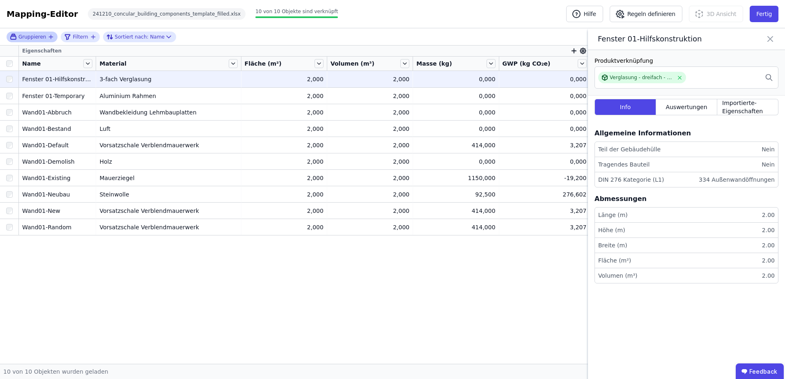
click at [680, 149] on li "Teil der Gebäudehülle Nein" at bounding box center [686, 149] width 183 height 15
click at [631, 182] on div "DIN 276 Kategorie (L1)" at bounding box center [631, 180] width 66 height 8
click at [618, 215] on div "Länge (m)" at bounding box center [613, 215] width 30 height 8
click at [669, 104] on span "Auswertungen" at bounding box center [686, 107] width 41 height 8
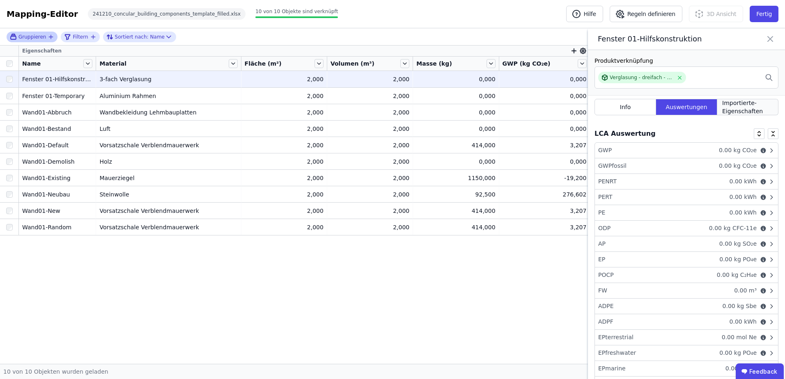
click at [742, 102] on span "Importierte-Eigenschaften" at bounding box center [747, 107] width 51 height 16
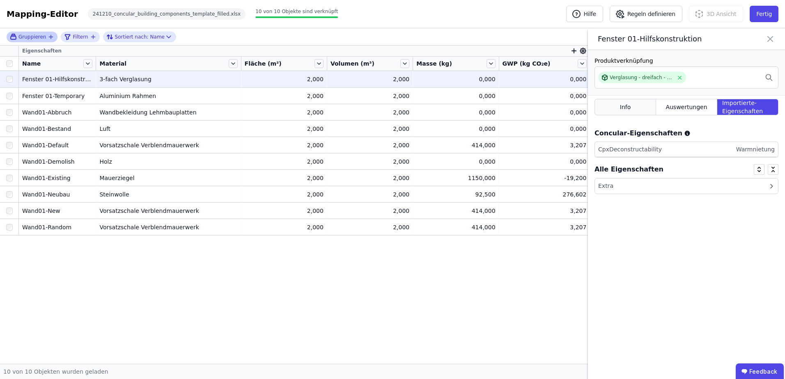
click at [631, 107] on div "Info" at bounding box center [626, 107] width 62 height 16
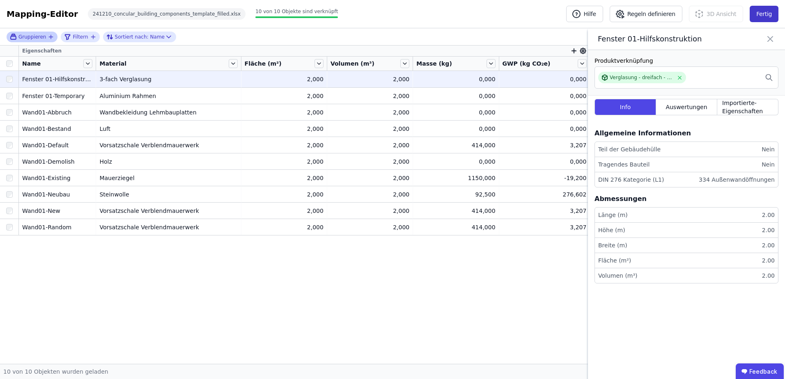
click at [761, 13] on button "Fertig" at bounding box center [764, 14] width 29 height 16
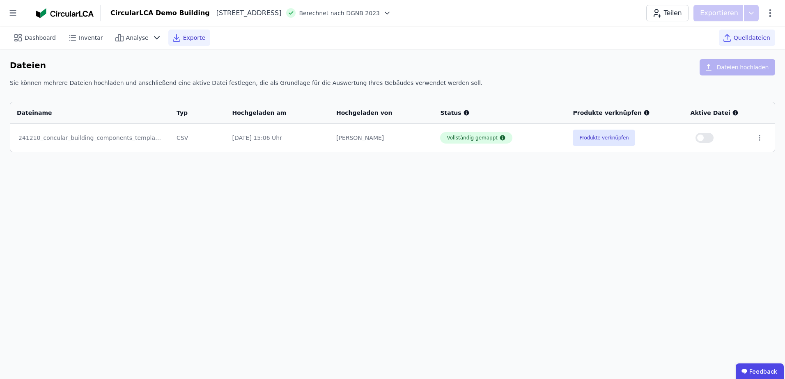
click at [186, 38] on span "Exporte" at bounding box center [194, 38] width 22 height 8
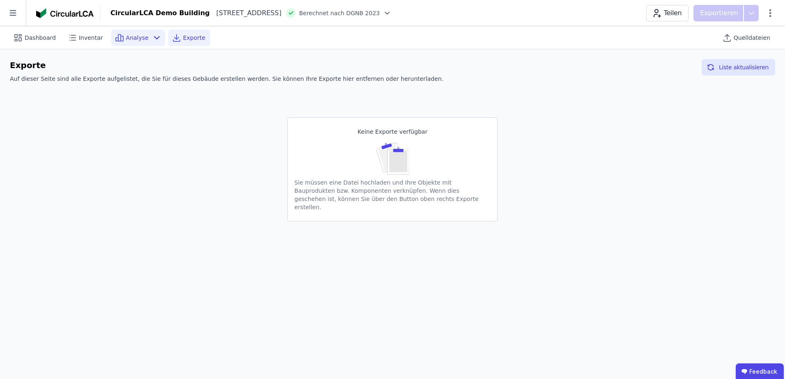
click at [132, 38] on span "Analyse" at bounding box center [137, 38] width 23 height 8
click at [85, 38] on span "Inventar" at bounding box center [91, 38] width 24 height 8
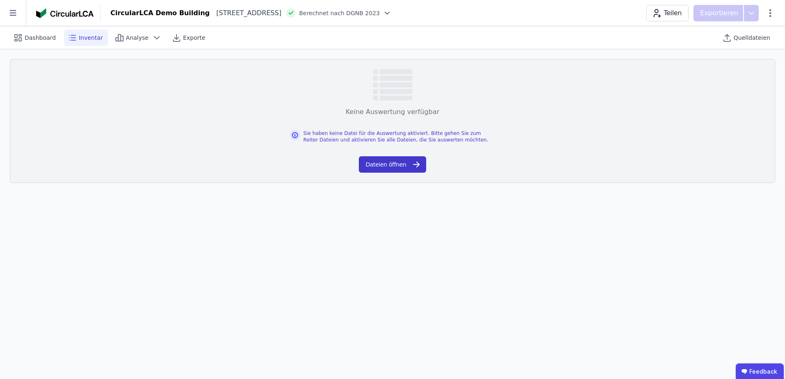
click at [376, 165] on button "Dateien öffnen" at bounding box center [392, 164] width 67 height 16
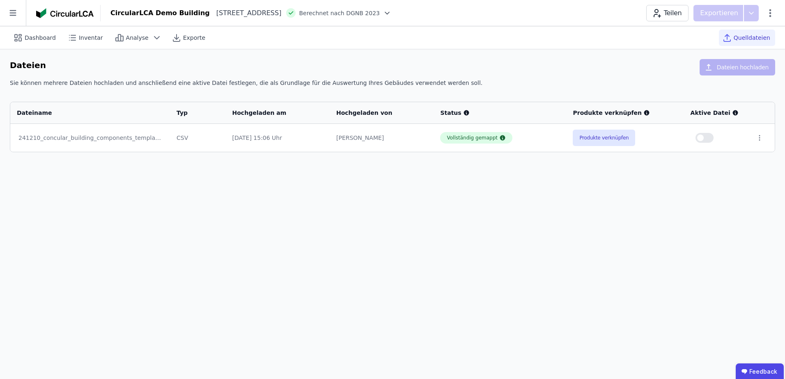
click at [707, 138] on button "button" at bounding box center [705, 138] width 18 height 10
click at [758, 141] on icon at bounding box center [759, 137] width 7 height 7
click at [750, 166] on div "Dashboard Inventar Analyse Exporte Quelldateien Dateien Dateien hochladen Sie k…" at bounding box center [392, 202] width 785 height 353
click at [85, 38] on span "Inventar" at bounding box center [91, 38] width 24 height 8
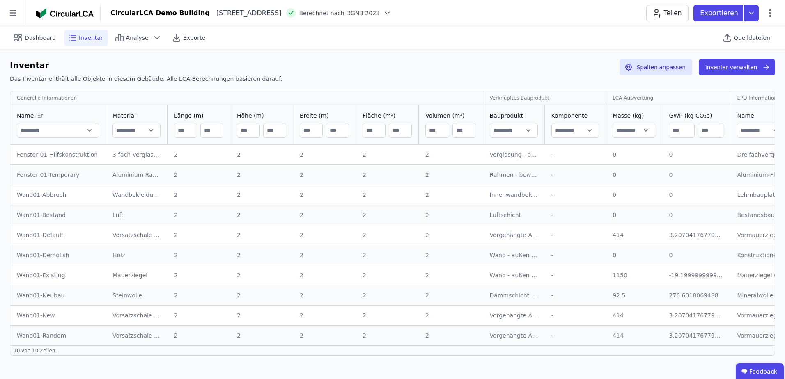
click at [56, 151] on div "Fenster 01-Hilfskonstruktion" at bounding box center [58, 155] width 83 height 8
click at [178, 153] on div "2" at bounding box center [199, 155] width 50 height 8
click at [191, 129] on input "number" at bounding box center [185, 130] width 22 height 15
click at [220, 130] on input "number" at bounding box center [212, 130] width 22 height 15
click at [40, 35] on span "Dashboard" at bounding box center [40, 38] width 31 height 8
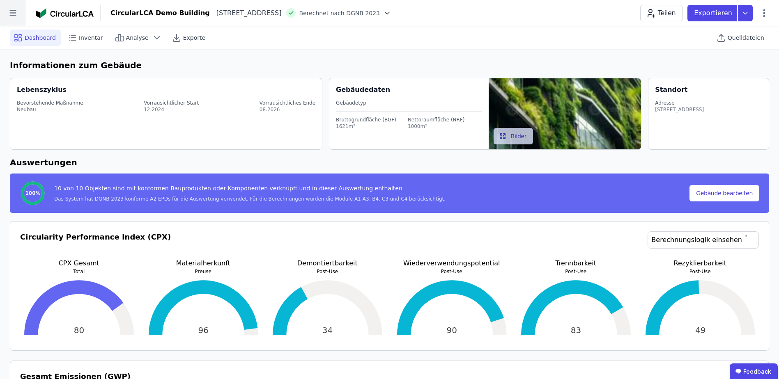
click at [17, 14] on icon at bounding box center [13, 13] width 26 height 26
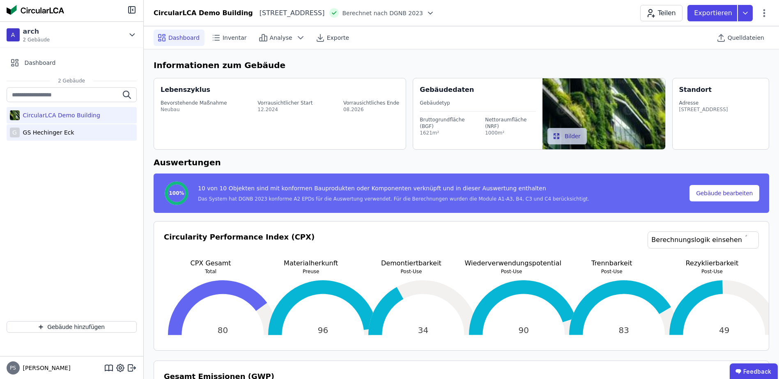
click at [41, 131] on div "GS Hechinger Eck" at bounding box center [47, 133] width 55 height 8
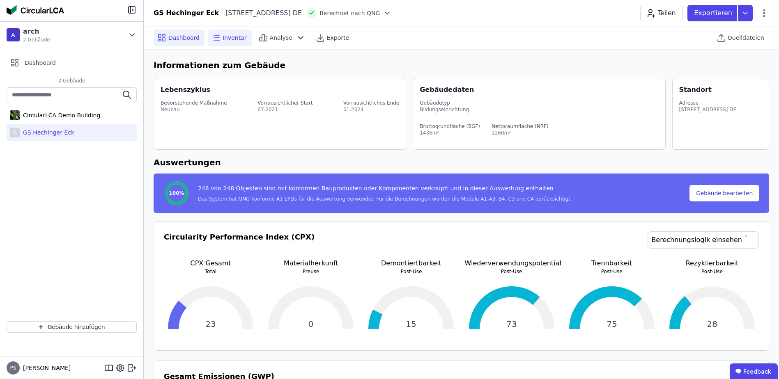
click at [231, 39] on span "Inventar" at bounding box center [235, 38] width 24 height 8
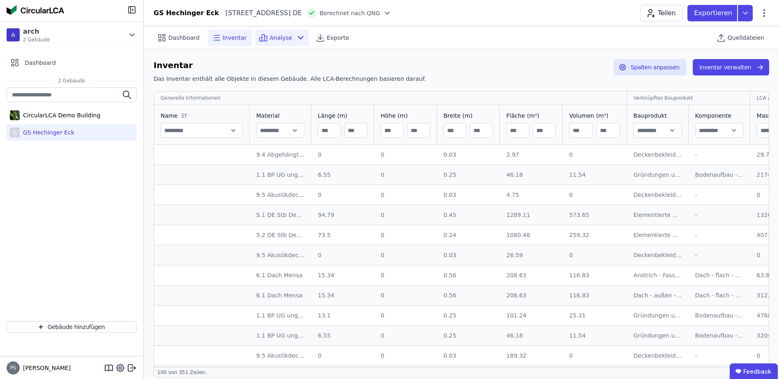
click at [274, 38] on span "Analyse" at bounding box center [281, 38] width 23 height 8
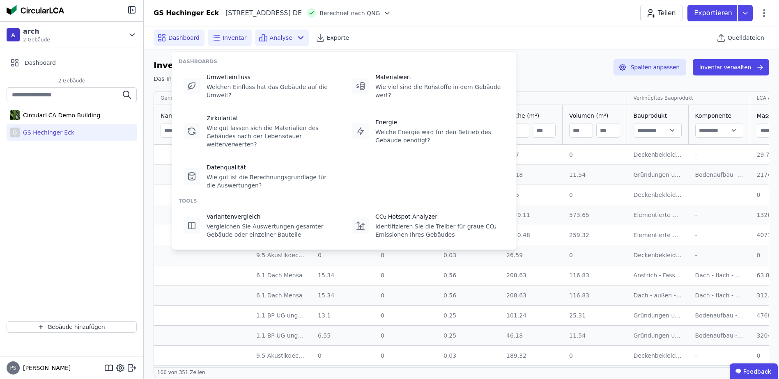
click at [184, 36] on span "Dashboard" at bounding box center [183, 38] width 31 height 8
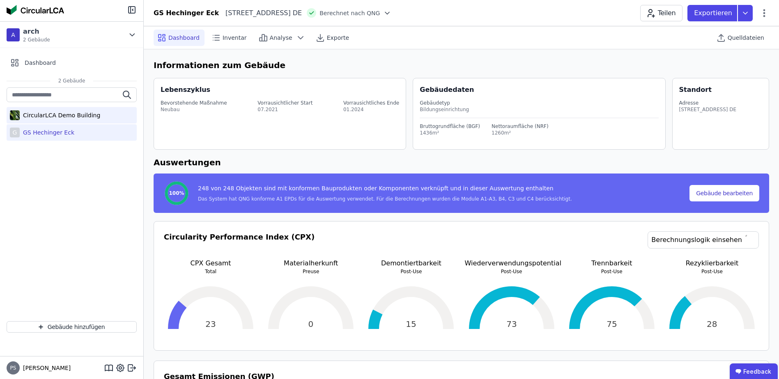
click at [40, 115] on div "CircularLCA Demo Building" at bounding box center [60, 115] width 80 height 8
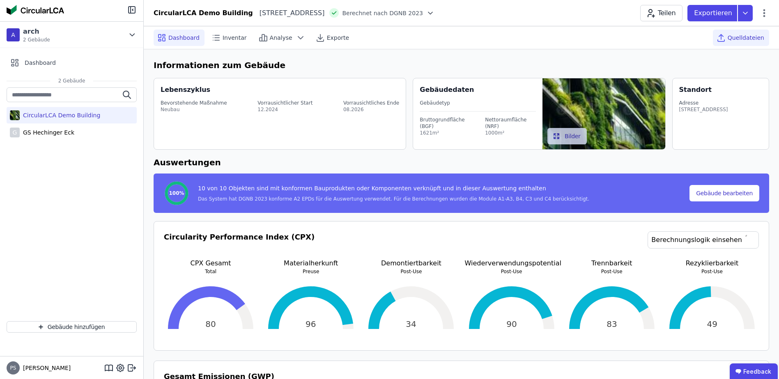
click at [731, 39] on span "Quelldateien" at bounding box center [746, 38] width 37 height 8
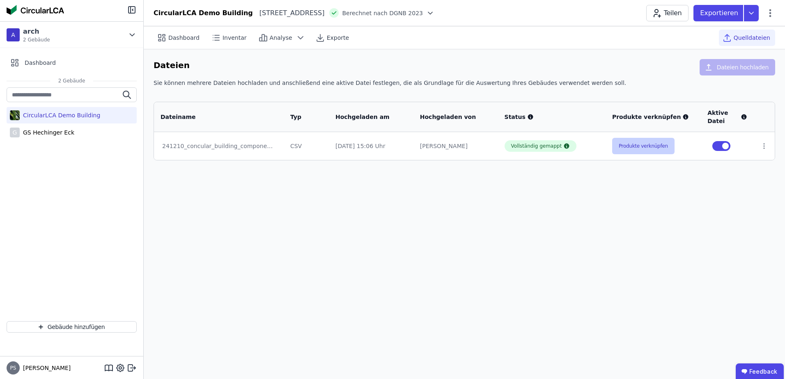
click at [639, 148] on button "Produkte verknüpfen" at bounding box center [643, 146] width 62 height 16
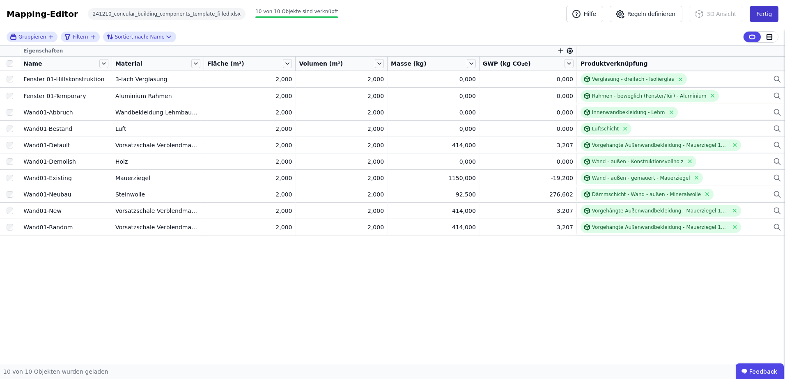
click at [760, 14] on button "Fertig" at bounding box center [764, 14] width 29 height 16
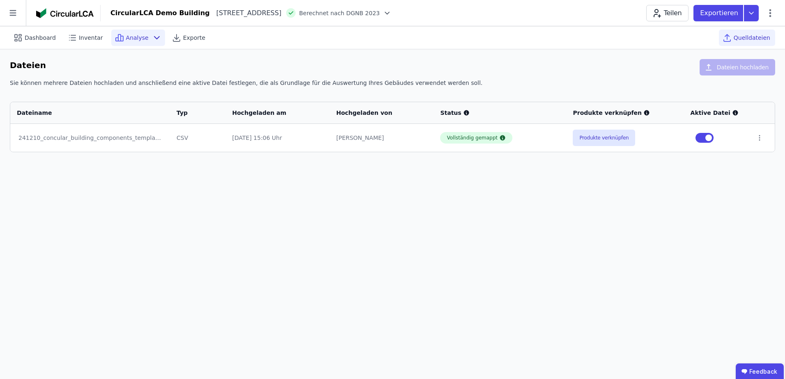
click at [126, 34] on span "Analyse" at bounding box center [137, 38] width 23 height 8
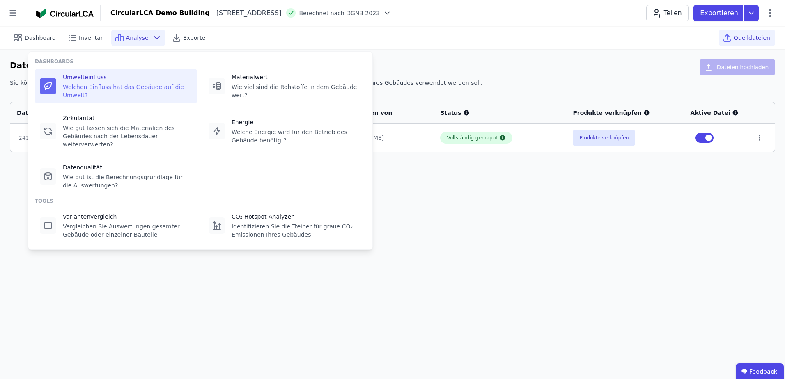
click at [119, 83] on div "Umwelteinfluss Welchen Einfluss hat das Gebäude auf die Umwelt?" at bounding box center [127, 86] width 129 height 26
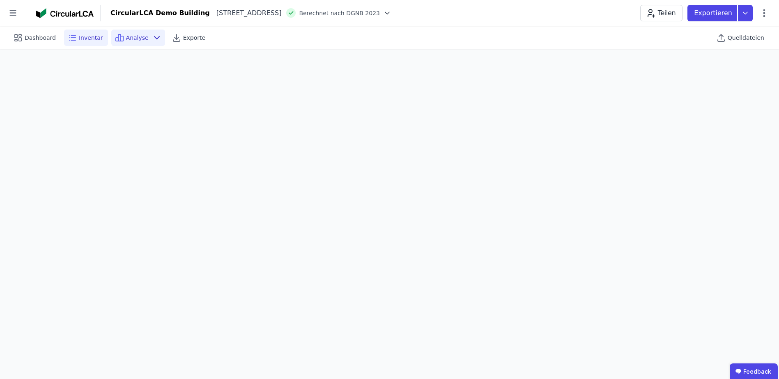
click at [79, 34] on span "Inventar" at bounding box center [91, 38] width 24 height 8
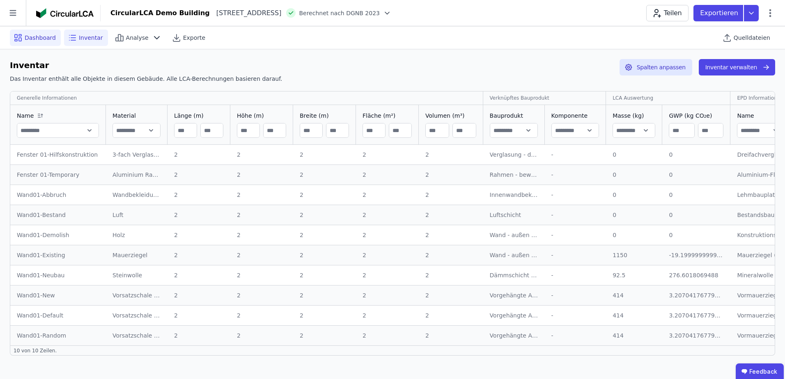
click at [26, 37] on span "Dashboard" at bounding box center [40, 38] width 31 height 8
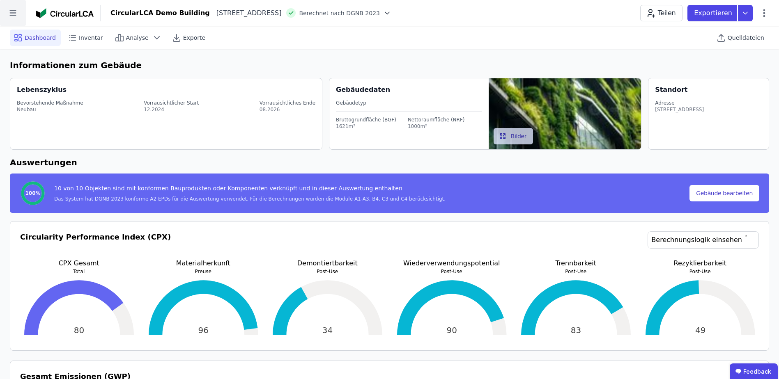
click at [16, 13] on icon at bounding box center [12, 13] width 7 height 6
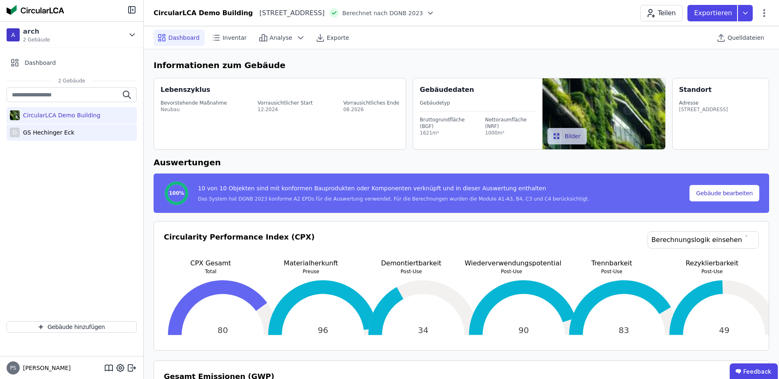
click at [39, 132] on div "GS Hechinger Eck" at bounding box center [47, 133] width 55 height 8
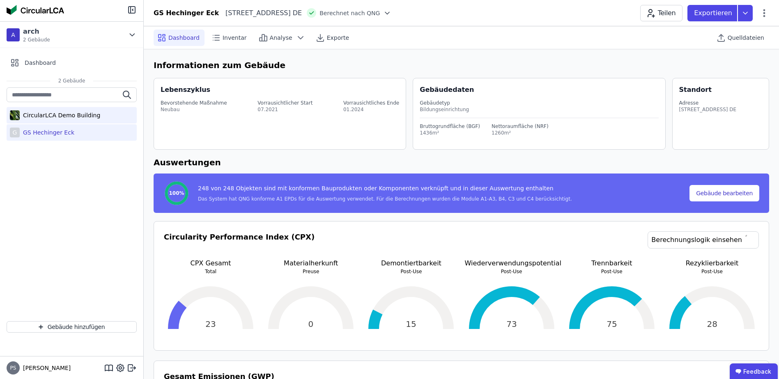
click at [48, 111] on div "CircularLCA Demo Building" at bounding box center [60, 115] width 80 height 8
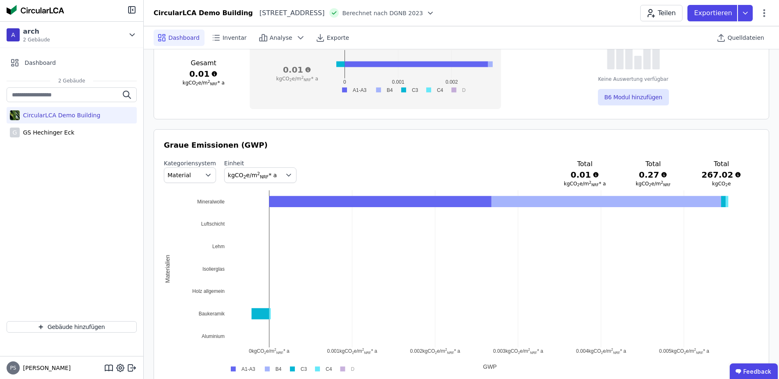
scroll to position [370, 0]
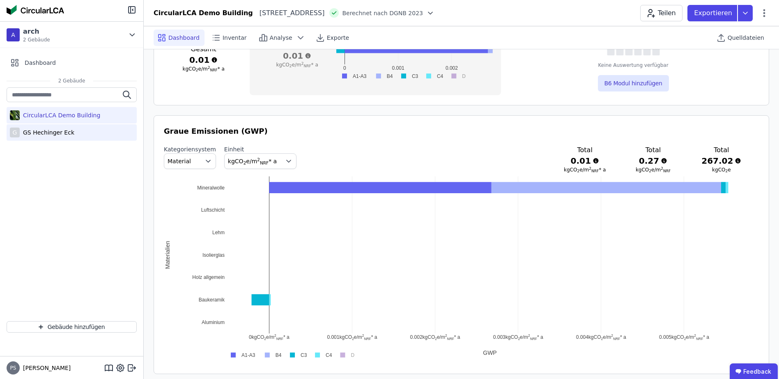
click at [41, 132] on div "GS Hechinger Eck" at bounding box center [47, 133] width 55 height 8
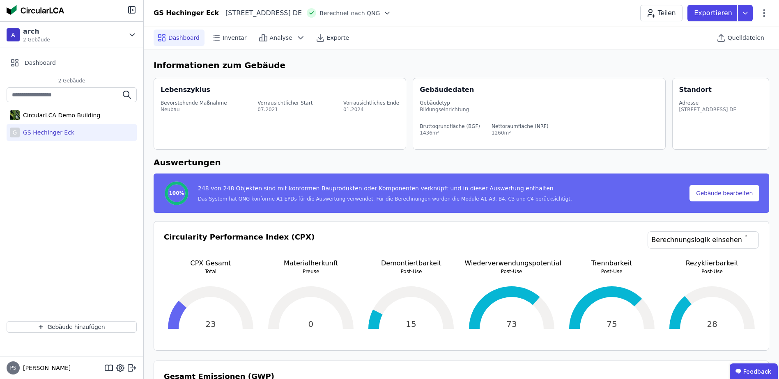
click at [49, 135] on div "GS Hechinger Eck" at bounding box center [47, 133] width 55 height 8
click at [281, 39] on span "Analyse" at bounding box center [281, 38] width 23 height 8
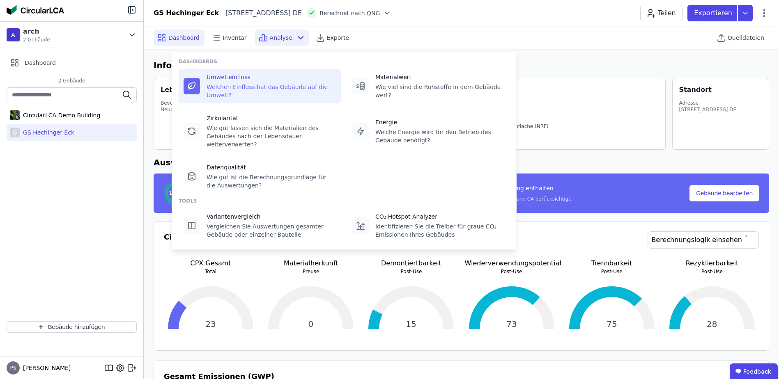
click at [245, 85] on div "Welchen Einfluss hat das Gebäude auf die Umwelt?" at bounding box center [271, 91] width 129 height 16
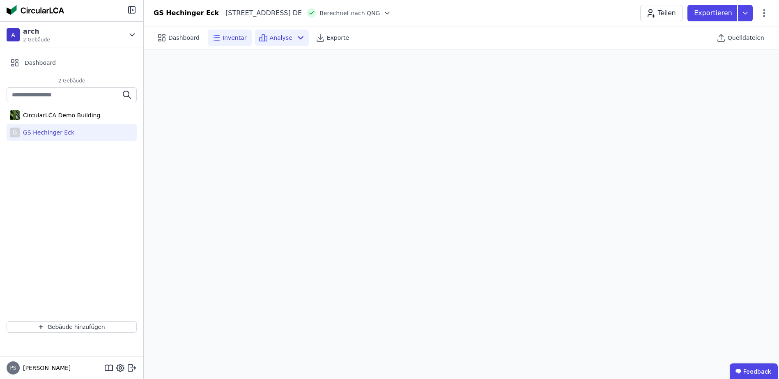
click at [227, 41] on span "Inventar" at bounding box center [235, 38] width 24 height 8
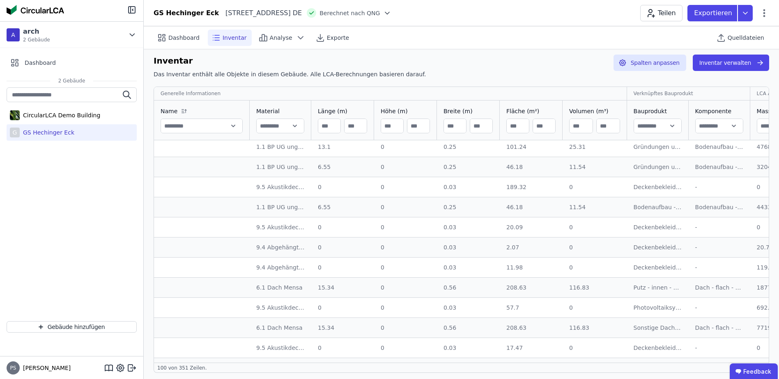
scroll to position [8, 0]
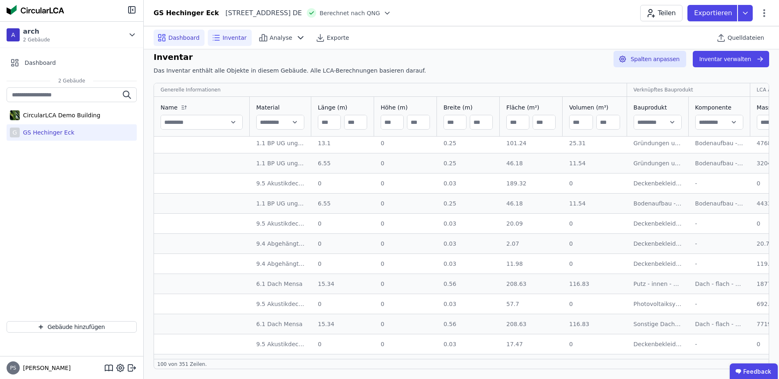
click at [169, 36] on span "Dashboard" at bounding box center [183, 38] width 31 height 8
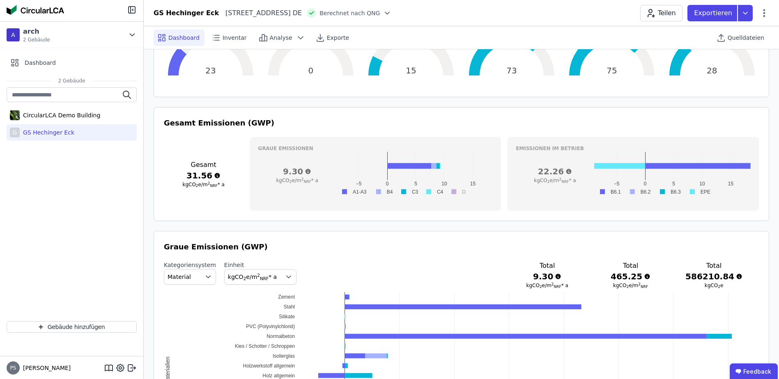
scroll to position [248, 0]
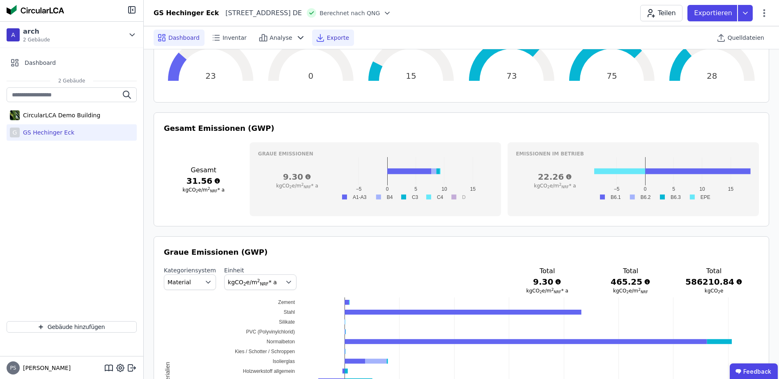
click at [327, 38] on span "Exporte" at bounding box center [338, 38] width 22 height 8
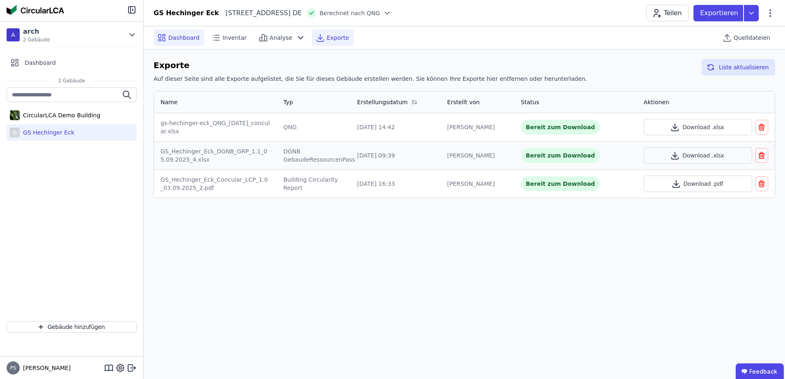
click at [179, 35] on span "Dashboard" at bounding box center [183, 38] width 31 height 8
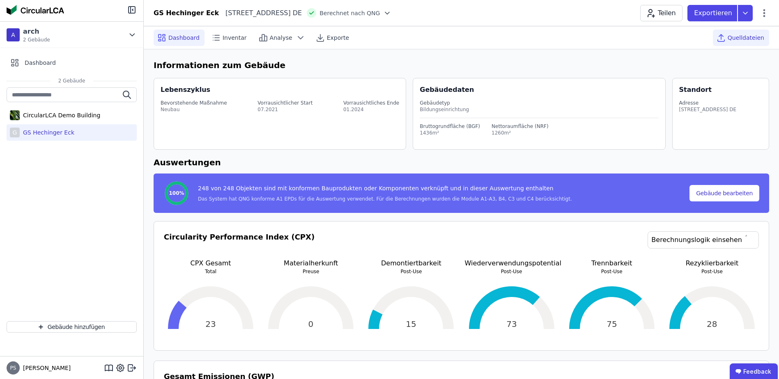
click at [754, 38] on span "Quelldateien" at bounding box center [746, 38] width 37 height 8
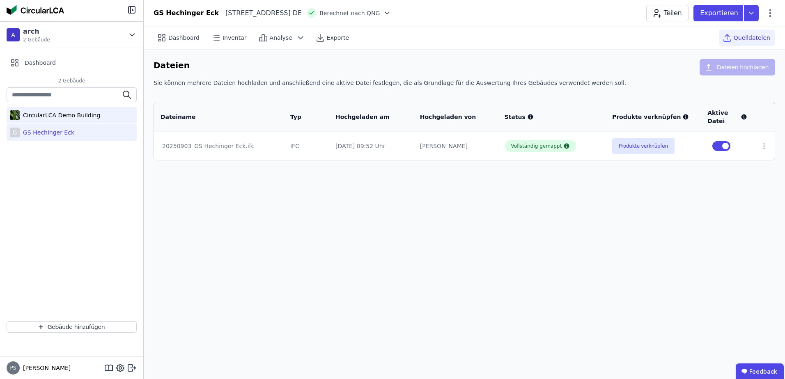
click at [28, 114] on div "CircularLCA Demo Building" at bounding box center [60, 115] width 80 height 8
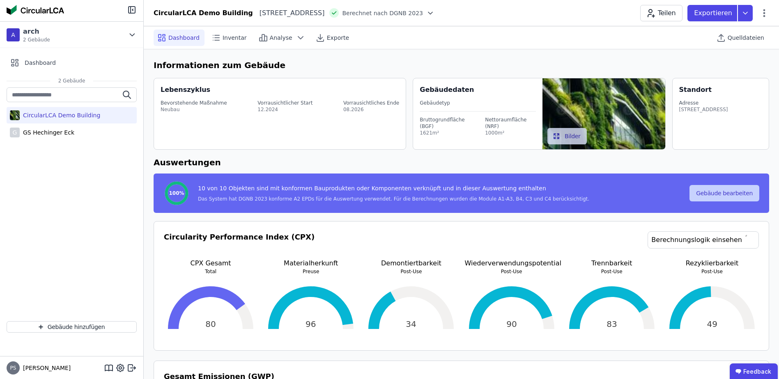
click at [720, 193] on button "Gebäude bearbeiten" at bounding box center [724, 193] width 70 height 16
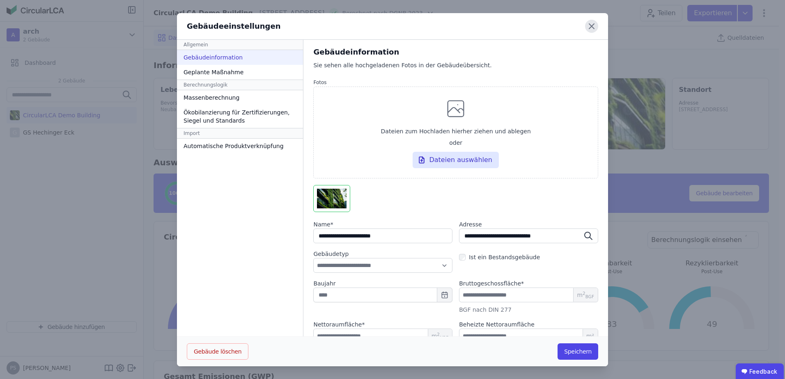
click at [586, 28] on icon at bounding box center [591, 26] width 13 height 13
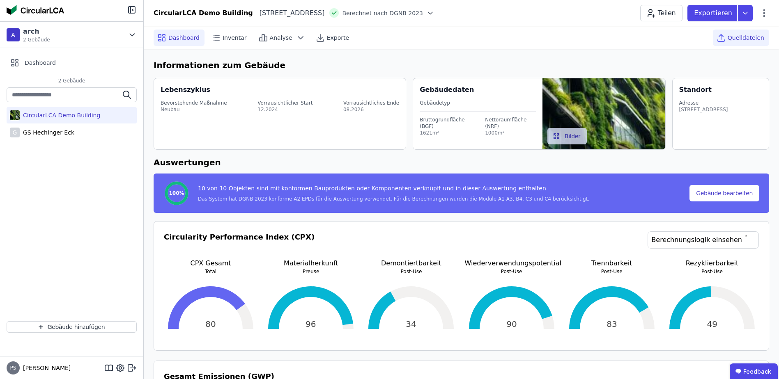
click at [742, 37] on span "Quelldateien" at bounding box center [746, 38] width 37 height 8
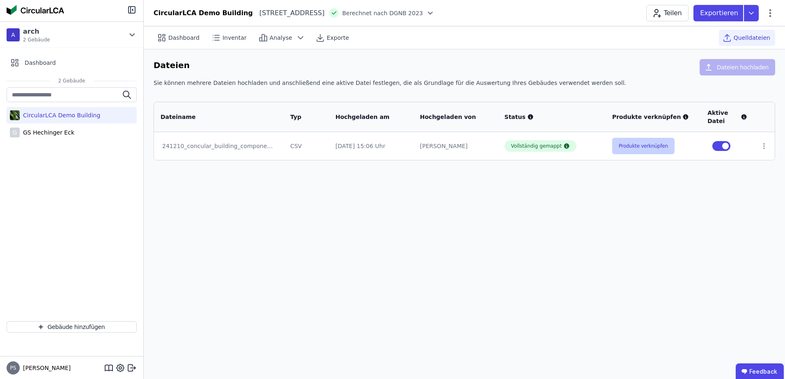
click at [647, 144] on button "Produkte verknüpfen" at bounding box center [643, 146] width 62 height 16
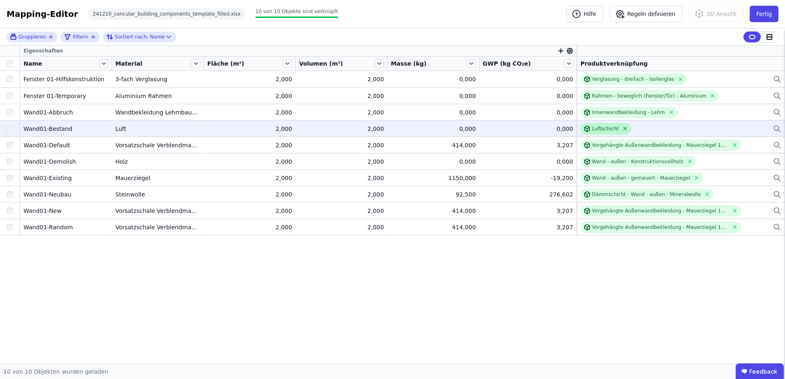
click at [624, 128] on icon at bounding box center [625, 128] width 3 height 3
click at [606, 127] on div "Verknüpfe ein Bauprodukt oder eine Komponente" at bounding box center [642, 129] width 122 height 7
click at [766, 11] on button "Fertig" at bounding box center [764, 14] width 29 height 16
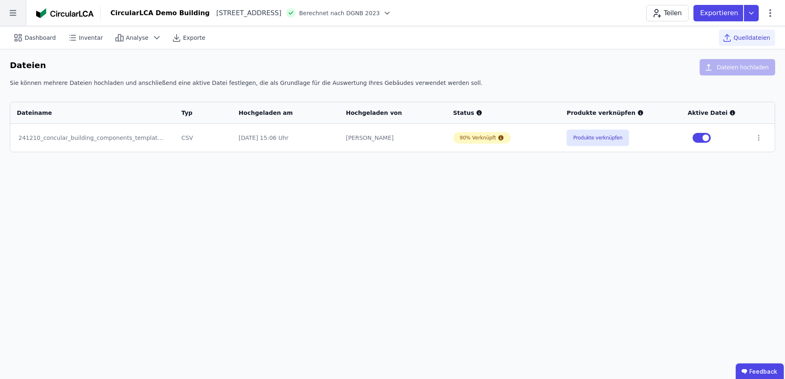
click at [12, 16] on icon at bounding box center [13, 13] width 26 height 26
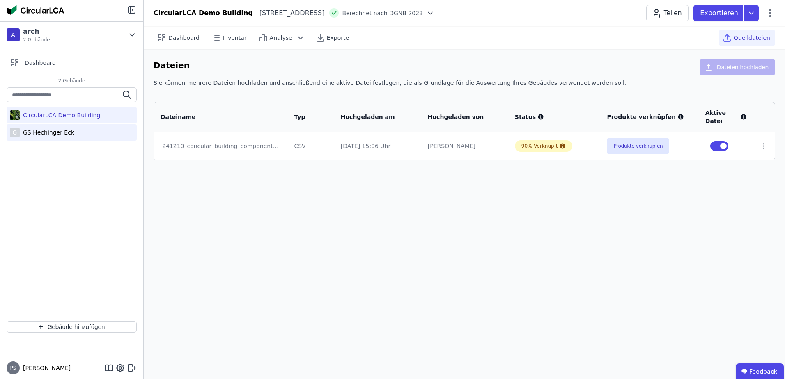
click at [51, 130] on div "GS Hechinger Eck" at bounding box center [47, 133] width 55 height 8
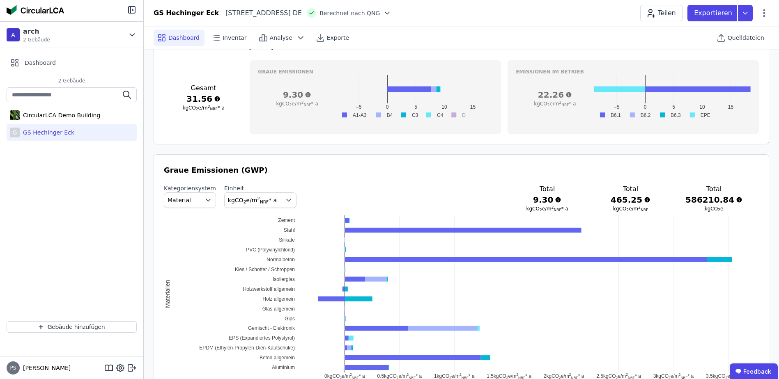
scroll to position [166, 0]
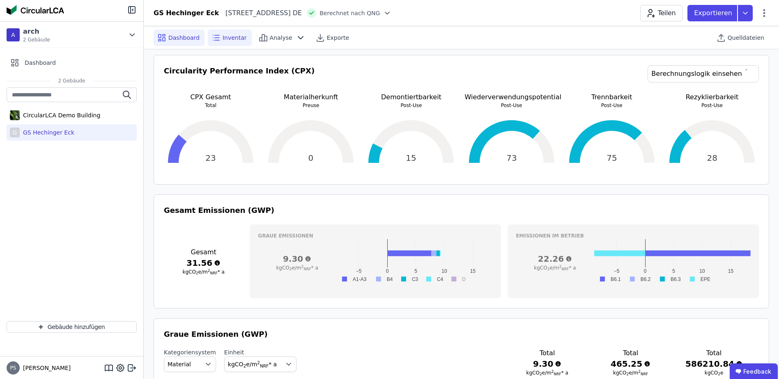
click at [230, 38] on span "Inventar" at bounding box center [235, 38] width 24 height 8
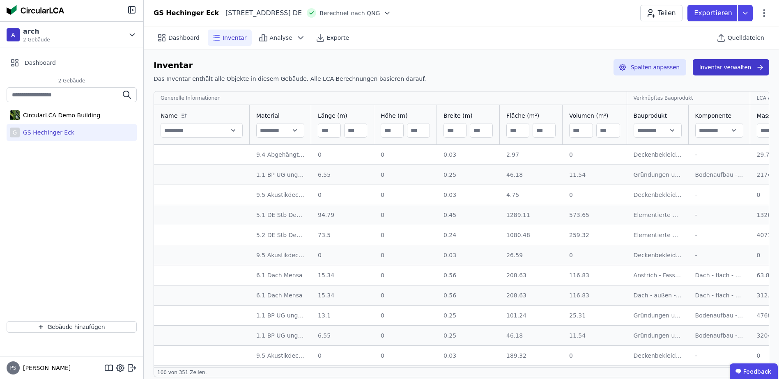
click at [742, 64] on button "Inventar verwalten" at bounding box center [731, 67] width 76 height 16
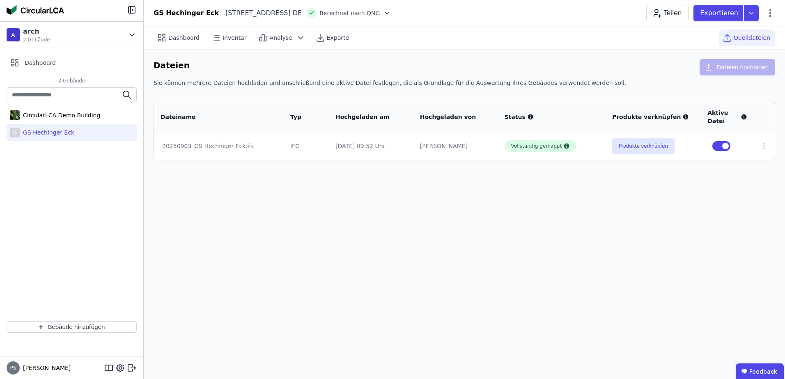
click at [747, 34] on span "Quelldateien" at bounding box center [752, 38] width 37 height 8
click at [740, 38] on span "Quelldateien" at bounding box center [752, 38] width 37 height 8
click at [38, 133] on div "GS Hechinger Eck" at bounding box center [47, 133] width 55 height 8
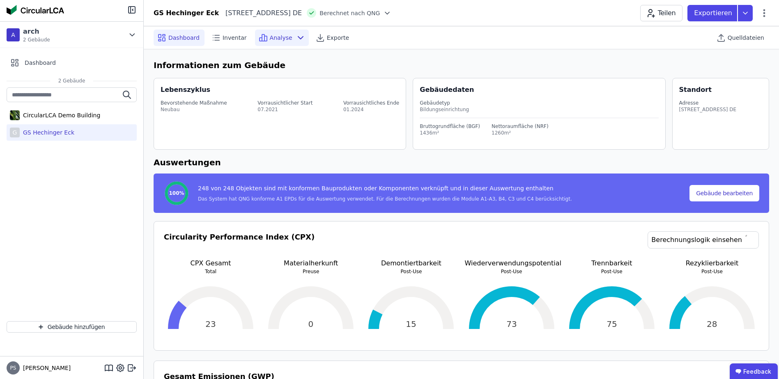
click at [280, 39] on span "Analyse" at bounding box center [281, 38] width 23 height 8
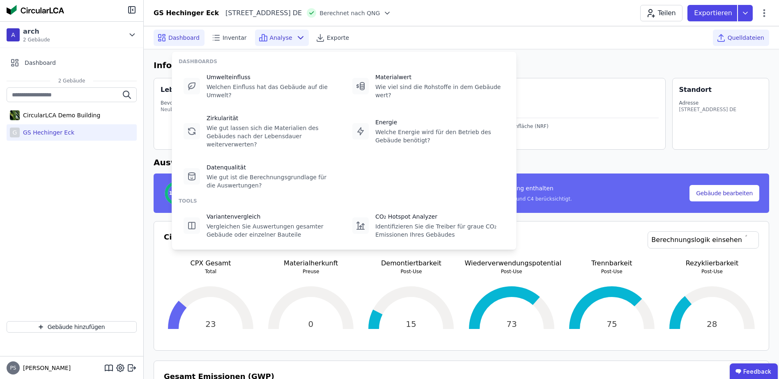
click at [747, 34] on span "Quelldateien" at bounding box center [746, 38] width 37 height 8
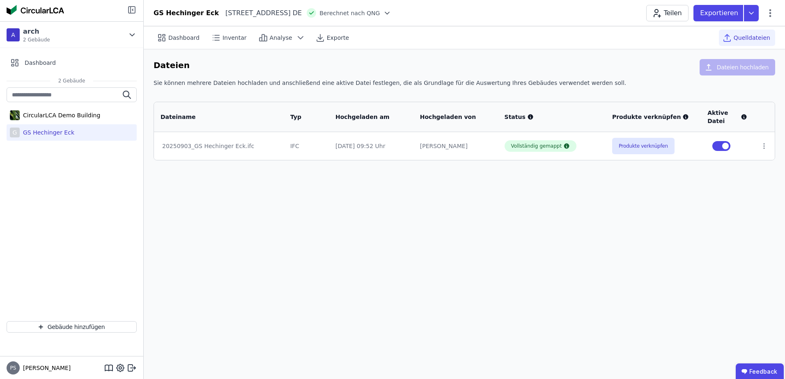
click at [129, 9] on icon at bounding box center [132, 10] width 10 height 10
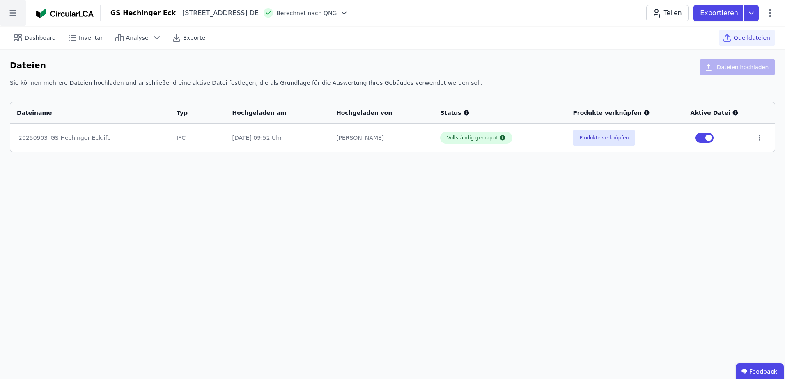
click at [7, 16] on icon at bounding box center [13, 13] width 26 height 26
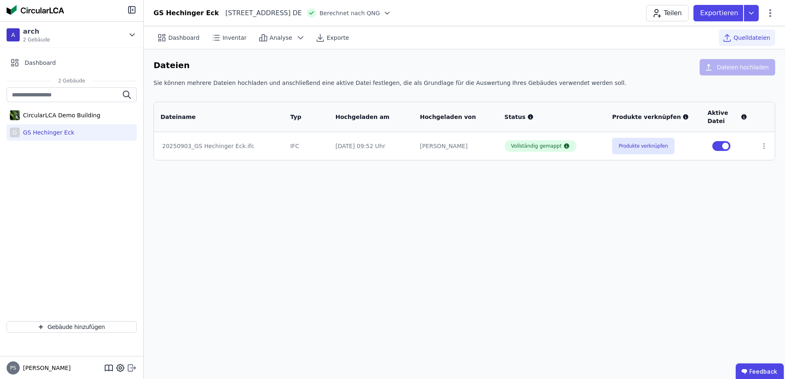
click at [134, 371] on icon at bounding box center [132, 368] width 10 height 10
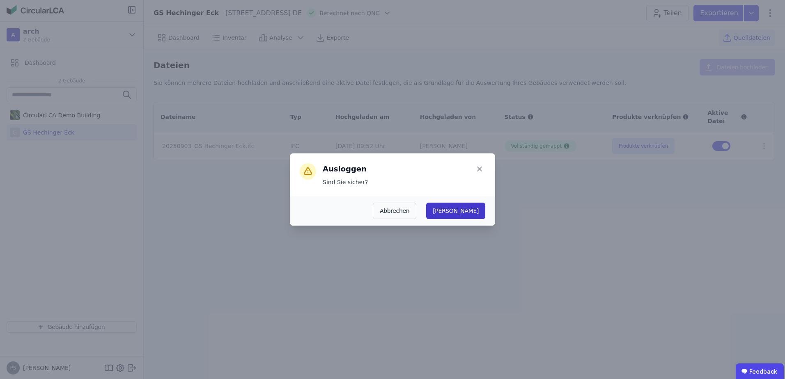
click at [478, 212] on button "[PERSON_NAME]" at bounding box center [455, 211] width 59 height 16
